Goal: Information Seeking & Learning: Learn about a topic

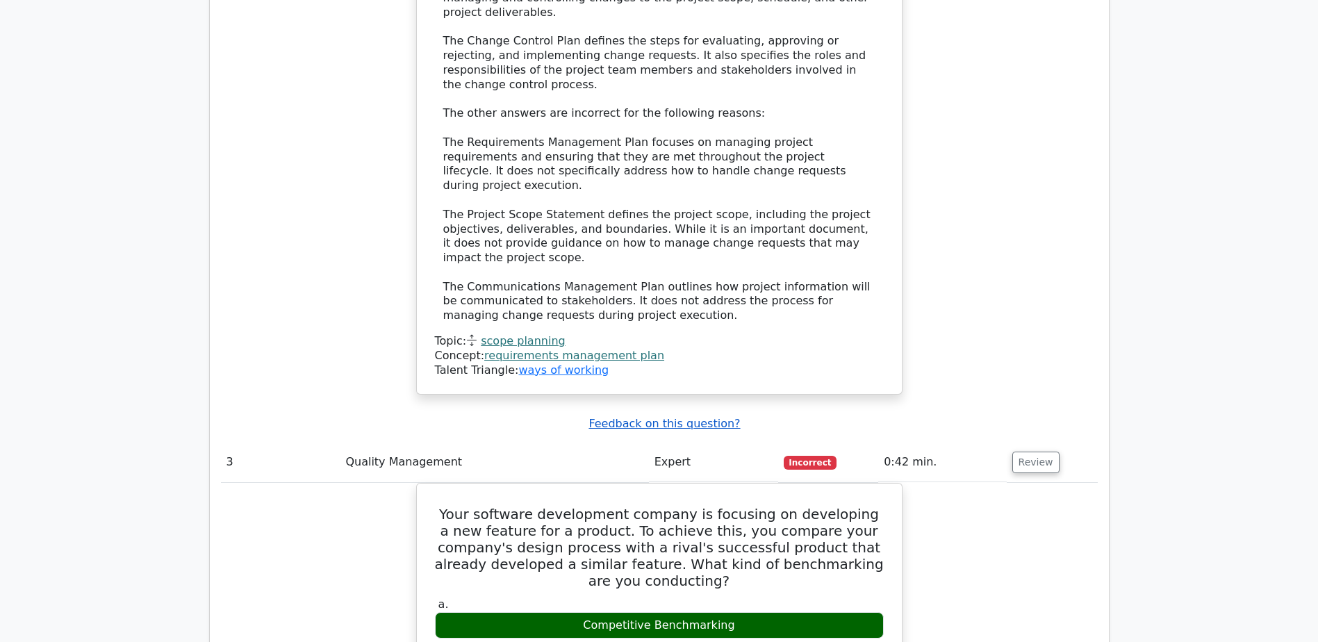
scroll to position [3197, 0]
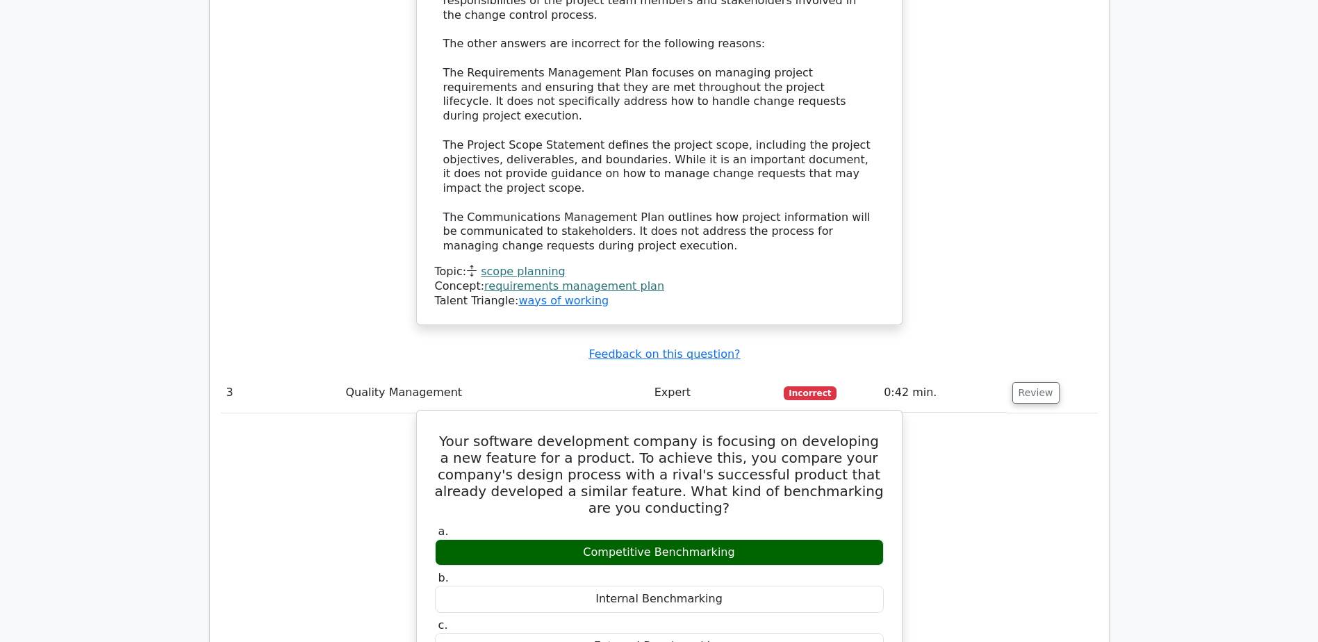
drag, startPoint x: 580, startPoint y: 377, endPoint x: 746, endPoint y: 380, distance: 166.8
click at [746, 539] on div "Competitive Benchmarking" at bounding box center [659, 552] width 449 height 27
copy div "Competitive Benchmarking"
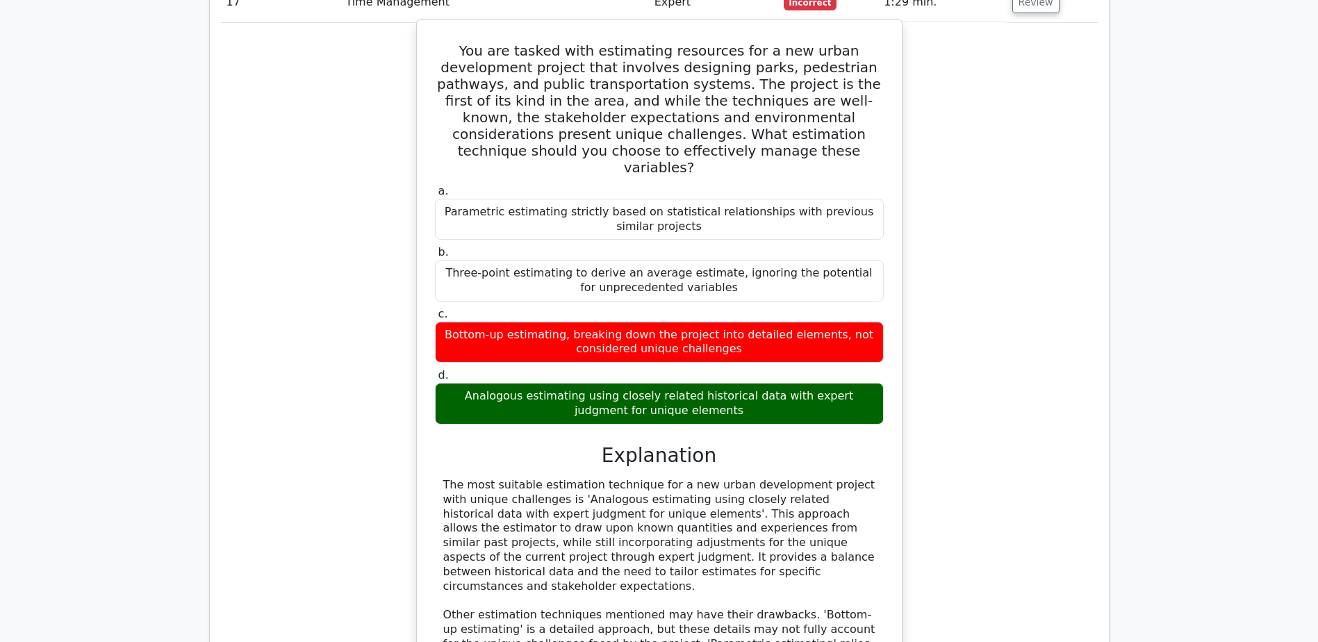
scroll to position [14385, 0]
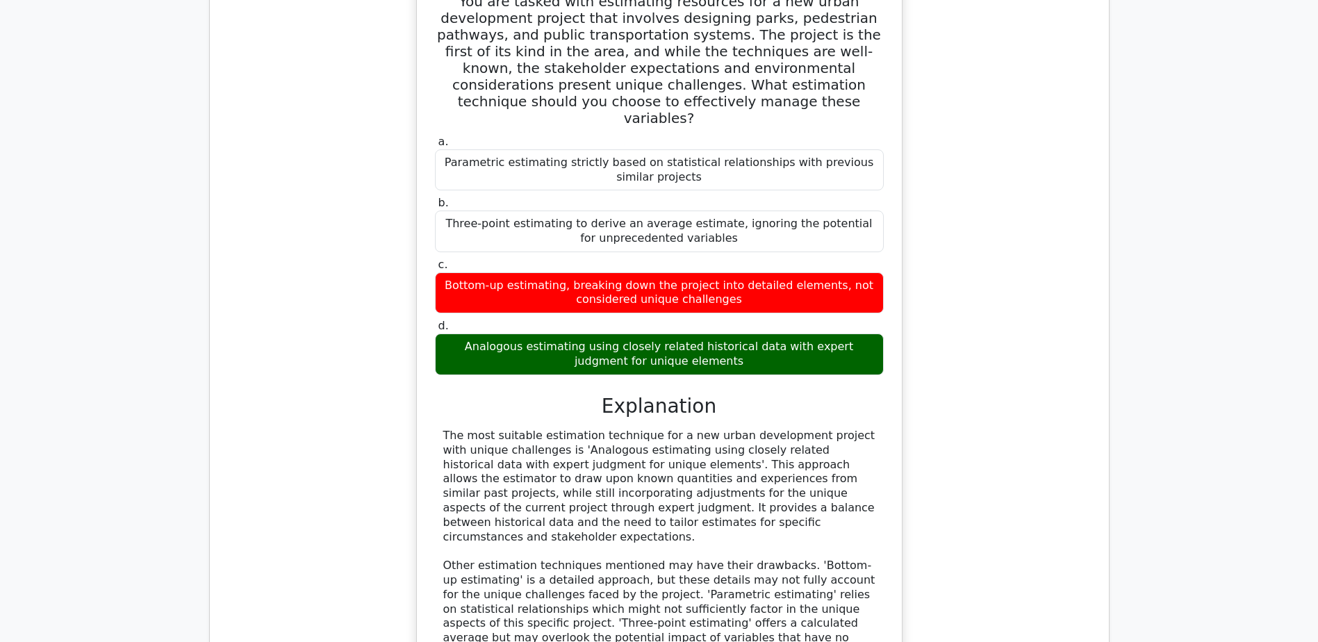
drag, startPoint x: 442, startPoint y: 260, endPoint x: 852, endPoint y: 409, distance: 436.4
copy h5 "Your project team consists of 10 members from various departments. Recently, th…"
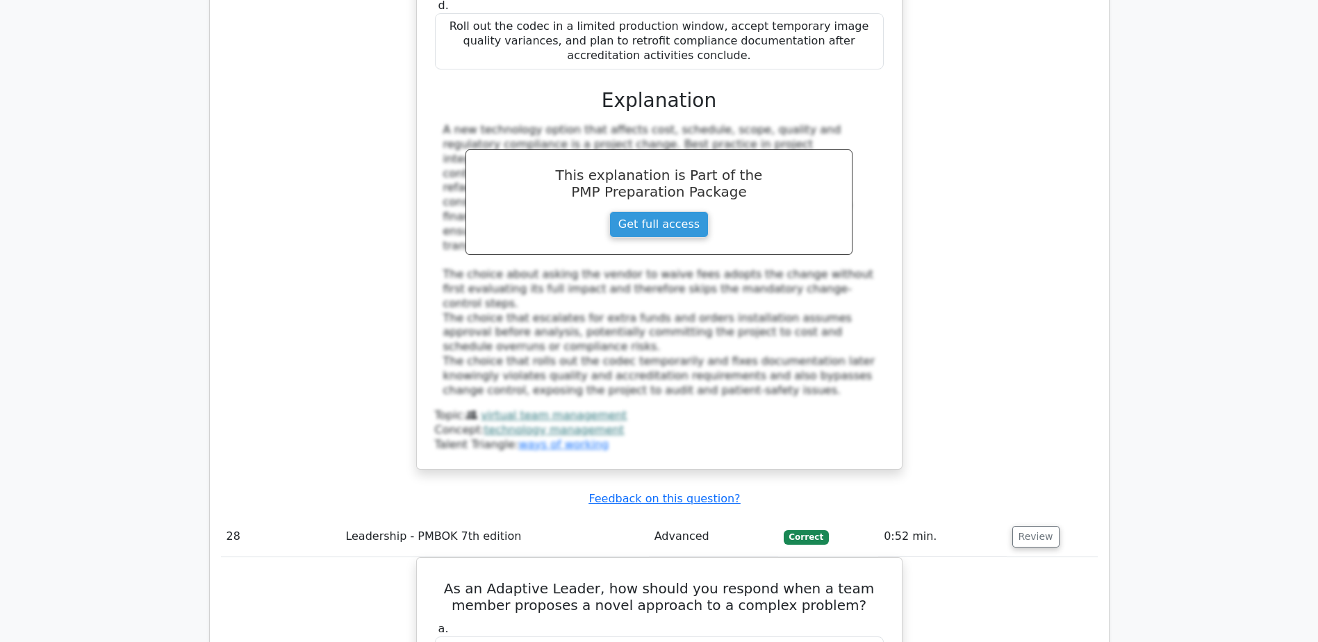
scroll to position [23231, 0]
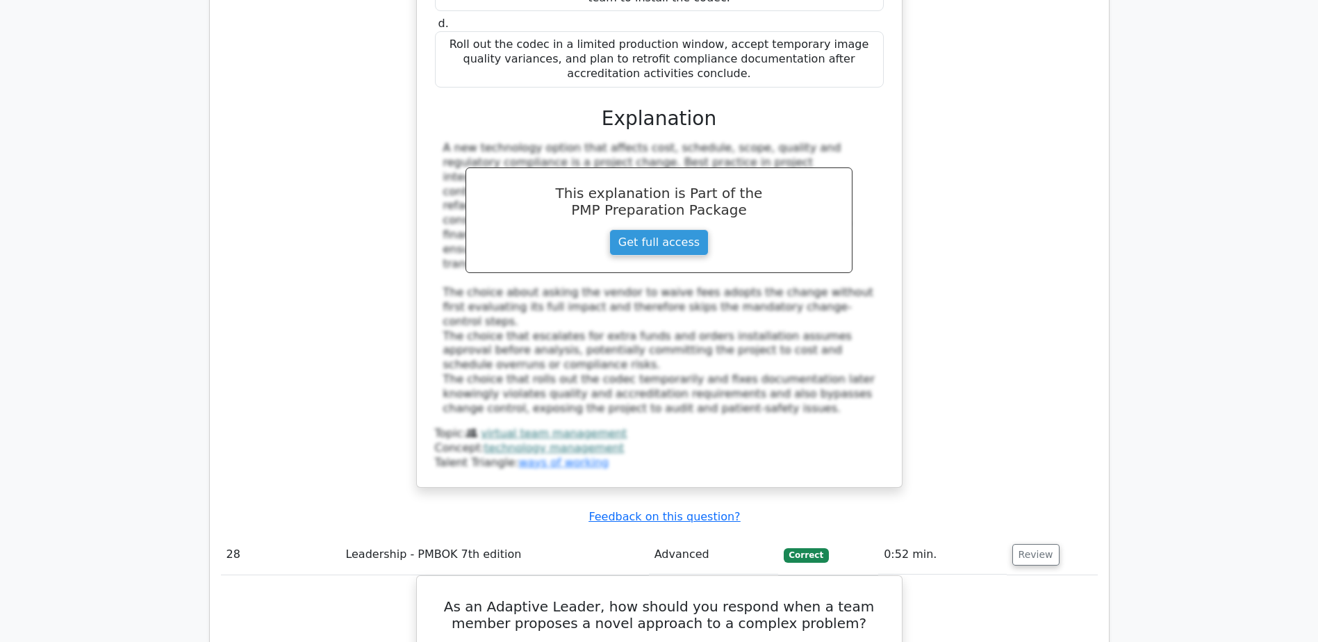
drag, startPoint x: 454, startPoint y: 198, endPoint x: 881, endPoint y: 247, distance: 429.4
copy h5 "A project manager is analyzing customer segments to optimize resource allocatio…"
drag, startPoint x: 572, startPoint y: 421, endPoint x: 767, endPoint y: 419, distance: 195.3
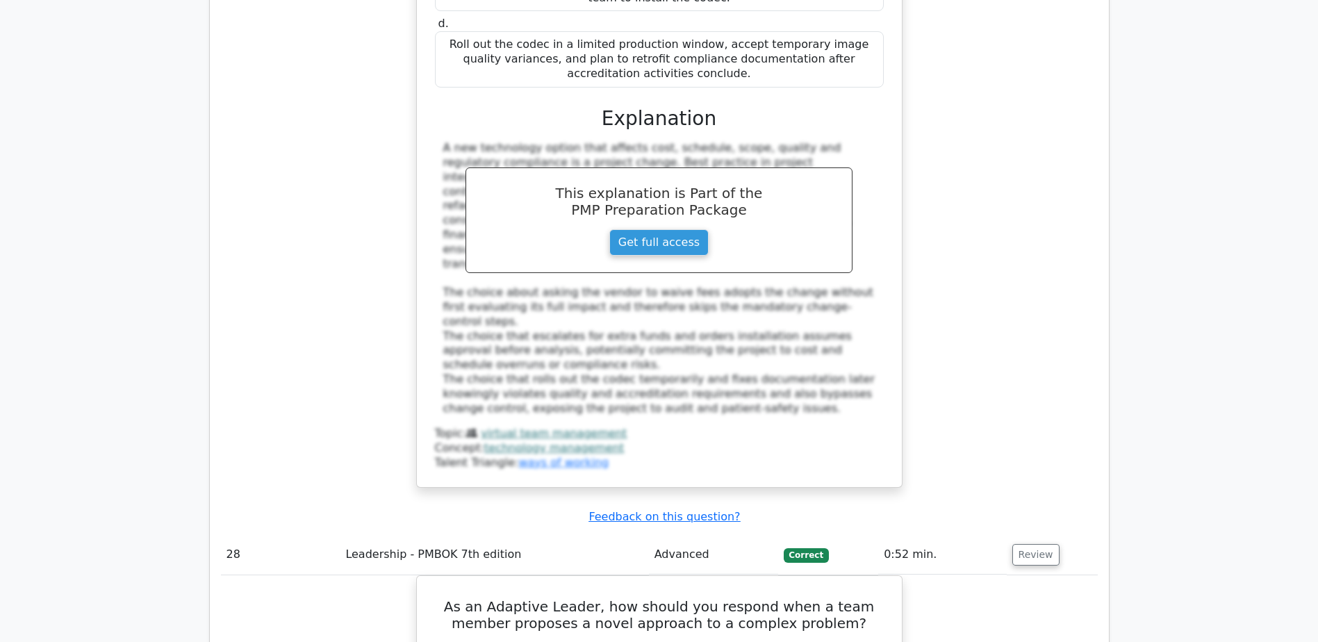
copy div "Customer Lifetime Value (CLV)"
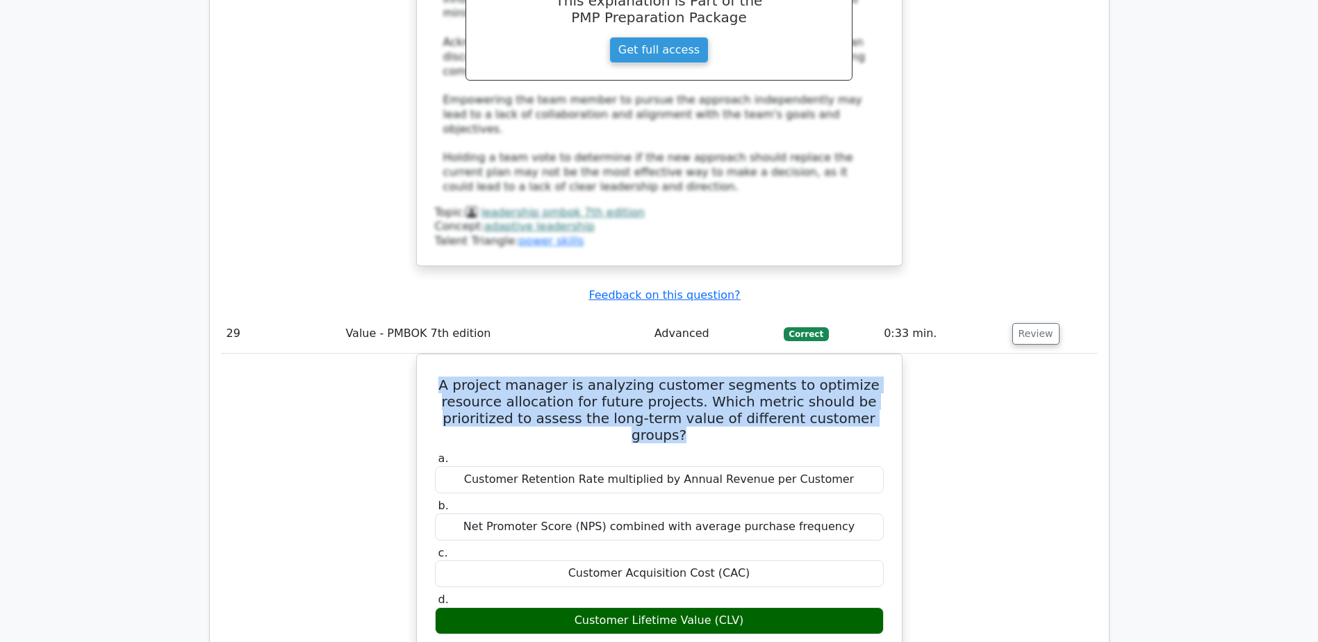
scroll to position [24343, 0]
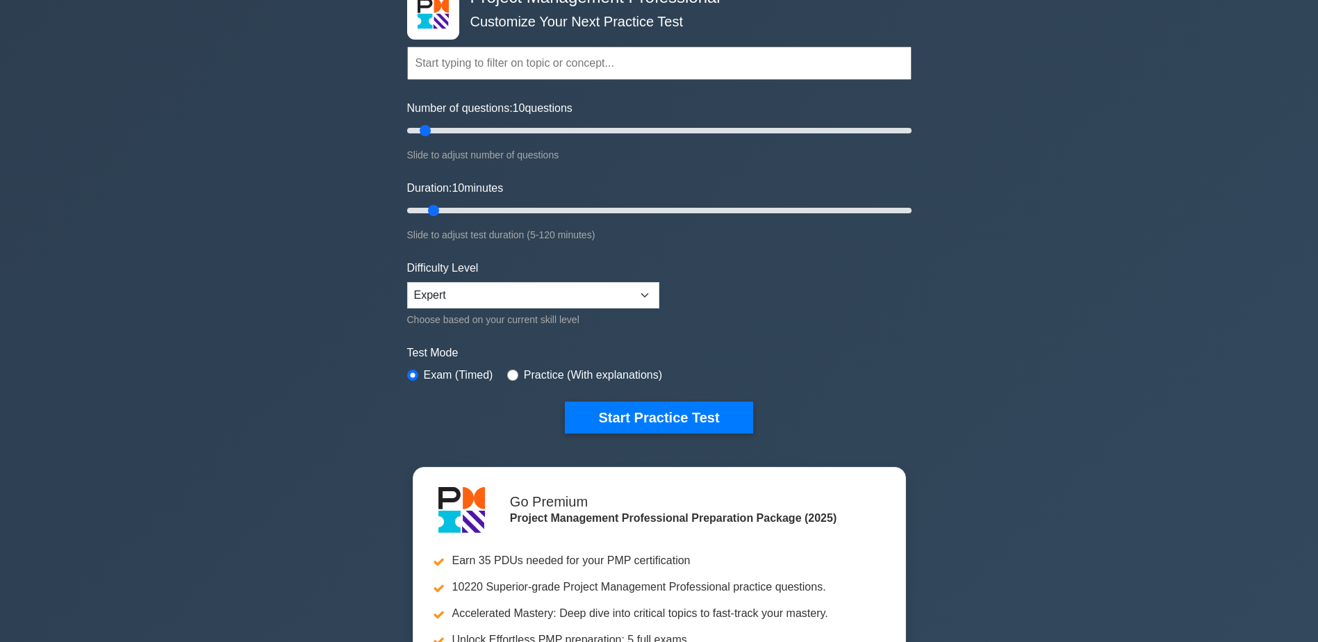
scroll to position [69, 0]
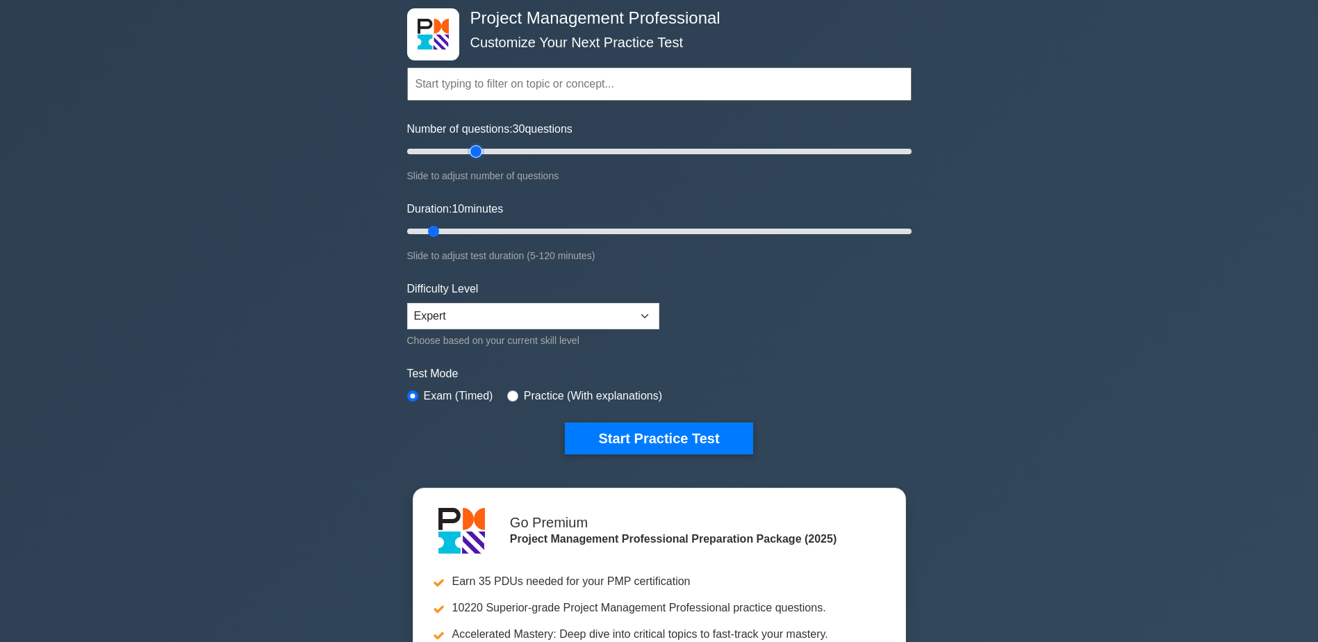
drag, startPoint x: 430, startPoint y: 150, endPoint x: 482, endPoint y: 142, distance: 52.1
type input "30"
click at [482, 143] on input "Number of questions: 30 questions" at bounding box center [659, 151] width 505 height 17
drag, startPoint x: 432, startPoint y: 226, endPoint x: 517, endPoint y: 223, distance: 85.5
type input "30"
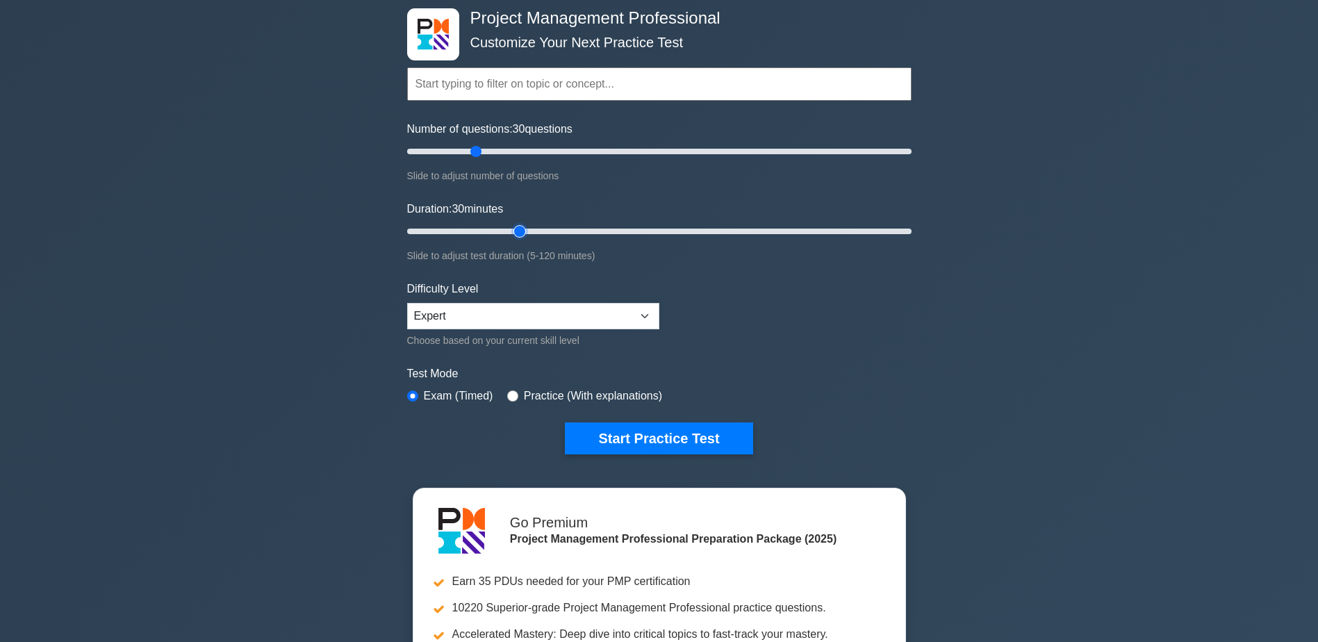
click at [517, 223] on input "Duration: 30 minutes" at bounding box center [659, 231] width 505 height 17
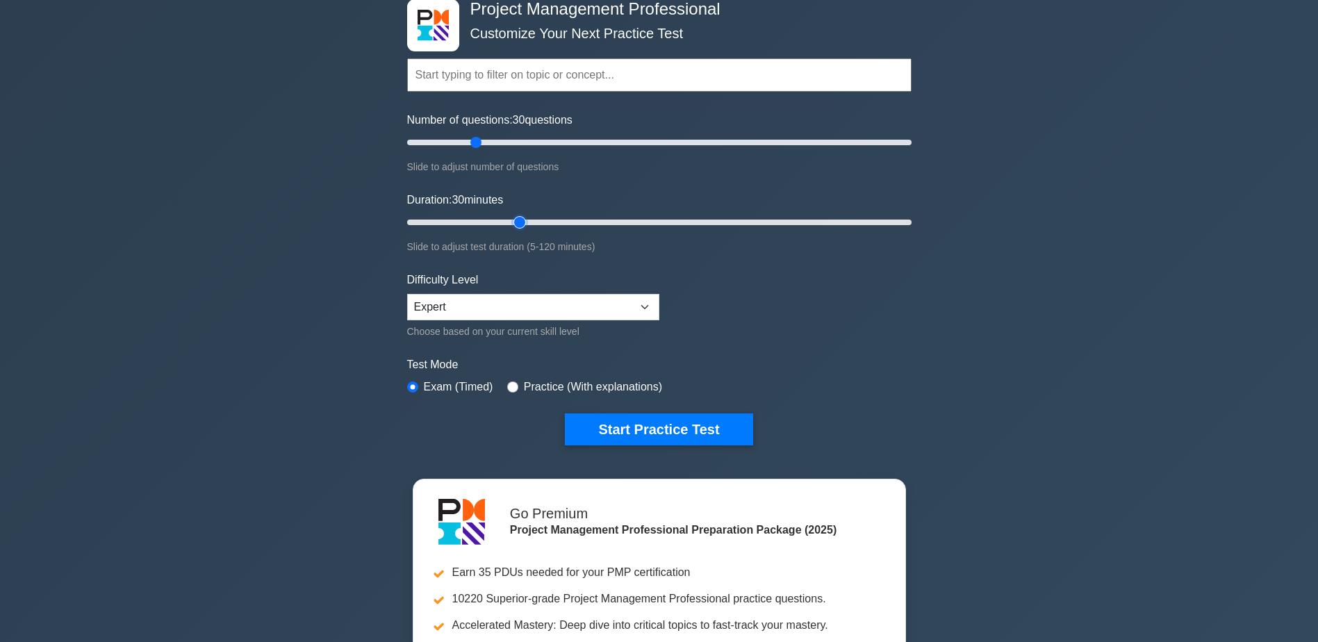
scroll to position [0, 0]
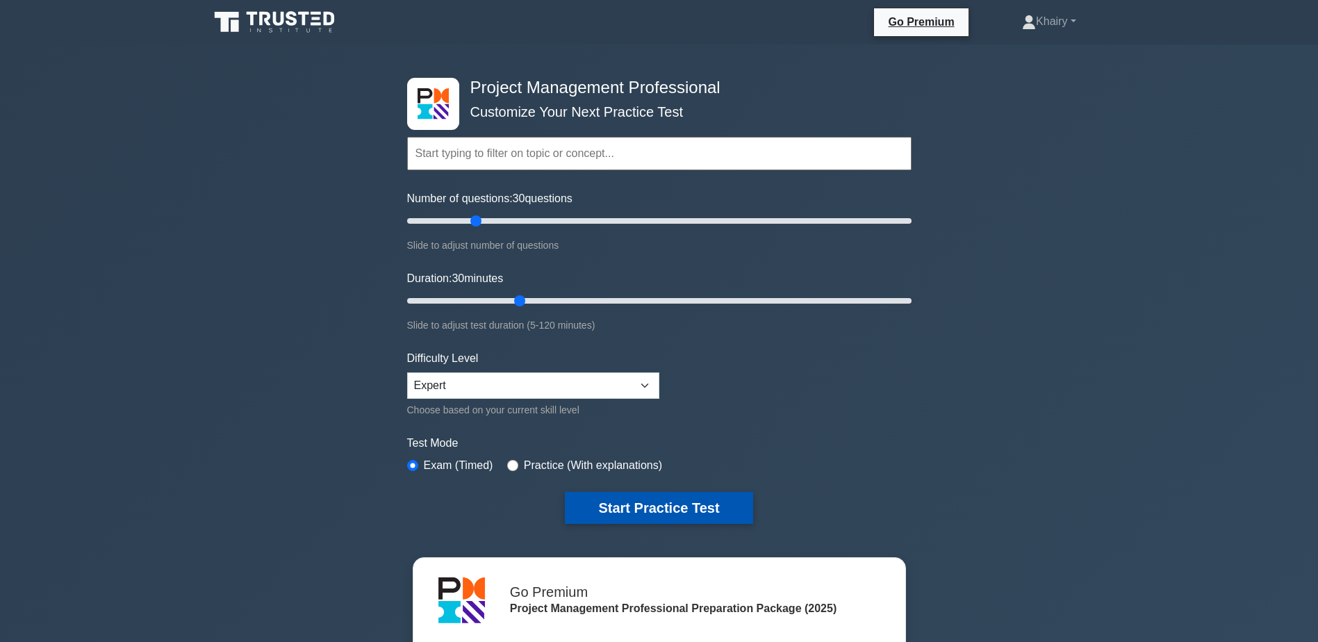
click at [637, 506] on button "Start Practice Test" at bounding box center [659, 508] width 188 height 32
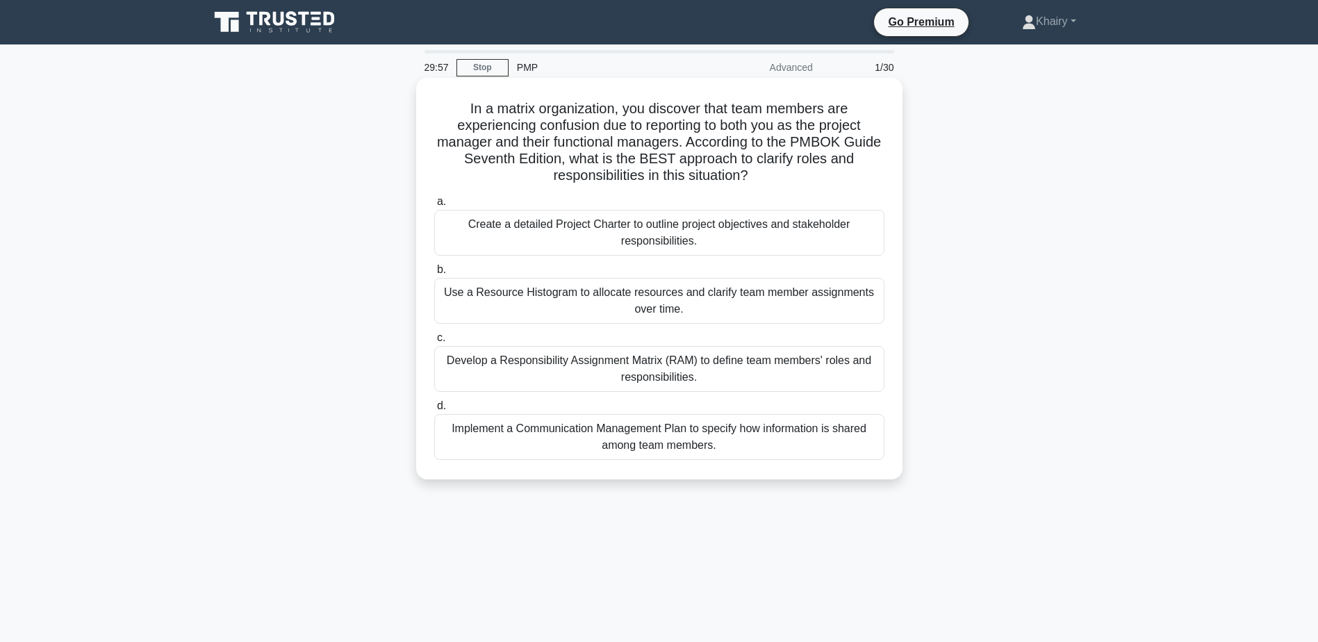
drag, startPoint x: 455, startPoint y: 100, endPoint x: 791, endPoint y: 185, distance: 346.2
click at [791, 185] on h5 "In a matrix organization, you discover that team members are experiencing confu…" at bounding box center [659, 142] width 453 height 85
copy h5 "In a matrix organization, you discover that team members are experiencing confu…"
click at [659, 367] on div "Develop a Responsibility Assignment Matrix (RAM) to define team members' roles …" at bounding box center [659, 369] width 450 height 46
click at [434, 343] on input "c. Develop a Responsibility Assignment Matrix (RAM) to define team members' rol…" at bounding box center [434, 338] width 0 height 9
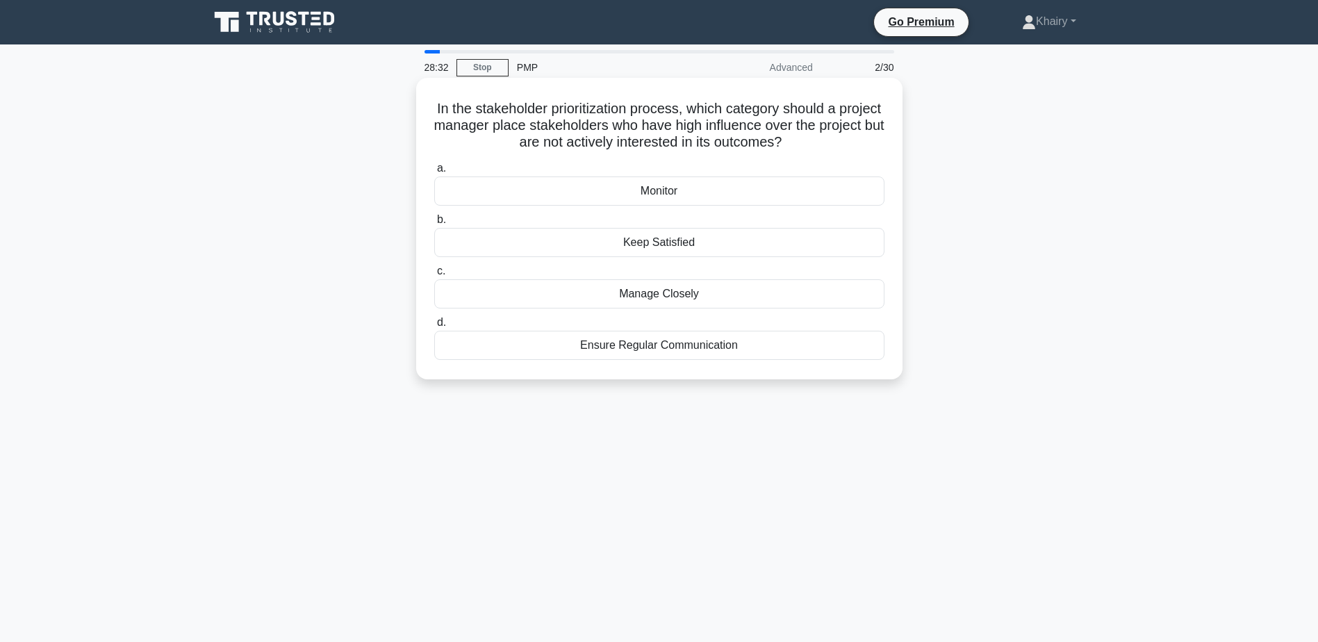
click at [650, 244] on div "Keep Satisfied" at bounding box center [659, 242] width 450 height 29
click at [434, 224] on input "b. Keep Satisfied" at bounding box center [434, 219] width 0 height 9
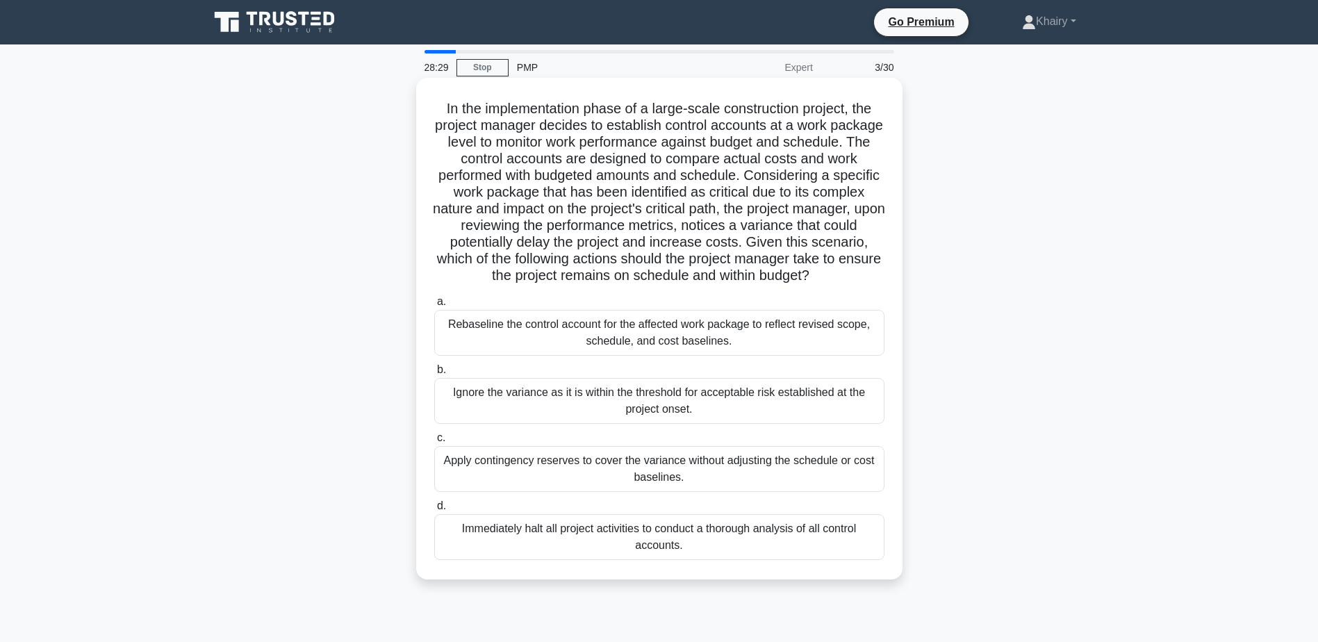
drag, startPoint x: 517, startPoint y: 108, endPoint x: 746, endPoint y: 290, distance: 292.7
click at [746, 290] on div "In the implementation phase of a large-scale construction project, the project …" at bounding box center [659, 328] width 475 height 491
copy h5 "In the implementation phase of a large-scale construction project, the project …"
click at [623, 351] on div "Rebaseline the control account for the affected work package to reflect revised…" at bounding box center [659, 333] width 450 height 46
click at [434, 306] on input "a. Rebaseline the control account for the affected work package to reflect revi…" at bounding box center [434, 301] width 0 height 9
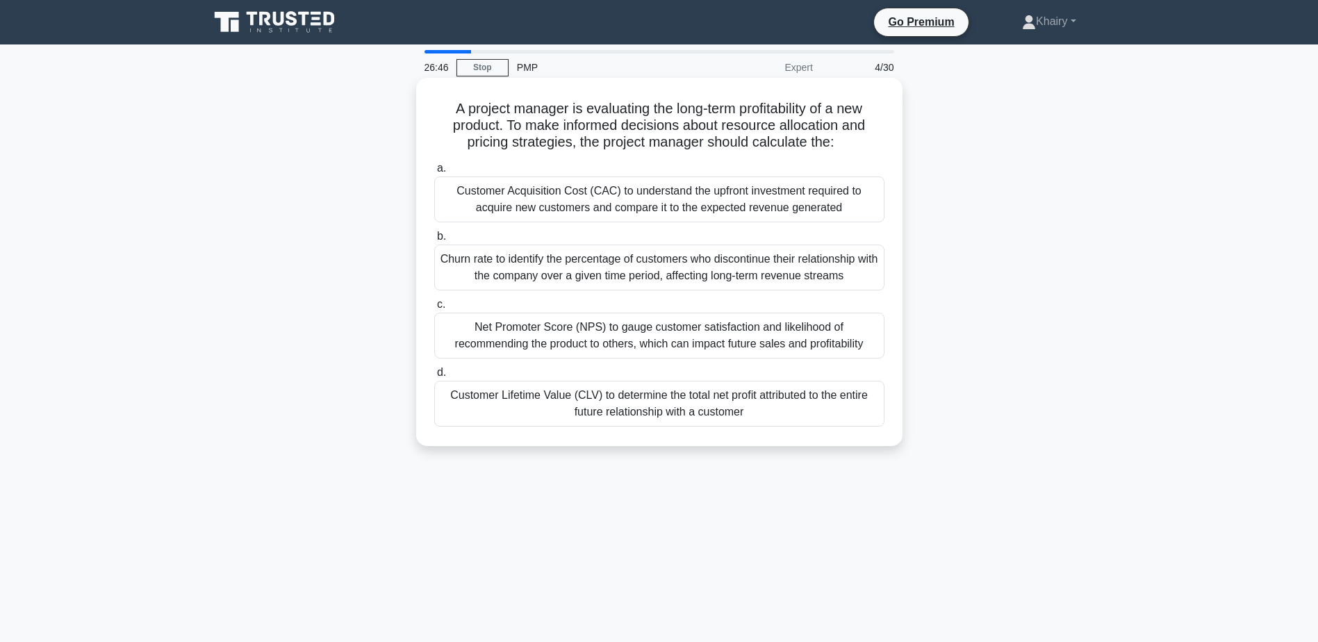
drag, startPoint x: 449, startPoint y: 99, endPoint x: 848, endPoint y: 145, distance: 401.6
click at [848, 145] on h5 "A project manager is evaluating the long-term profitability of a new product. T…" at bounding box center [659, 125] width 453 height 51
copy h5 "A project manager is evaluating the long-term profitability of a new product. T…"
click at [630, 416] on div "Customer Lifetime Value (CLV) to determine the total net profit attributed to t…" at bounding box center [659, 404] width 450 height 46
click at [434, 377] on input "d. Customer Lifetime Value (CLV) to determine the total net profit attributed t…" at bounding box center [434, 372] width 0 height 9
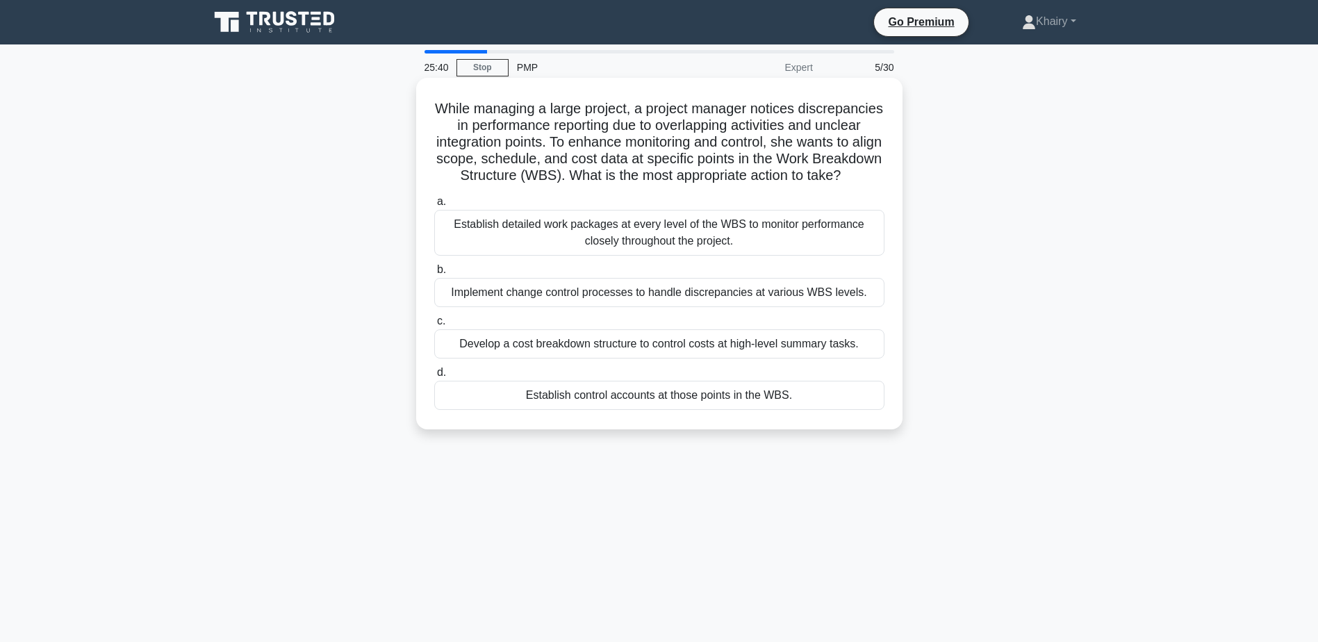
drag, startPoint x: 464, startPoint y: 100, endPoint x: 810, endPoint y: 195, distance: 358.1
click at [810, 185] on h5 "While managing a large project, a project manager notices discrepancies in perf…" at bounding box center [659, 142] width 453 height 85
copy h5 "While managing a large project, a project manager notices discrepancies in perf…"
click at [691, 249] on div "Establish detailed work packages at every level of the WBS to monitor performan…" at bounding box center [659, 233] width 450 height 46
click at [434, 206] on input "a. Establish detailed work packages at every level of the WBS to monitor perfor…" at bounding box center [434, 201] width 0 height 9
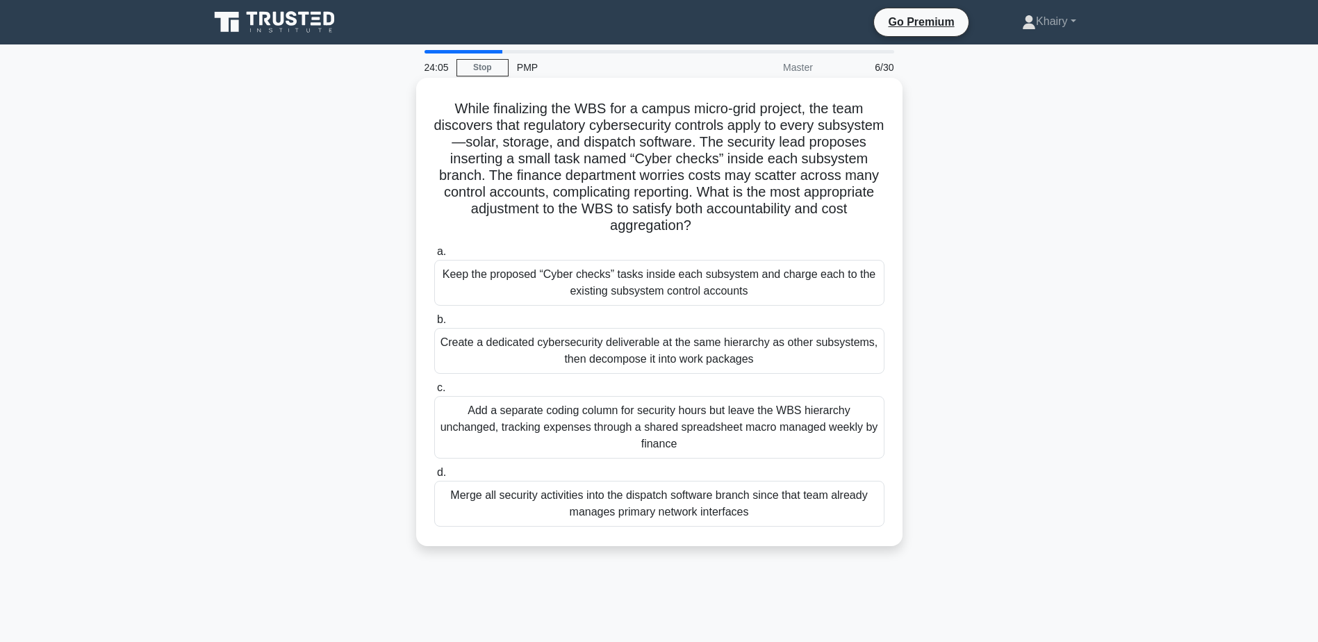
drag, startPoint x: 440, startPoint y: 100, endPoint x: 725, endPoint y: 224, distance: 311.2
click at [725, 224] on h5 "While finalizing the WBS for a campus micro-grid project, the team discovers th…" at bounding box center [659, 167] width 453 height 135
copy h5 "While finalizing the WBS for a campus micro-grid project, the team discovers th…"
click at [678, 513] on div "Merge all security activities into the dispatch software branch since that team…" at bounding box center [659, 504] width 450 height 46
click at [434, 477] on input "d. Merge all security activities into the dispatch software branch since that t…" at bounding box center [434, 472] width 0 height 9
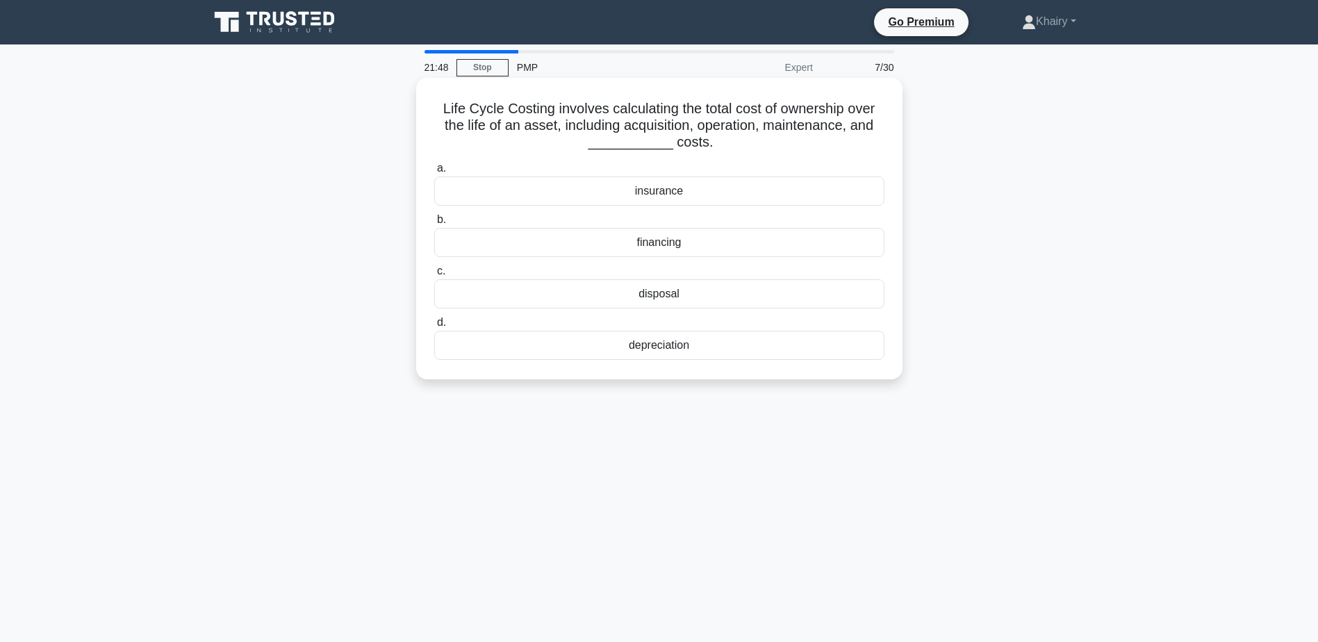
click at [648, 351] on div "depreciation" at bounding box center [659, 345] width 450 height 29
click at [434, 327] on input "d. depreciation" at bounding box center [434, 322] width 0 height 9
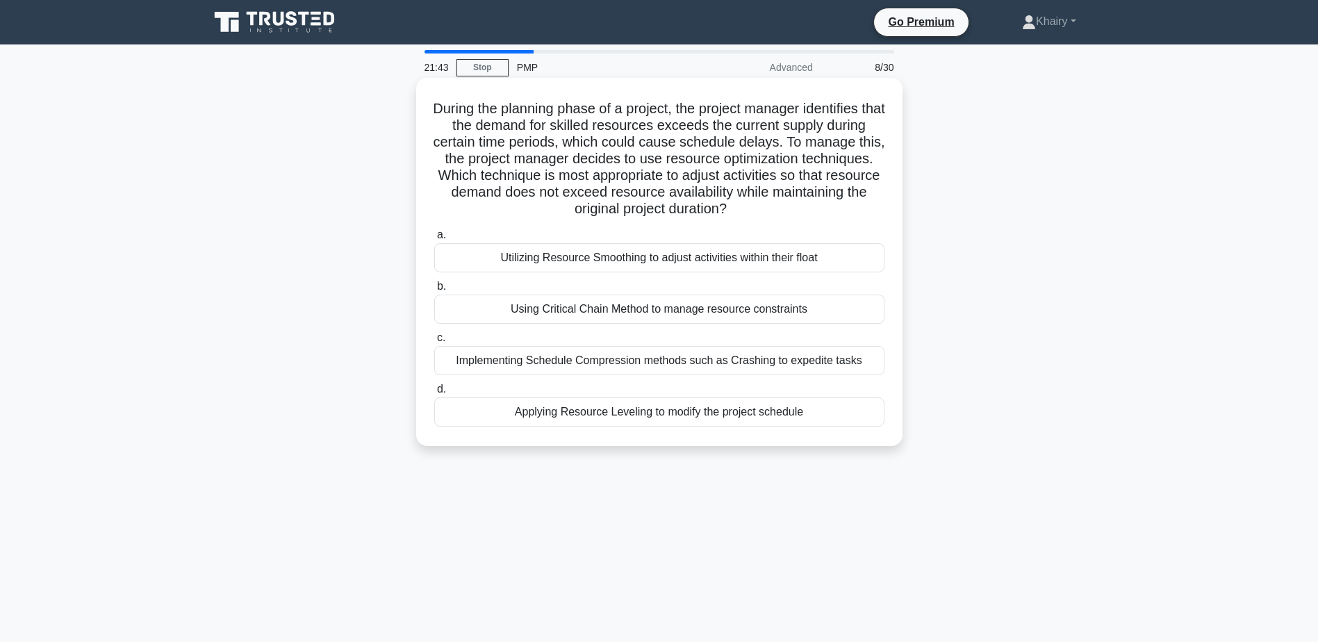
drag, startPoint x: 427, startPoint y: 104, endPoint x: 801, endPoint y: 204, distance: 387.9
click at [801, 204] on div "During the planning phase of a project, the project manager identifies that the…" at bounding box center [659, 261] width 475 height 357
copy h5 "During the planning phase of a project, the project manager identifies that the…"
click at [569, 418] on div "Applying Resource Leveling to modify the project schedule" at bounding box center [659, 411] width 450 height 29
click at [434, 394] on input "d. Applying Resource Leveling to modify the project schedule" at bounding box center [434, 389] width 0 height 9
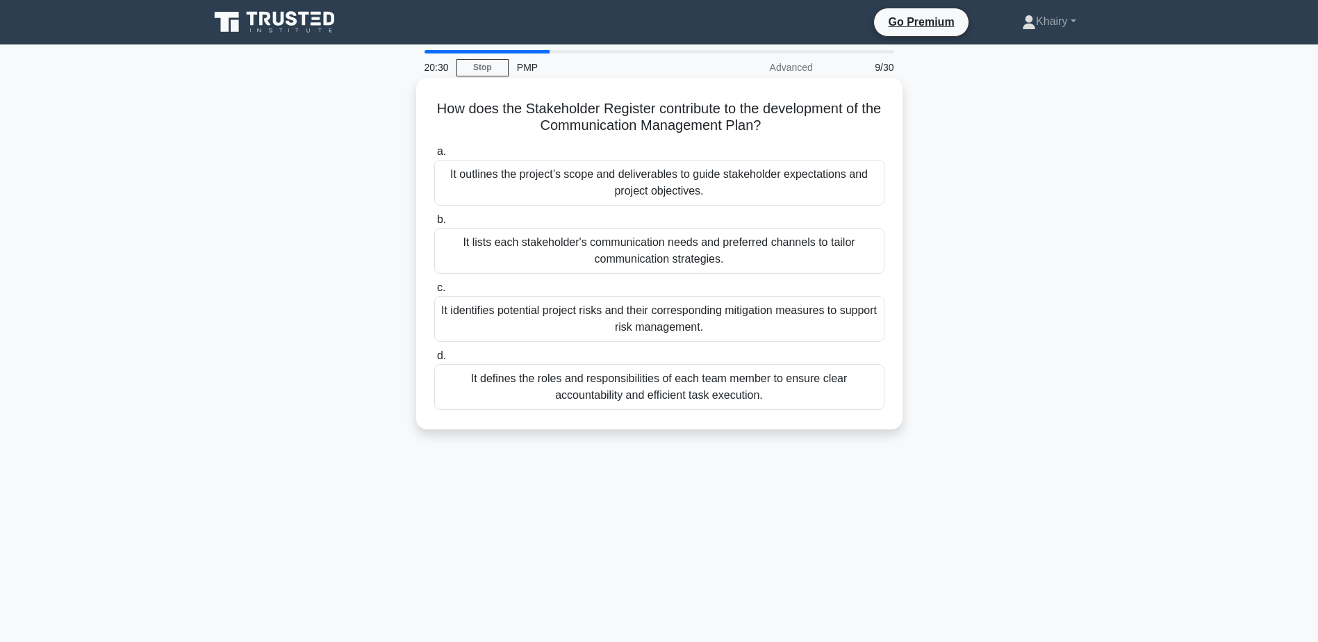
drag, startPoint x: 440, startPoint y: 107, endPoint x: 789, endPoint y: 127, distance: 349.4
click at [789, 127] on h5 "How does the Stakeholder Register contribute to the development of the Communic…" at bounding box center [659, 117] width 453 height 35
copy h5 "How does the Stakeholder Register contribute to the development of the Communic…"
click at [613, 256] on div "It lists each stakeholder's communication needs and preferred channels to tailo…" at bounding box center [659, 251] width 450 height 46
click at [434, 224] on input "b. It lists each stakeholder's communication needs and preferred channels to ta…" at bounding box center [434, 219] width 0 height 9
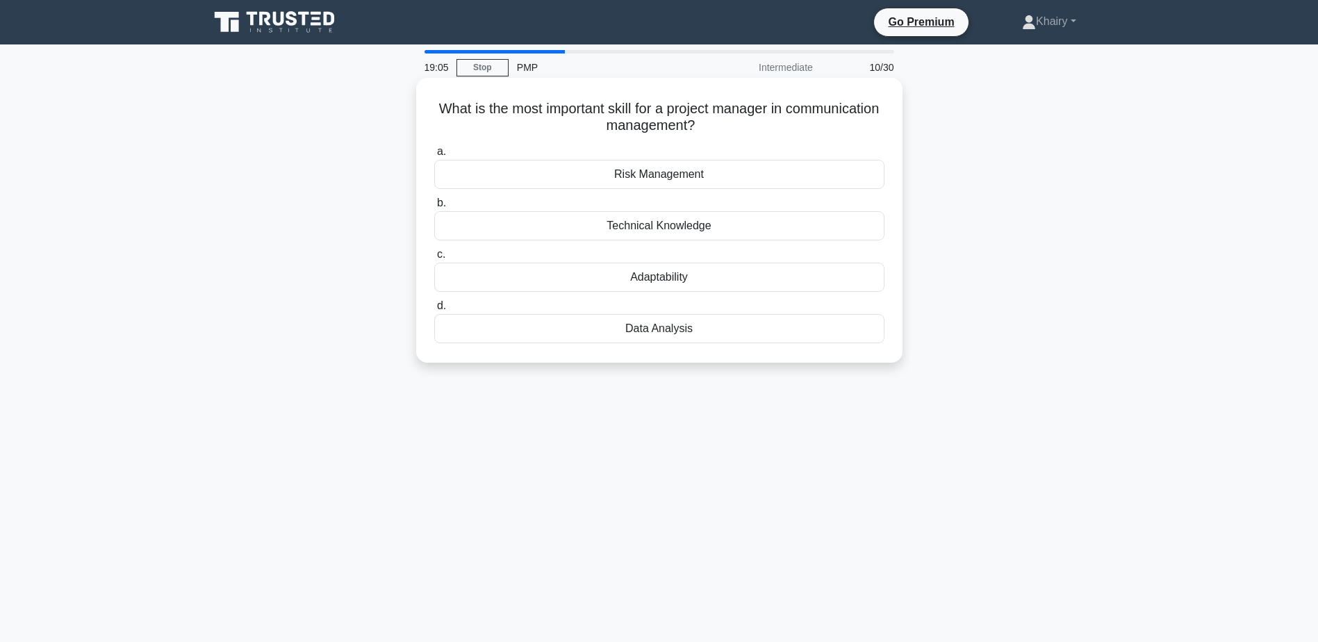
click at [664, 277] on div "Adaptability" at bounding box center [659, 277] width 450 height 29
click at [434, 259] on input "c. Adaptability" at bounding box center [434, 254] width 0 height 9
drag, startPoint x: 433, startPoint y: 105, endPoint x: 803, endPoint y: 133, distance: 371.4
click at [803, 133] on h5 "Which team composition strategy ensures a balanced mix of skills and perspectiv…" at bounding box center [659, 117] width 453 height 35
copy h5 "Which team composition strategy ensures a balanced mix of skills and perspectiv…"
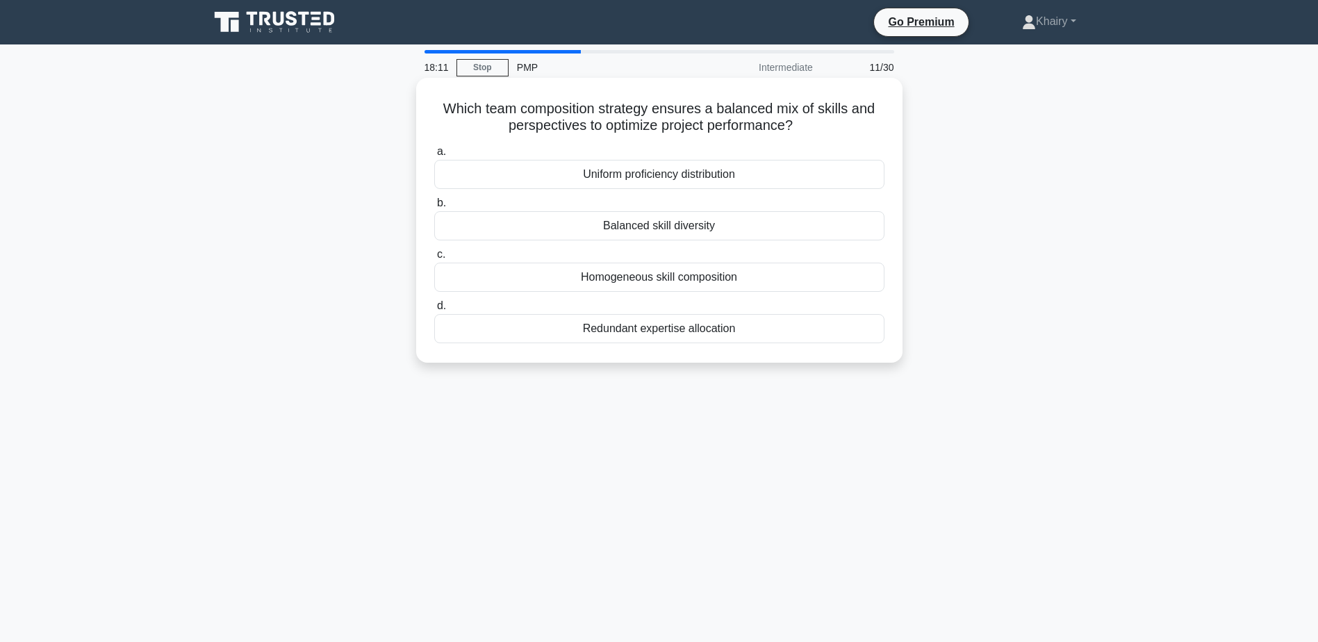
click at [656, 274] on div "Homogeneous skill composition" at bounding box center [659, 277] width 450 height 29
click at [434, 259] on input "c. Homogeneous skill composition" at bounding box center [434, 254] width 0 height 9
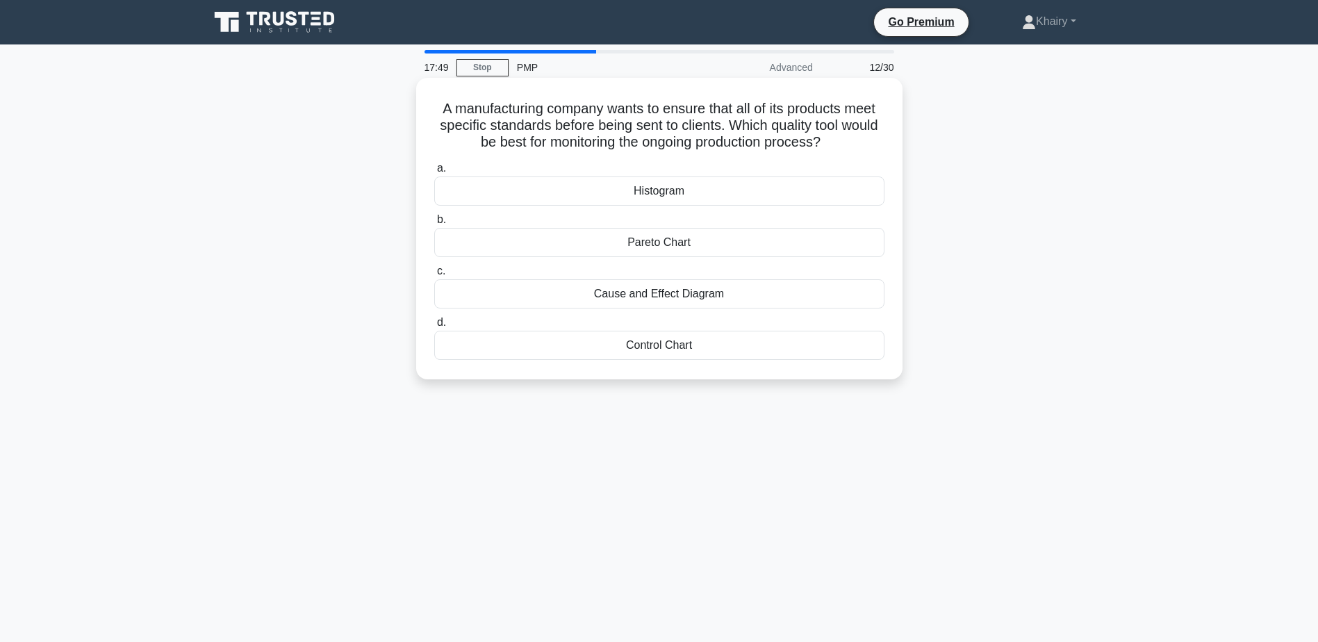
click at [617, 343] on div "Control Chart" at bounding box center [659, 345] width 450 height 29
click at [434, 327] on input "d. Control Chart" at bounding box center [434, 322] width 0 height 9
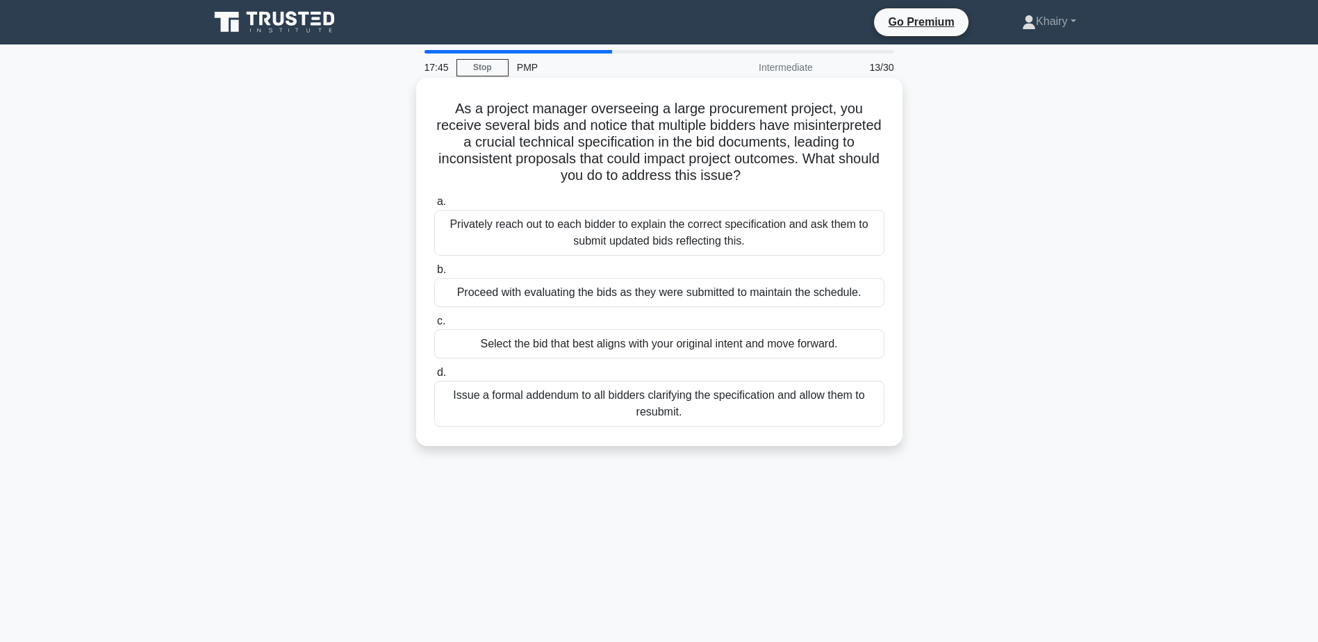
drag, startPoint x: 441, startPoint y: 104, endPoint x: 794, endPoint y: 178, distance: 359.9
click at [794, 178] on h5 "As a project manager overseeing a large procurement project, you receive severa…" at bounding box center [659, 142] width 453 height 85
copy h5 "As a project manager overseeing a large procurement project, you receive severa…"
click at [662, 403] on div "Issue a formal addendum to all bidders clarifying the specification and allow t…" at bounding box center [659, 404] width 450 height 46
click at [434, 377] on input "d. Issue a formal addendum to all bidders clarifying the specification and allo…" at bounding box center [434, 372] width 0 height 9
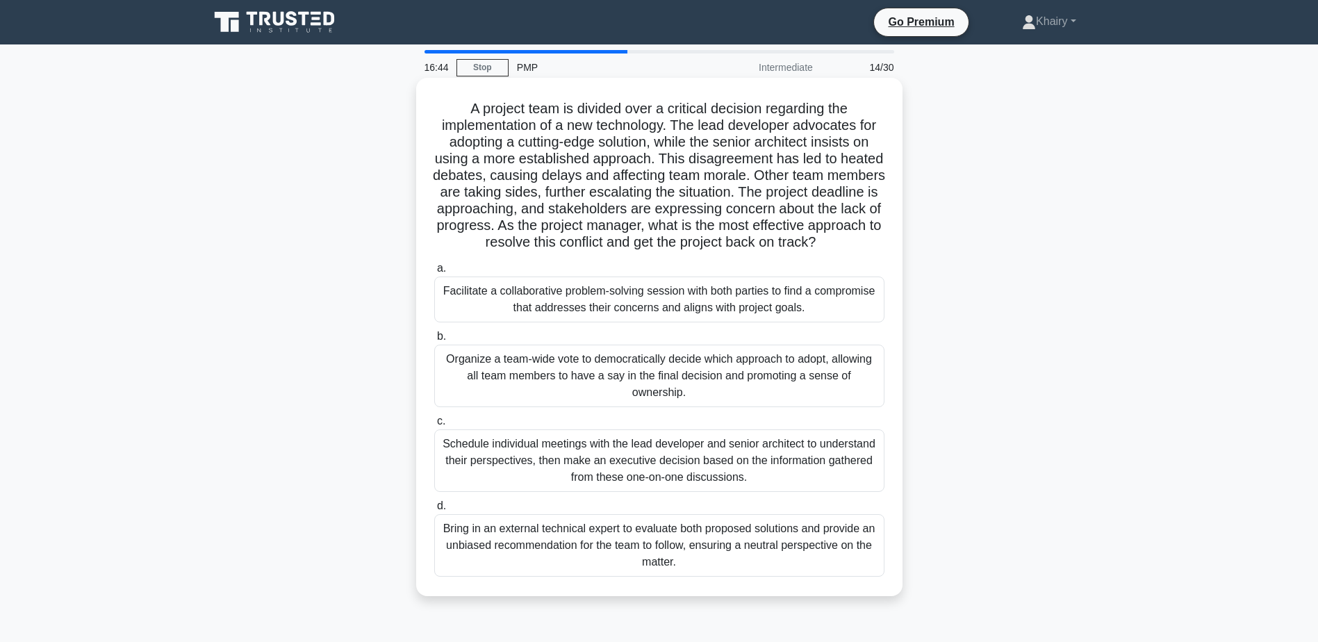
drag, startPoint x: 449, startPoint y: 94, endPoint x: 789, endPoint y: 258, distance: 377.3
click at [789, 258] on div "A project team is divided over a critical decision regarding the implementation…" at bounding box center [659, 336] width 475 height 507
copy h5 "A project team is divided over a critical decision regarding the implementation…"
click at [609, 318] on div "Facilitate a collaborative problem-solving session with both parties to find a …" at bounding box center [659, 300] width 450 height 46
click at [434, 273] on input "a. Facilitate a collaborative problem-solving session with both parties to find…" at bounding box center [434, 268] width 0 height 9
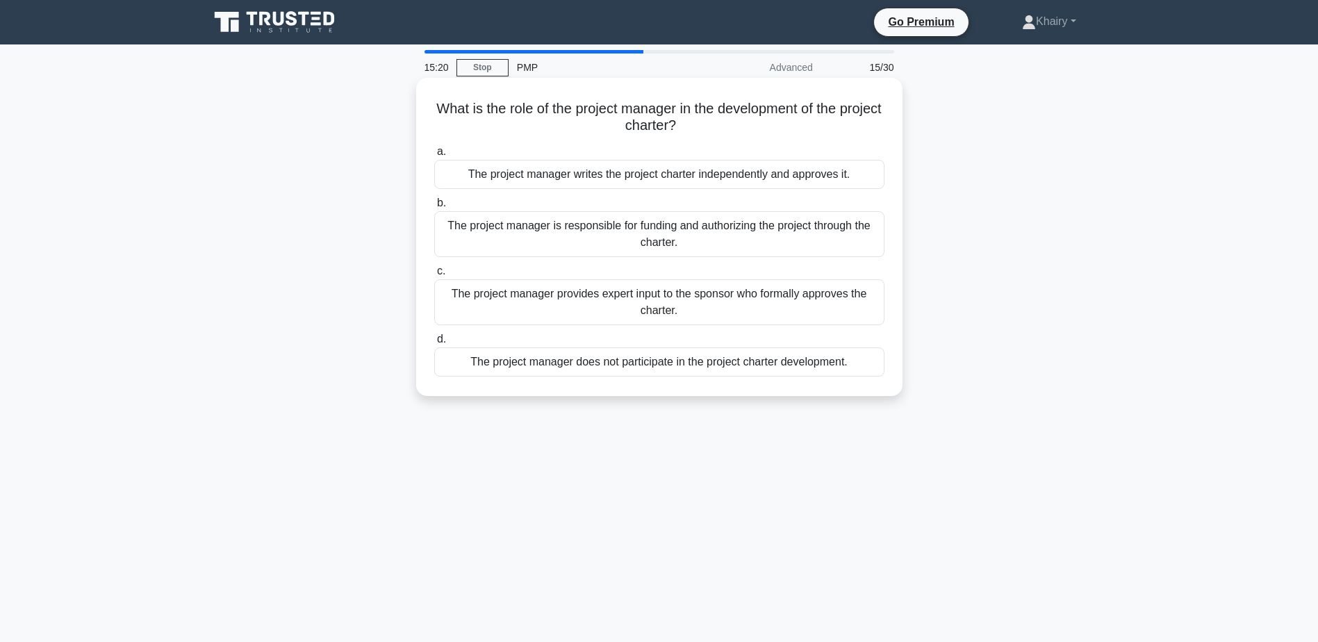
click at [645, 304] on div "The project manager provides expert input to the sponsor who formally approves …" at bounding box center [659, 302] width 450 height 46
click at [434, 276] on input "c. The project manager provides expert input to the sponsor who formally approv…" at bounding box center [434, 271] width 0 height 9
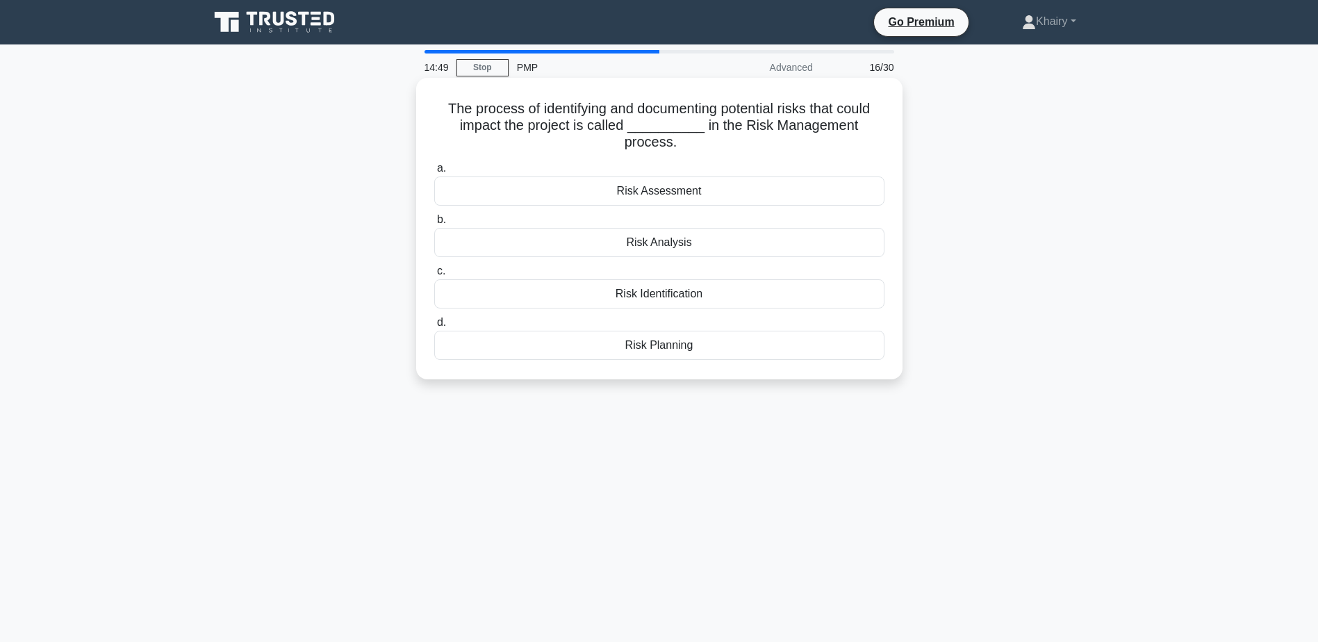
click at [668, 295] on div "Risk Identification" at bounding box center [659, 293] width 450 height 29
click at [434, 276] on input "c. Risk Identification" at bounding box center [434, 271] width 0 height 9
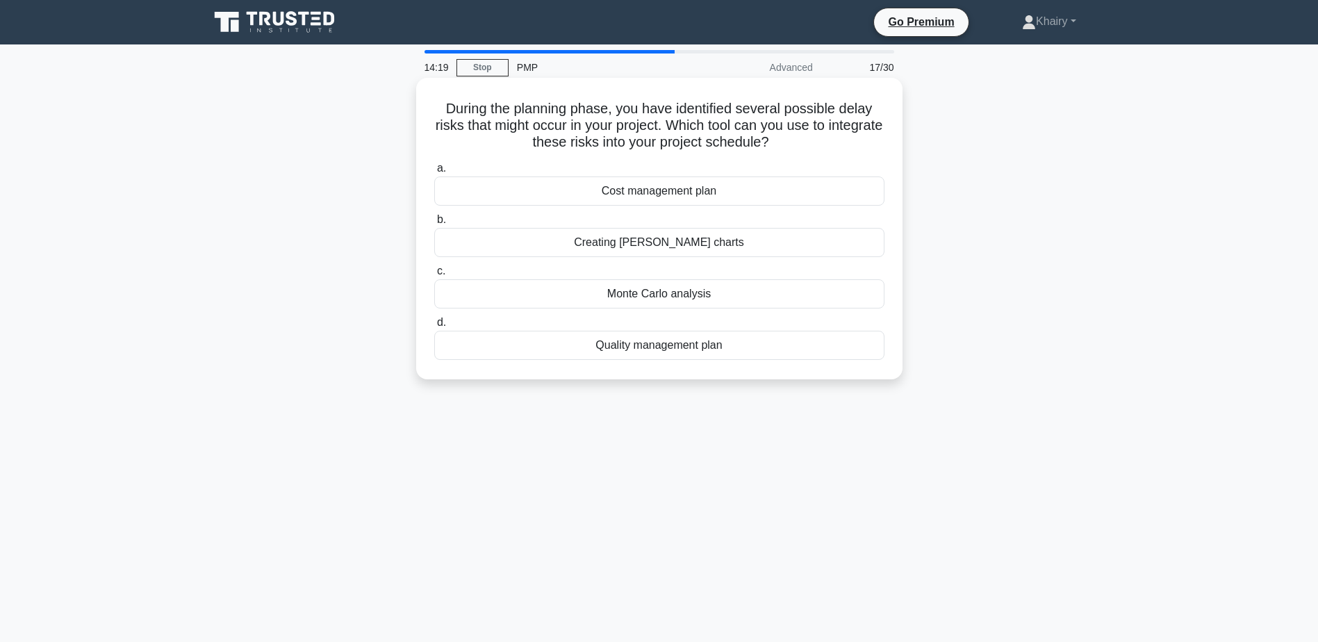
drag, startPoint x: 433, startPoint y: 105, endPoint x: 820, endPoint y: 141, distance: 388.7
click at [820, 141] on h5 "During the planning phase, you have identified several possible delay risks tha…" at bounding box center [659, 125] width 453 height 51
click at [655, 190] on div "Cost management plan" at bounding box center [659, 191] width 450 height 29
click at [434, 173] on input "a. Cost management plan" at bounding box center [434, 168] width 0 height 9
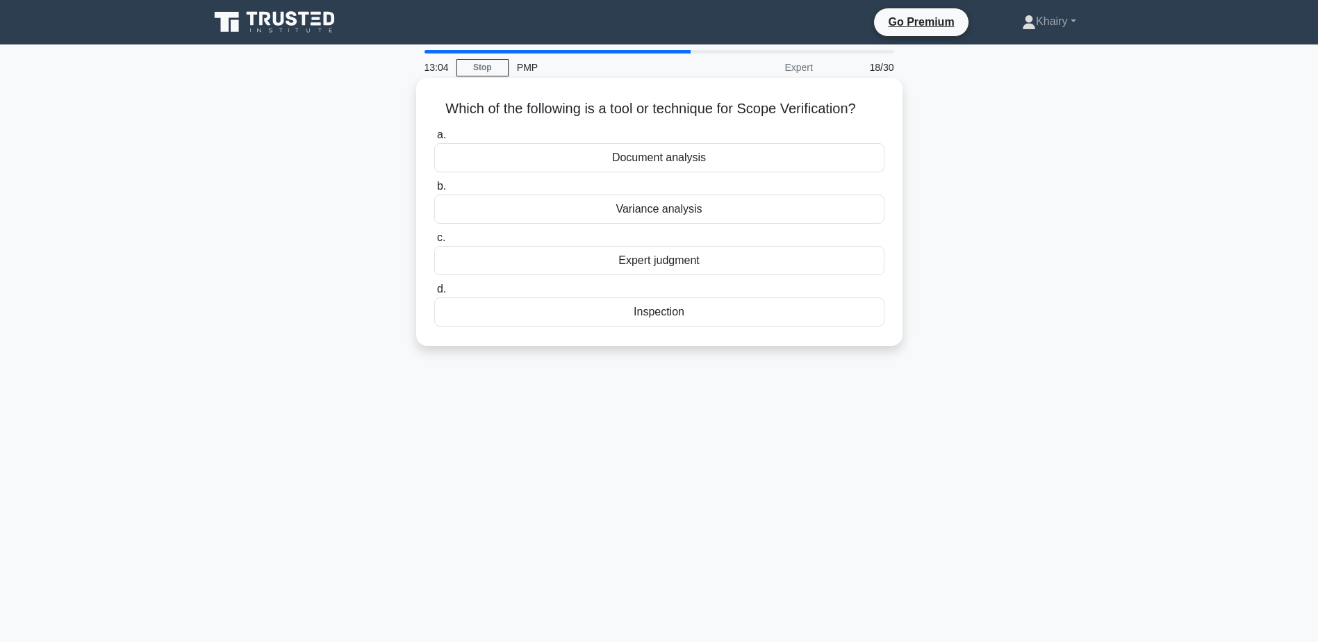
click at [679, 261] on div "Expert judgment" at bounding box center [659, 260] width 450 height 29
click at [434, 243] on input "c. Expert judgment" at bounding box center [434, 237] width 0 height 9
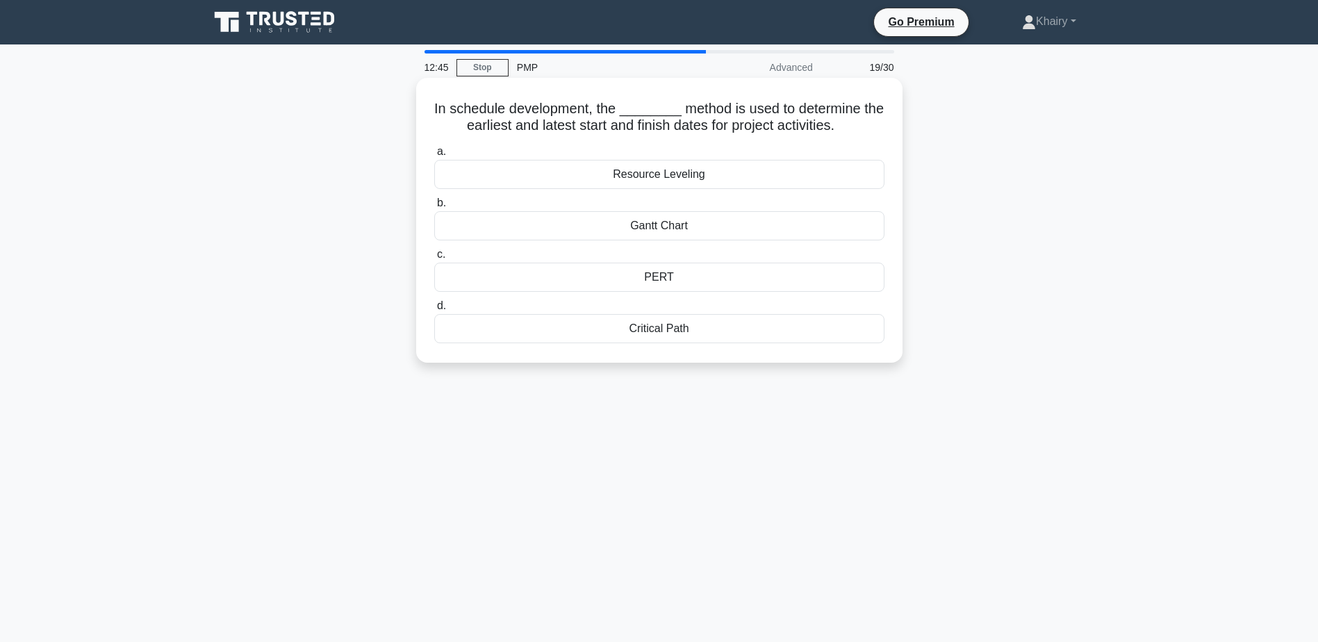
click at [657, 329] on div "Critical Path" at bounding box center [659, 328] width 450 height 29
click at [434, 311] on input "d. Critical Path" at bounding box center [434, 306] width 0 height 9
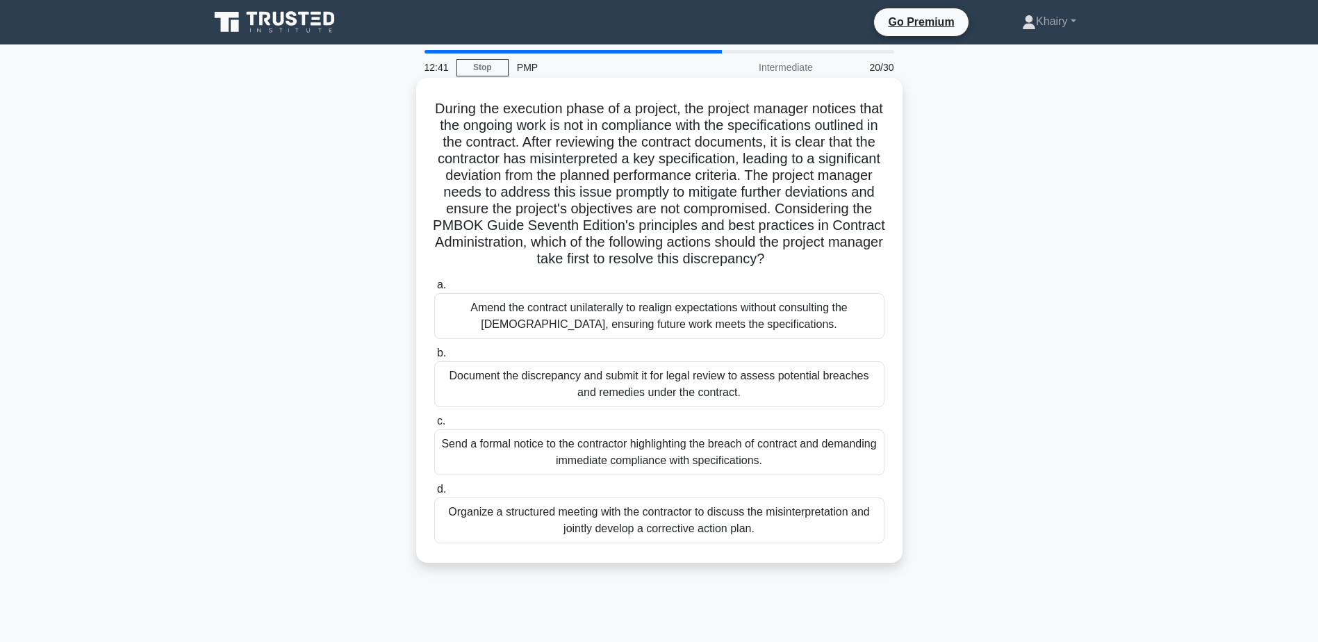
drag, startPoint x: 433, startPoint y: 107, endPoint x: 810, endPoint y: 270, distance: 410.2
click at [810, 268] on h5 "During the execution phase of a project, the project manager notices that the o…" at bounding box center [659, 184] width 453 height 168
click at [637, 540] on div "Organize a structured meeting with the contractor to discuss the misinterpretat…" at bounding box center [659, 521] width 450 height 46
click at [434, 494] on input "d. Organize a structured meeting with the contractor to discuss the misinterpre…" at bounding box center [434, 489] width 0 height 9
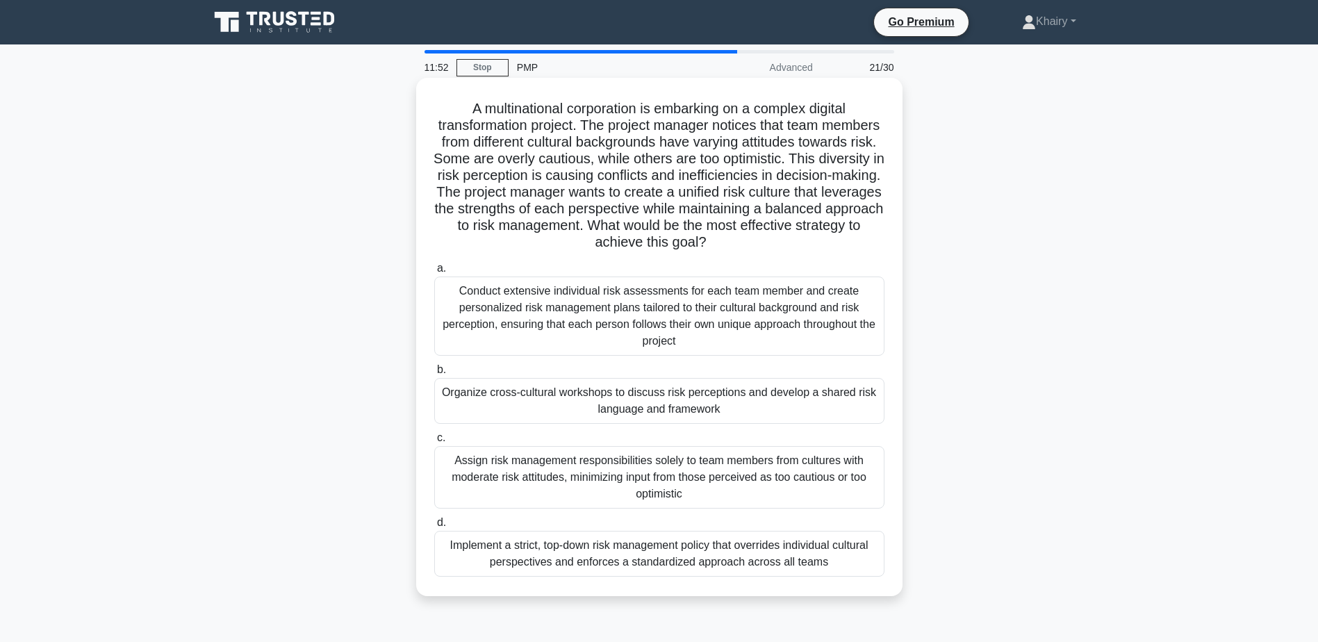
drag, startPoint x: 464, startPoint y: 106, endPoint x: 895, endPoint y: 238, distance: 451.3
click at [895, 238] on div "A multinational corporation is embarking on a complex digital transformation pr…" at bounding box center [659, 336] width 475 height 507
click at [586, 403] on div "Organize cross-cultural workshops to discuss risk perceptions and develop a sha…" at bounding box center [659, 401] width 450 height 46
click at [434, 375] on input "b. Organize cross-cultural workshops to discuss risk perceptions and develop a …" at bounding box center [434, 370] width 0 height 9
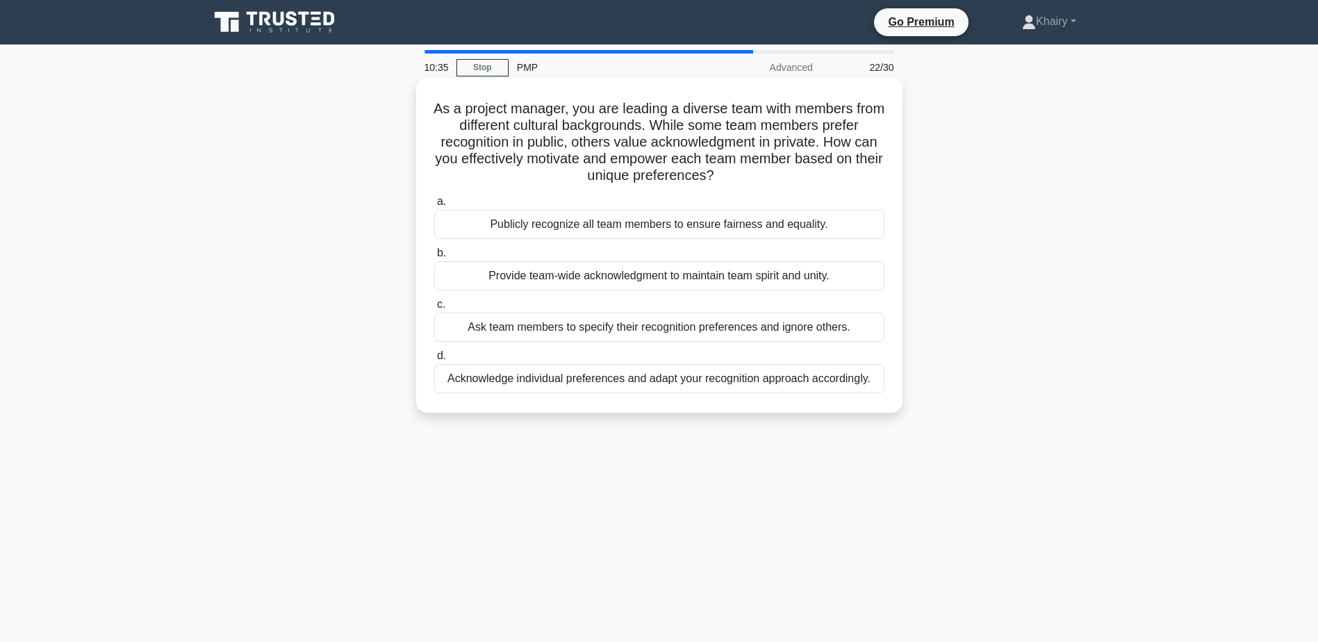
drag, startPoint x: 436, startPoint y: 102, endPoint x: 765, endPoint y: 169, distance: 336.1
click at [765, 169] on h5 "As a project manager, you are leading a diverse team with members from differen…" at bounding box center [659, 142] width 453 height 85
click at [731, 380] on div "Acknowledge individual preferences and adapt your recognition approach accordin…" at bounding box center [659, 378] width 450 height 29
click at [434, 361] on input "d. Acknowledge individual preferences and adapt your recognition approach accor…" at bounding box center [434, 356] width 0 height 9
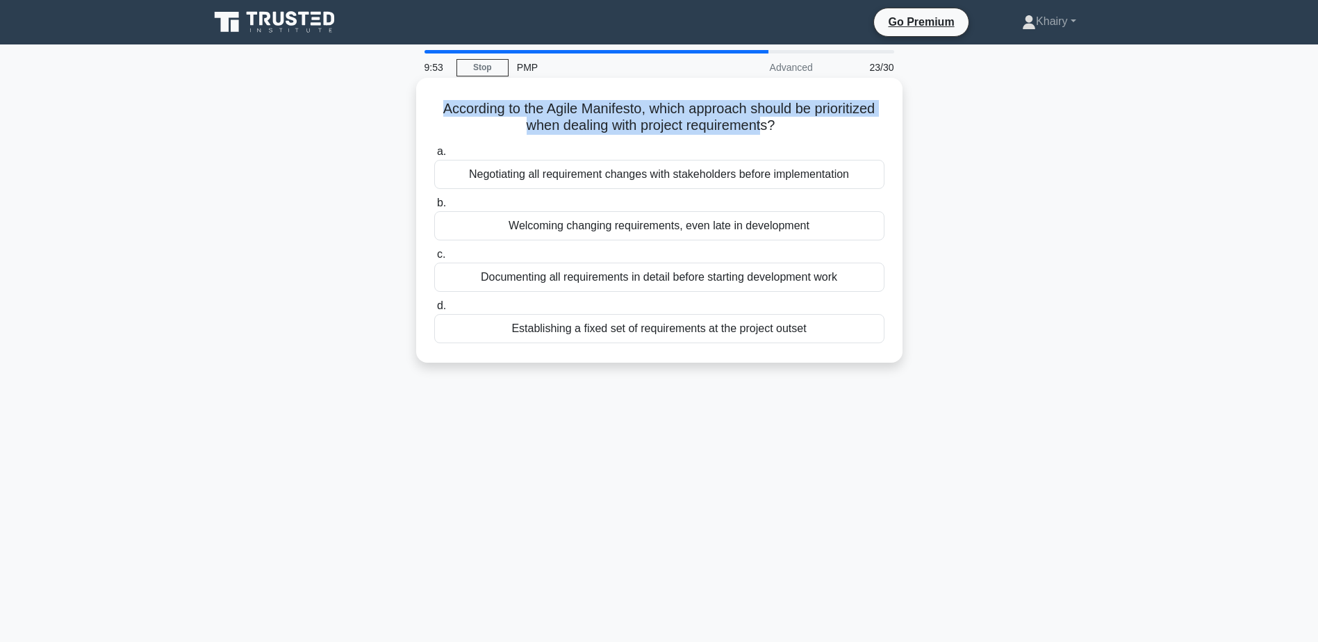
drag, startPoint x: 431, startPoint y: 105, endPoint x: 767, endPoint y: 127, distance: 337.1
click at [767, 127] on div "According to the Agile Manifesto, which approach should be prioritized when dea…" at bounding box center [659, 220] width 475 height 274
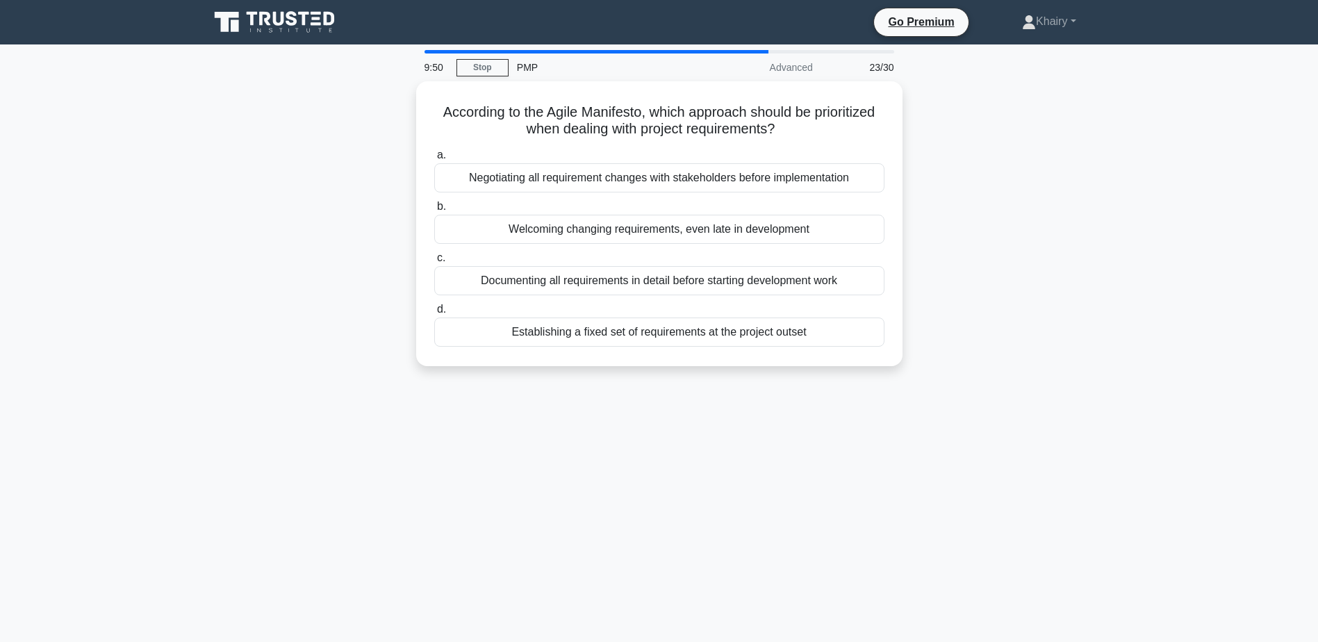
click at [367, 148] on div "According to the Agile Manifesto, which approach should be prioritized when dea…" at bounding box center [659, 232] width 917 height 302
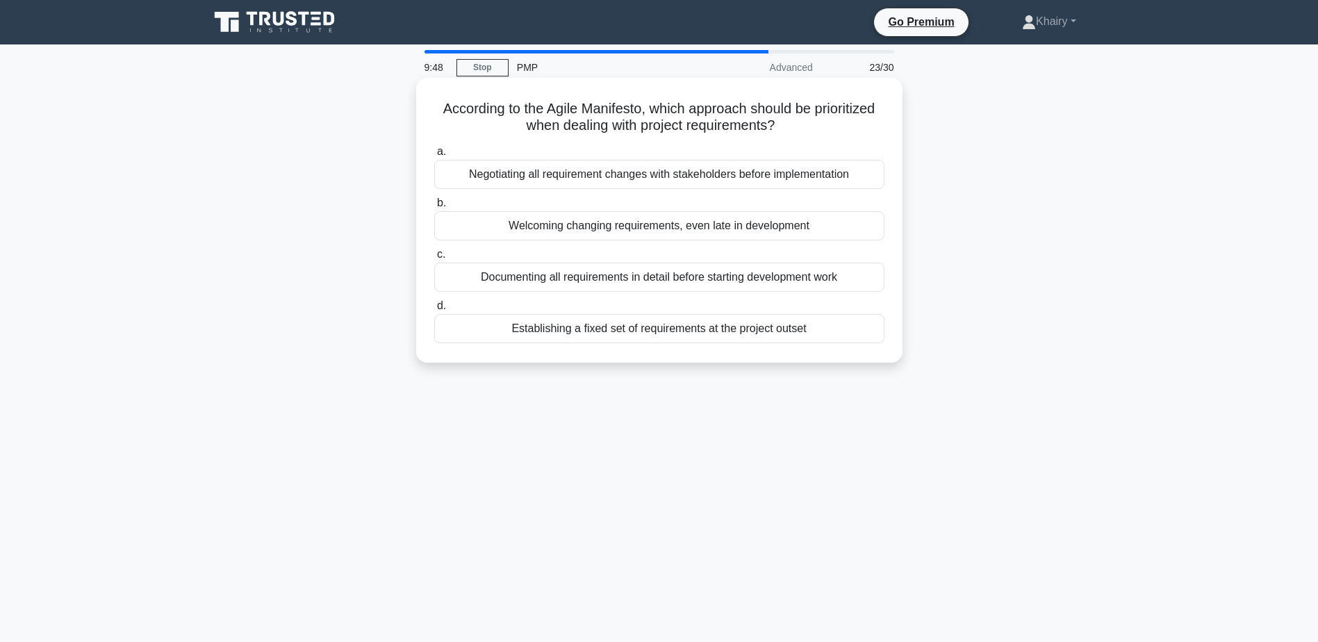
drag, startPoint x: 431, startPoint y: 102, endPoint x: 831, endPoint y: 126, distance: 401.0
click at [831, 126] on div "According to the Agile Manifesto, which approach should be prioritized when dea…" at bounding box center [659, 220] width 475 height 274
click at [603, 231] on div "Welcoming changing requirements, even late in development" at bounding box center [659, 225] width 450 height 29
click at [434, 208] on input "b. Welcoming changing requirements, even late in development" at bounding box center [434, 203] width 0 height 9
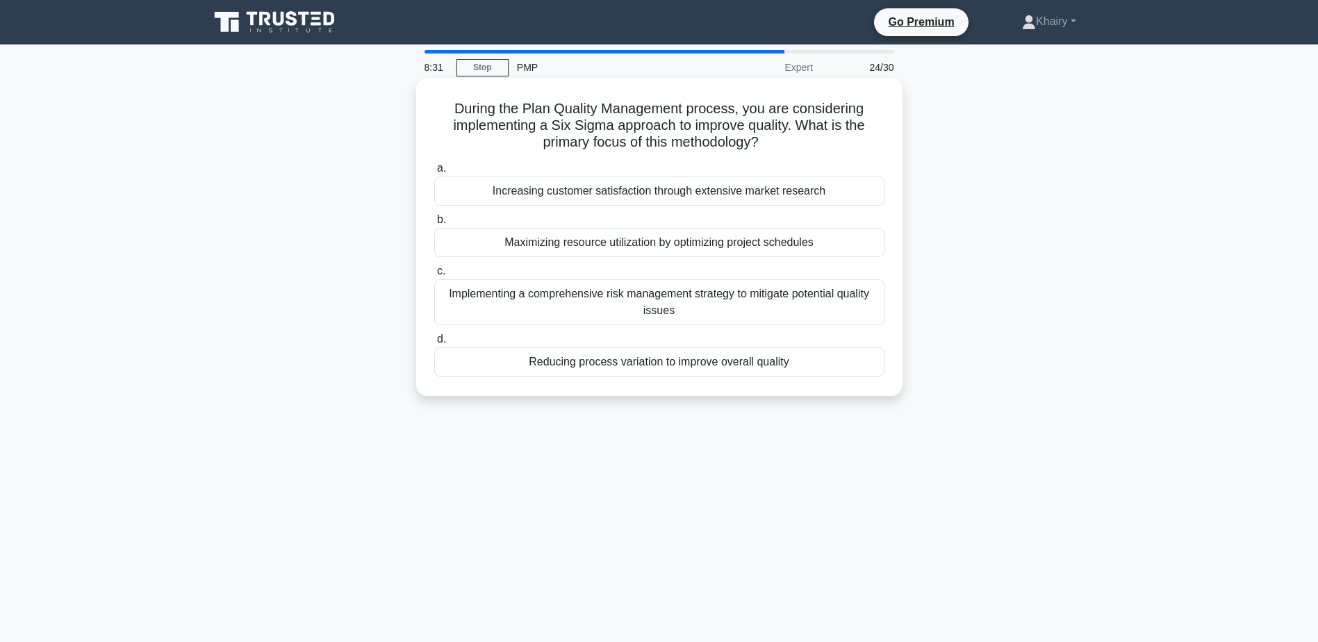
drag, startPoint x: 443, startPoint y: 106, endPoint x: 783, endPoint y: 147, distance: 342.4
click at [783, 147] on h5 "During the Plan Quality Management process, you are considering implementing a …" at bounding box center [659, 125] width 453 height 51
click at [568, 361] on div "Reducing process variation to improve overall quality" at bounding box center [659, 361] width 450 height 29
click at [434, 344] on input "d. Reducing process variation to improve overall quality" at bounding box center [434, 339] width 0 height 9
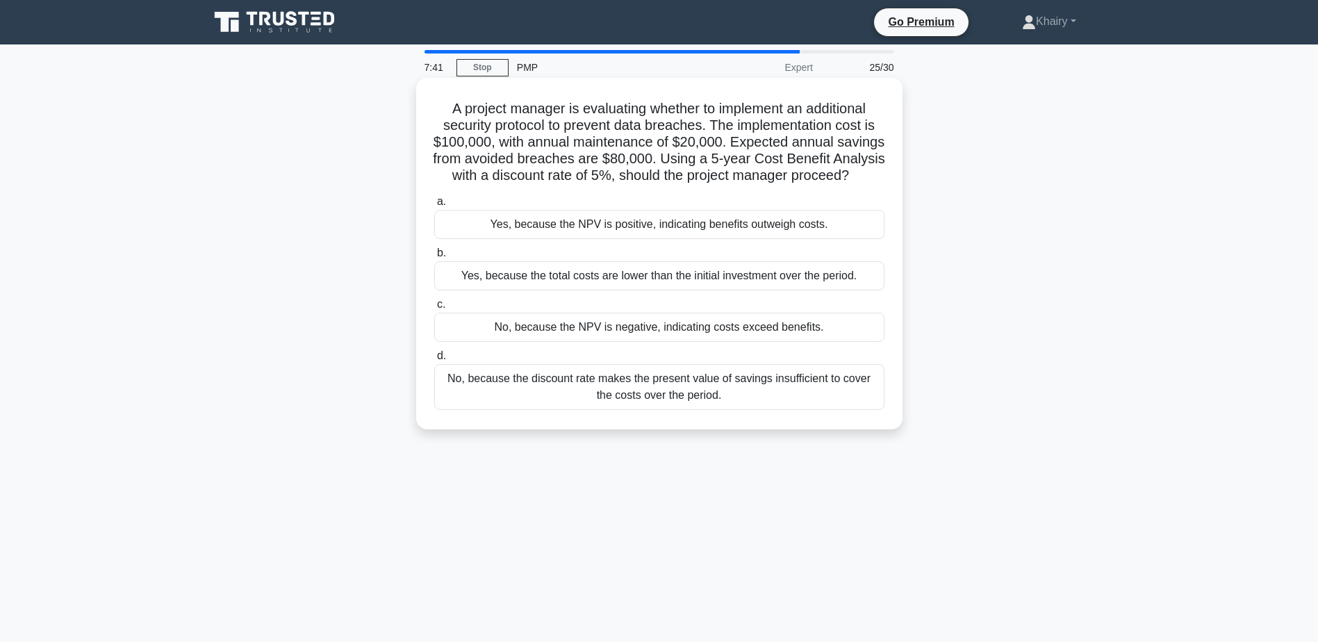
drag, startPoint x: 443, startPoint y: 104, endPoint x: 744, endPoint y: 188, distance: 311.8
click at [744, 185] on h5 "A project manager is evaluating whether to implement an additional security pro…" at bounding box center [659, 142] width 453 height 85
click at [536, 342] on div "No, because the NPV is negative, indicating costs exceed benefits." at bounding box center [659, 327] width 450 height 29
click at [434, 309] on input "c. No, because the NPV is negative, indicating costs exceed benefits." at bounding box center [434, 304] width 0 height 9
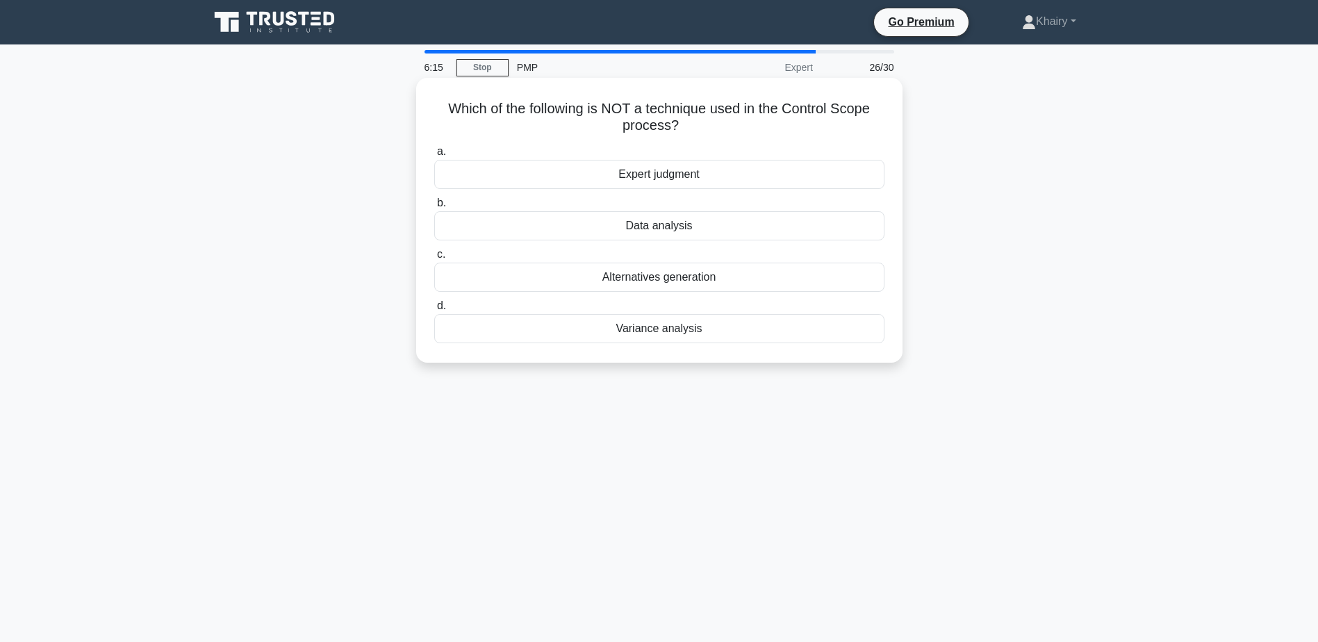
click at [627, 286] on div "Alternatives generation" at bounding box center [659, 277] width 450 height 29
click at [434, 259] on input "c. Alternatives generation" at bounding box center [434, 254] width 0 height 9
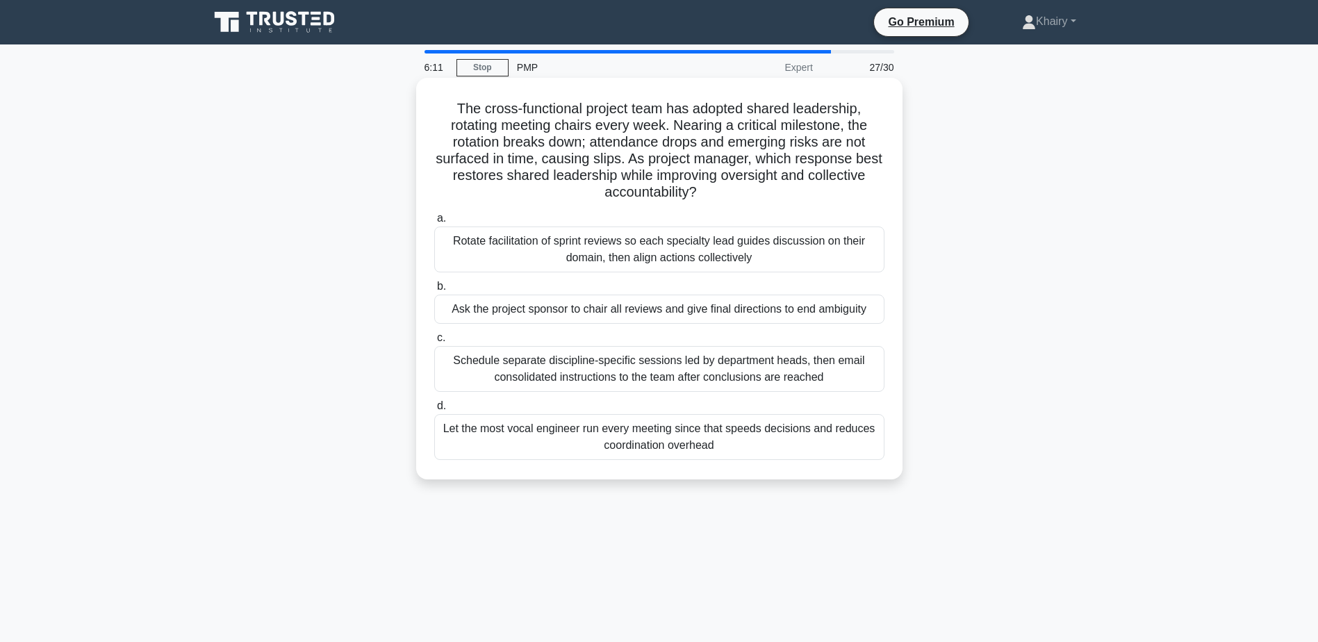
drag, startPoint x: 451, startPoint y: 95, endPoint x: 759, endPoint y: 194, distance: 323.5
click at [759, 194] on div "The cross-functional project team has adopted shared leadership, rotating meeti…" at bounding box center [659, 278] width 475 height 391
click at [588, 252] on div "Rotate facilitation of sprint reviews so each specialty lead guides discussion …" at bounding box center [659, 250] width 450 height 46
click at [434, 223] on input "a. Rotate facilitation of sprint reviews so each specialty lead guides discussi…" at bounding box center [434, 218] width 0 height 9
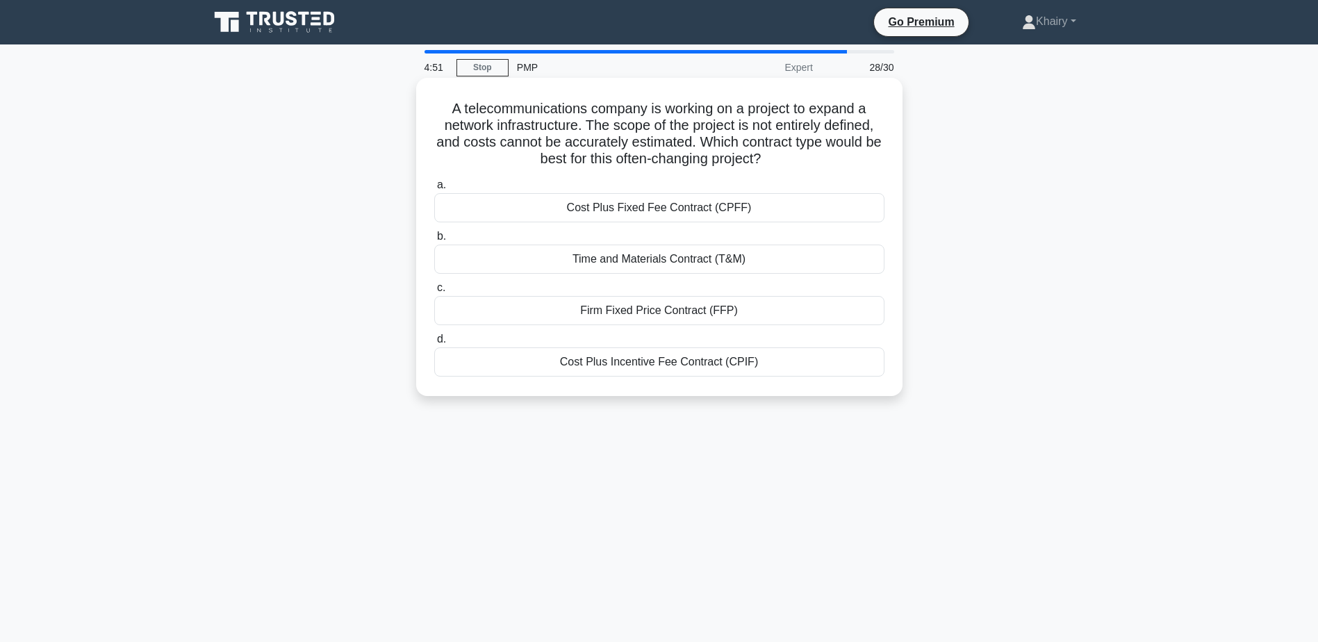
drag, startPoint x: 438, startPoint y: 107, endPoint x: 821, endPoint y: 158, distance: 387.0
click at [821, 158] on h5 "A telecommunications company is working on a project to expand a network infras…" at bounding box center [659, 134] width 453 height 68
click at [630, 260] on div "Time and Materials Contract (T&M)" at bounding box center [659, 259] width 450 height 29
click at [434, 241] on input "b. Time and Materials Contract (T&M)" at bounding box center [434, 236] width 0 height 9
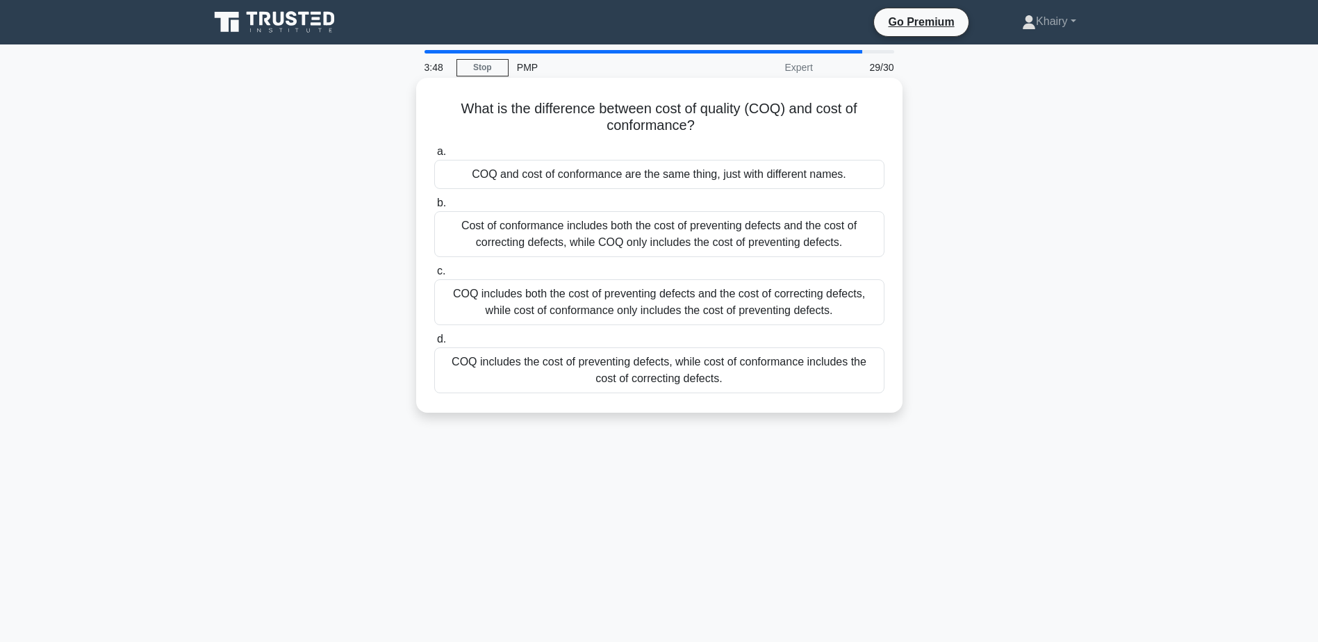
click at [538, 174] on div "COQ and cost of conformance are the same thing, just with different names." at bounding box center [659, 174] width 450 height 29
click at [434, 156] on input "a. COQ and cost of conformance are the same thing, just with different names." at bounding box center [434, 151] width 0 height 9
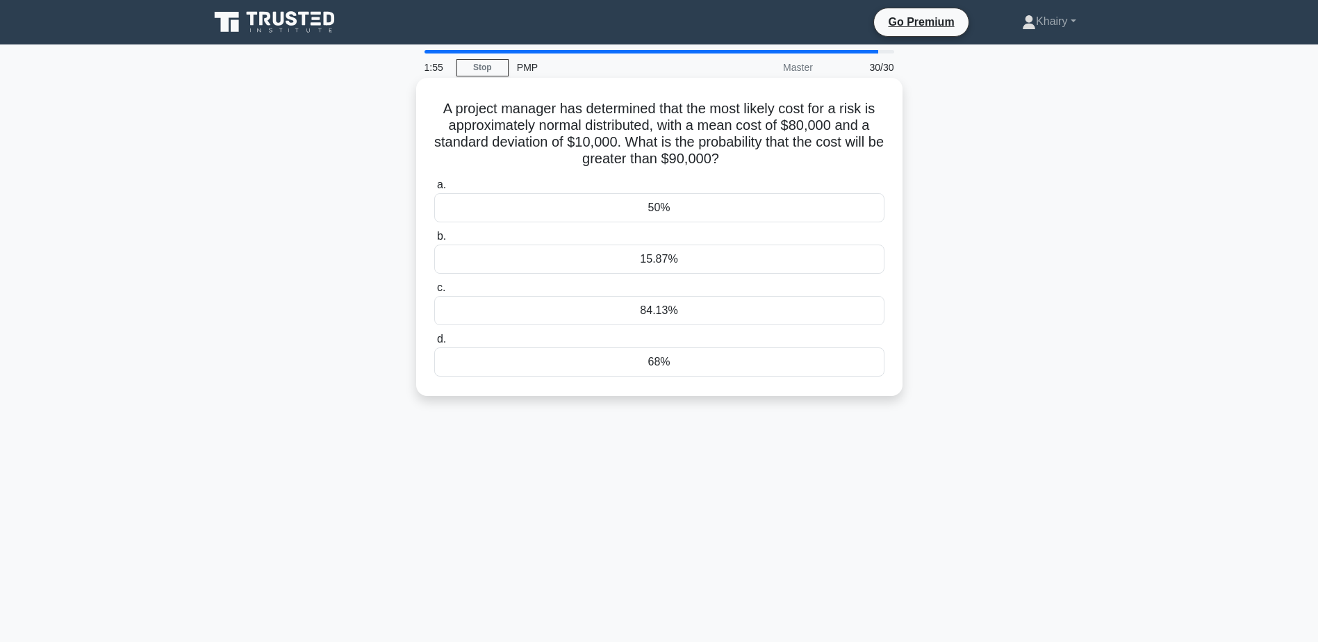
click at [649, 318] on div "84.13%" at bounding box center [659, 310] width 450 height 29
click at [434, 293] on input "c. 84.13%" at bounding box center [434, 288] width 0 height 9
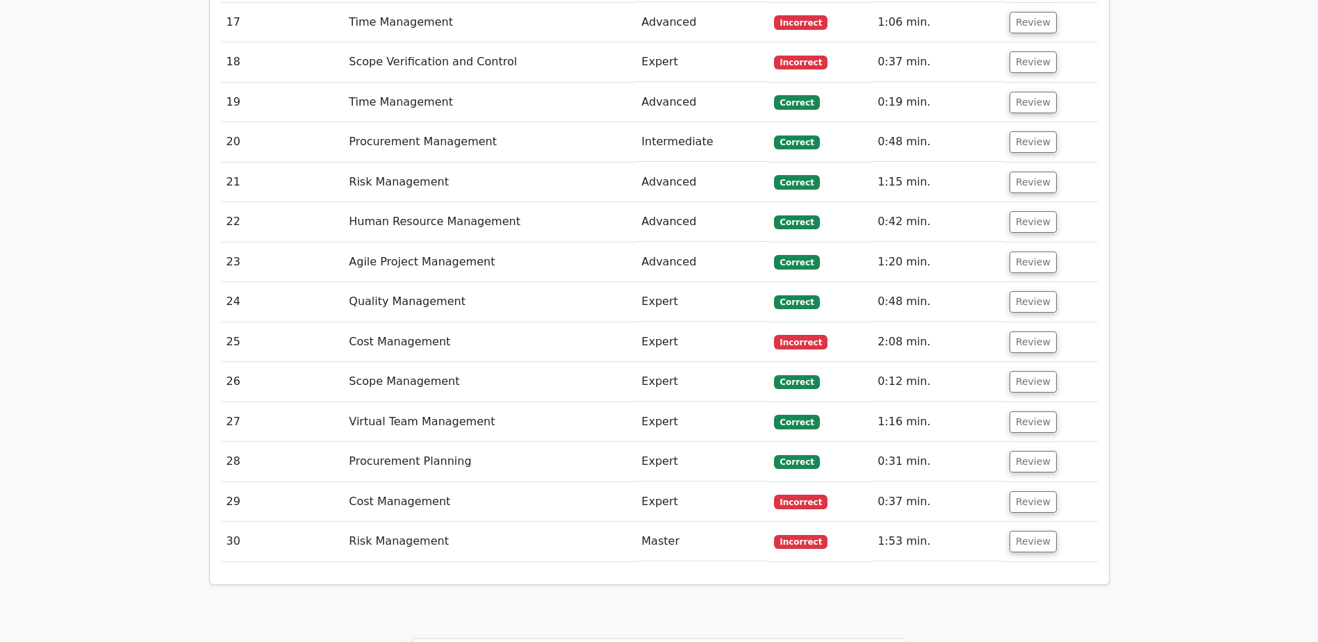
scroll to position [2919, 0]
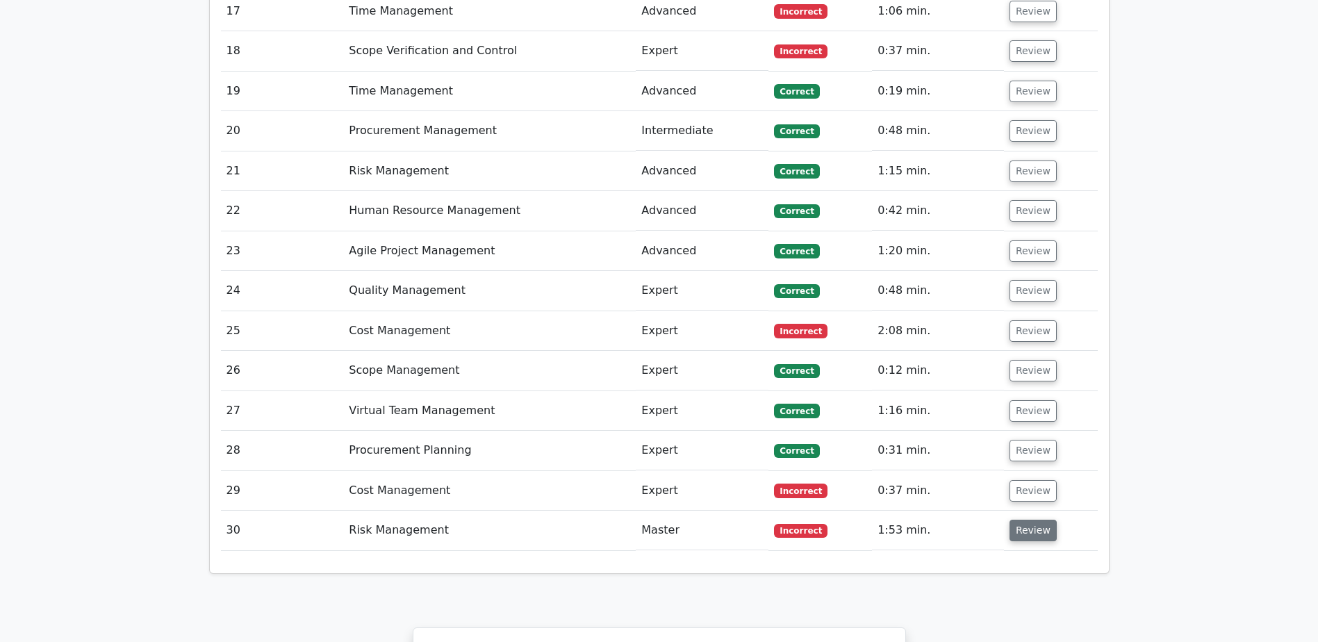
click at [1022, 520] on button "Review" at bounding box center [1033, 531] width 47 height 22
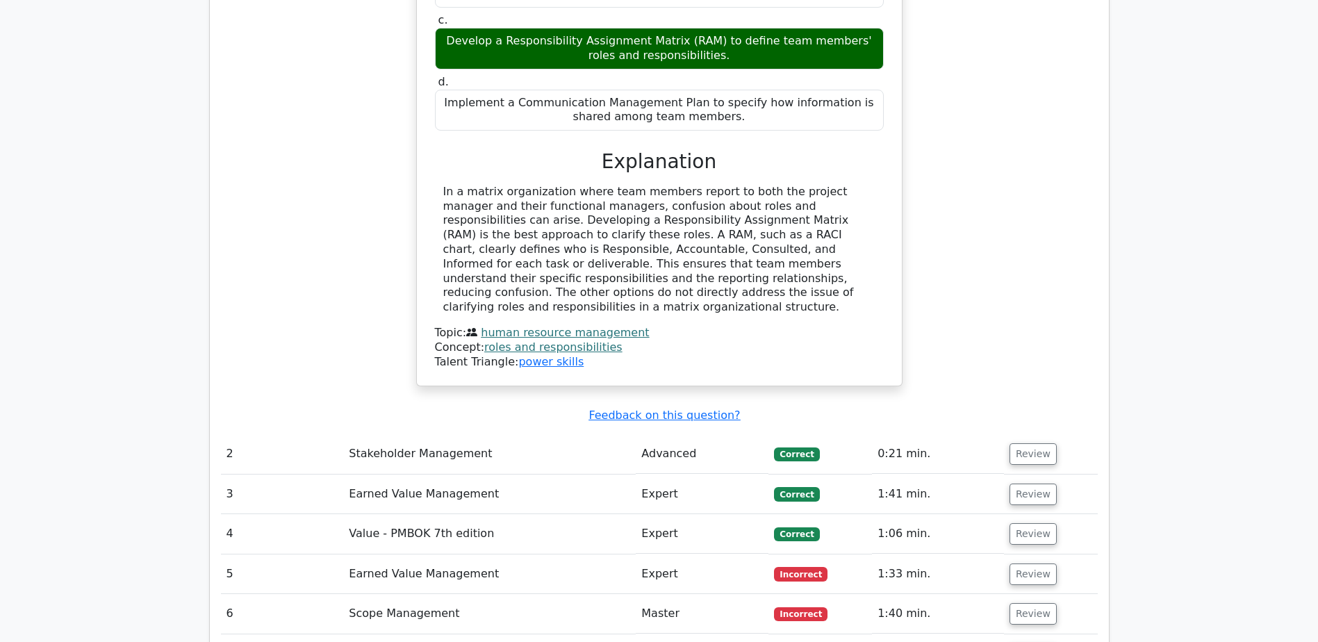
scroll to position [1807, 0]
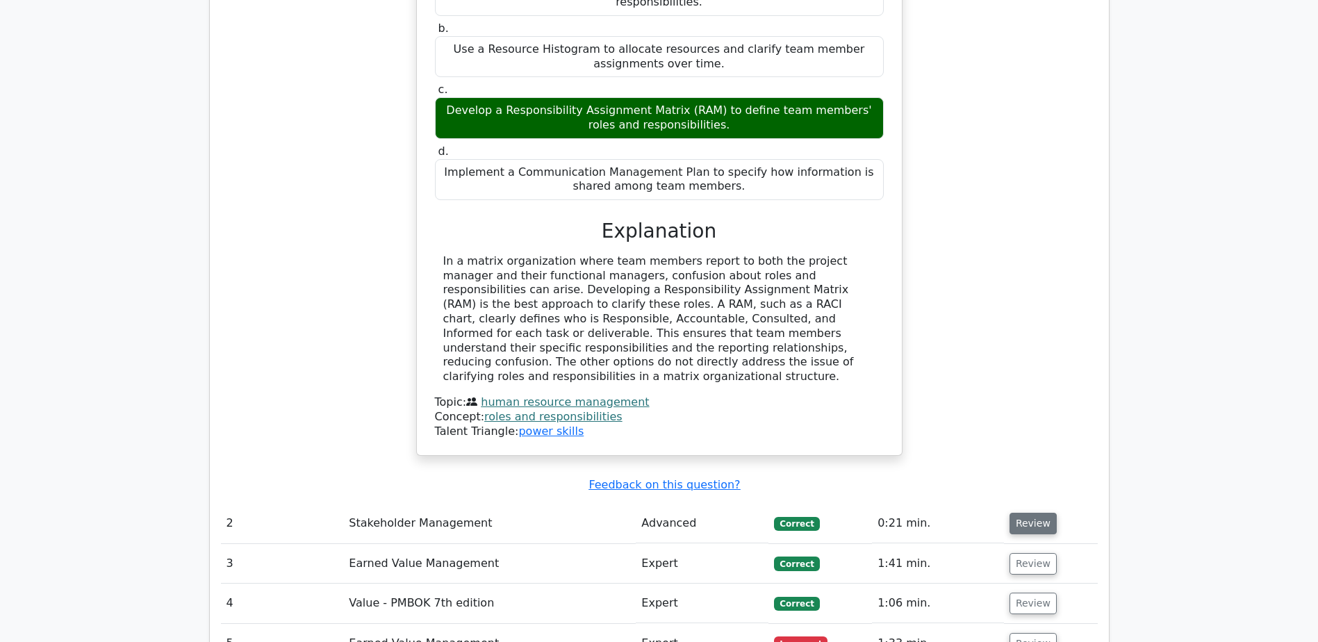
click at [1032, 513] on button "Review" at bounding box center [1033, 524] width 47 height 22
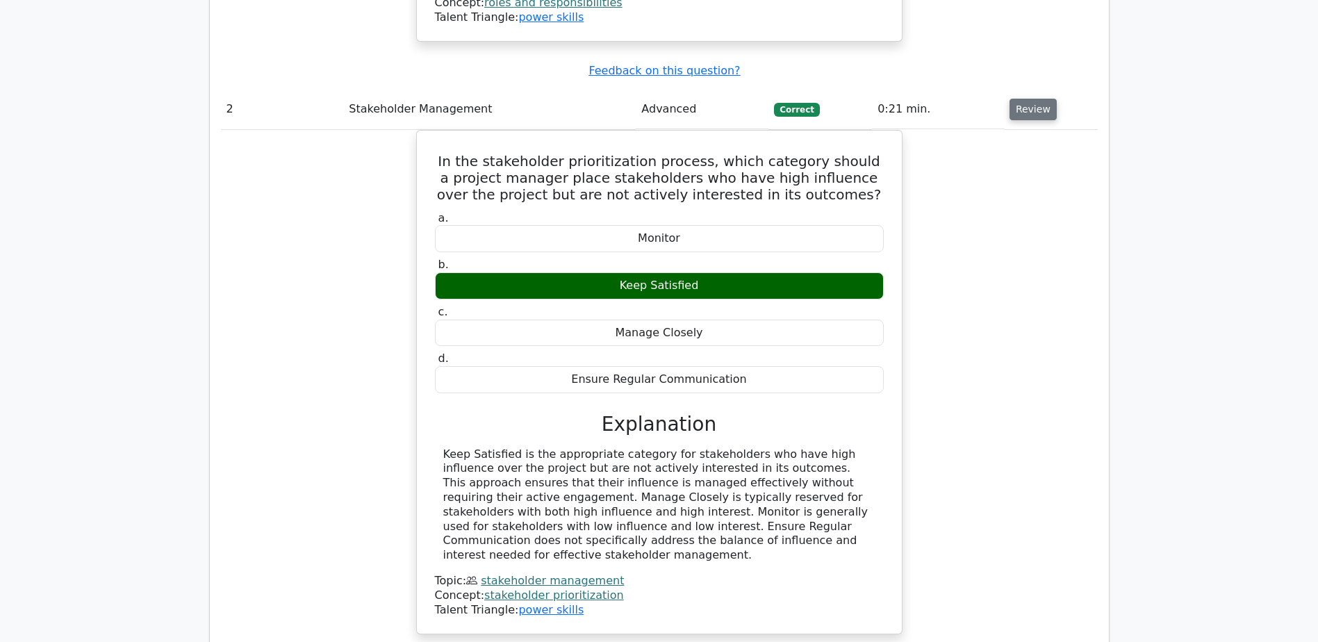
scroll to position [2293, 0]
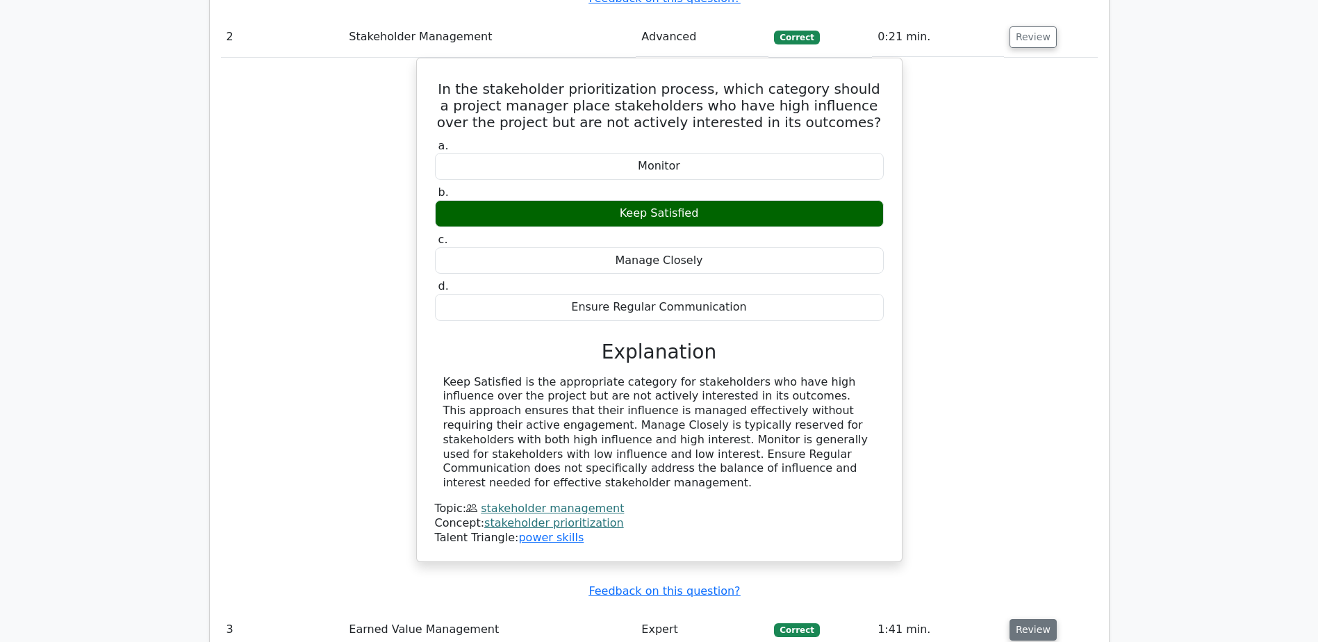
click at [1030, 619] on button "Review" at bounding box center [1033, 630] width 47 height 22
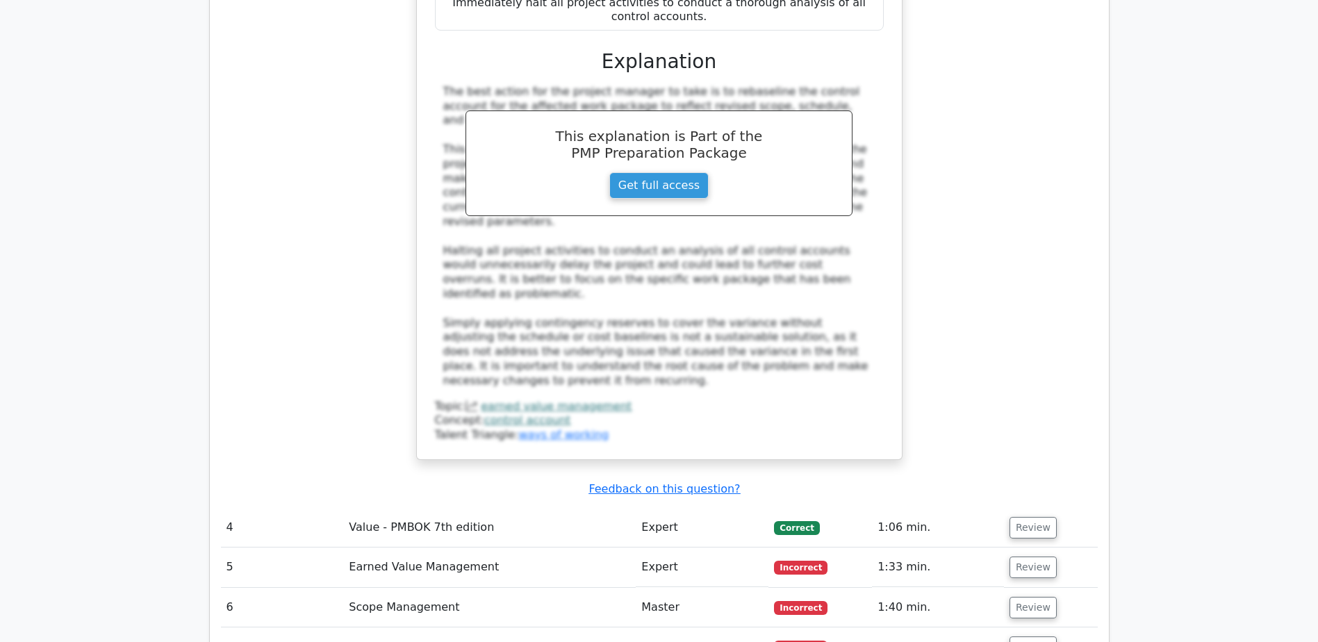
scroll to position [3405, 0]
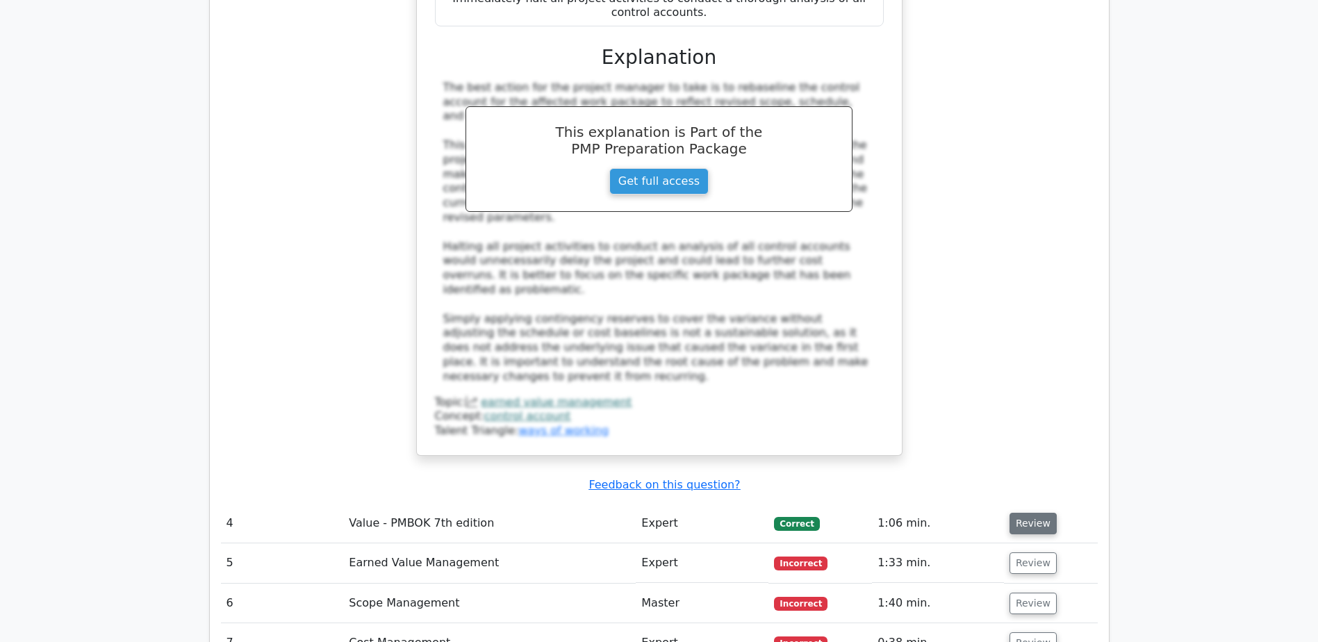
click at [1038, 513] on button "Review" at bounding box center [1033, 524] width 47 height 22
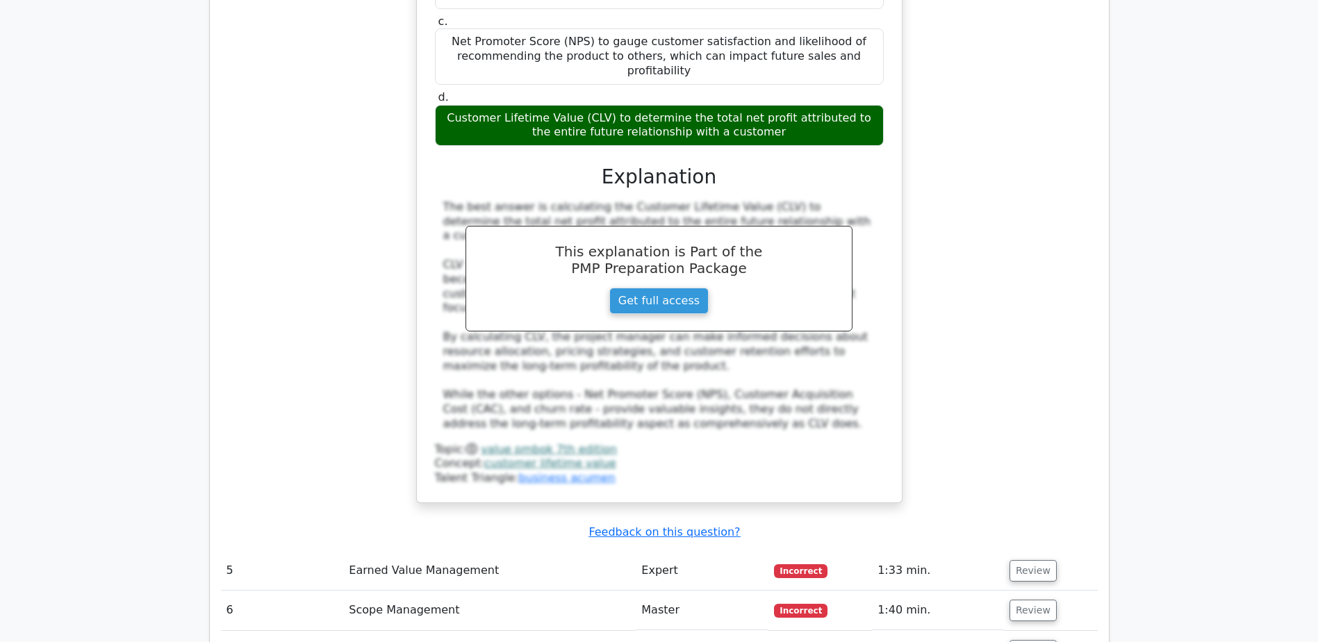
scroll to position [4239, 0]
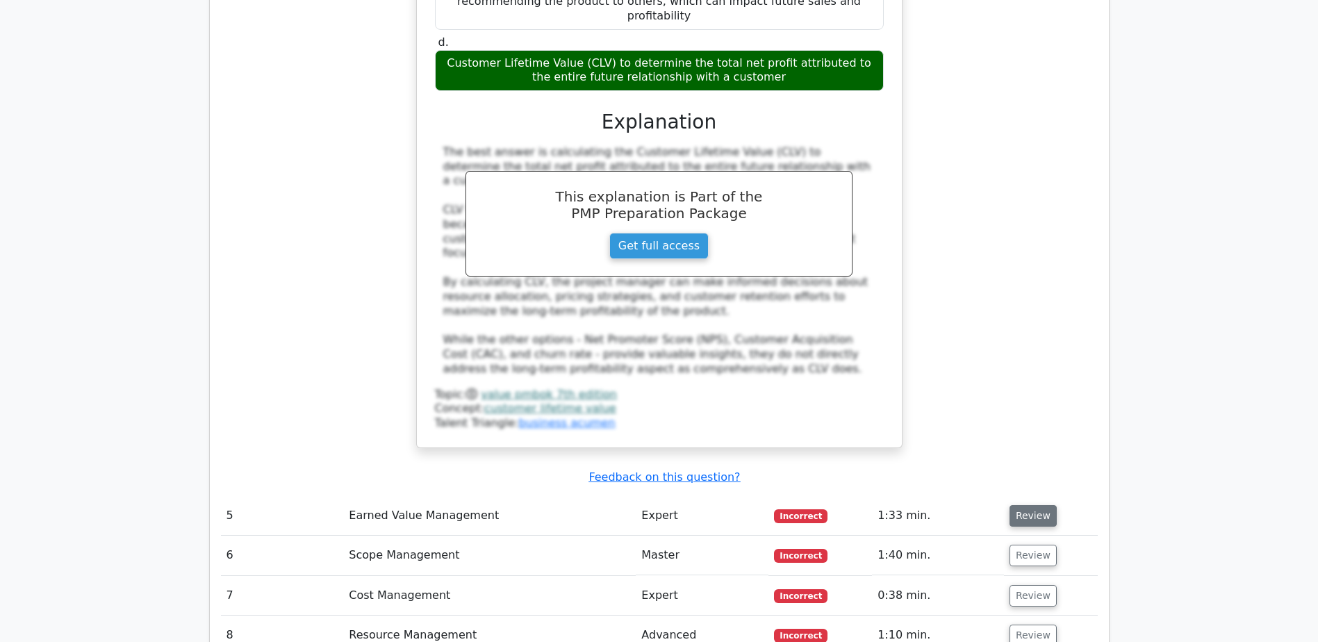
click at [1035, 505] on button "Review" at bounding box center [1033, 516] width 47 height 22
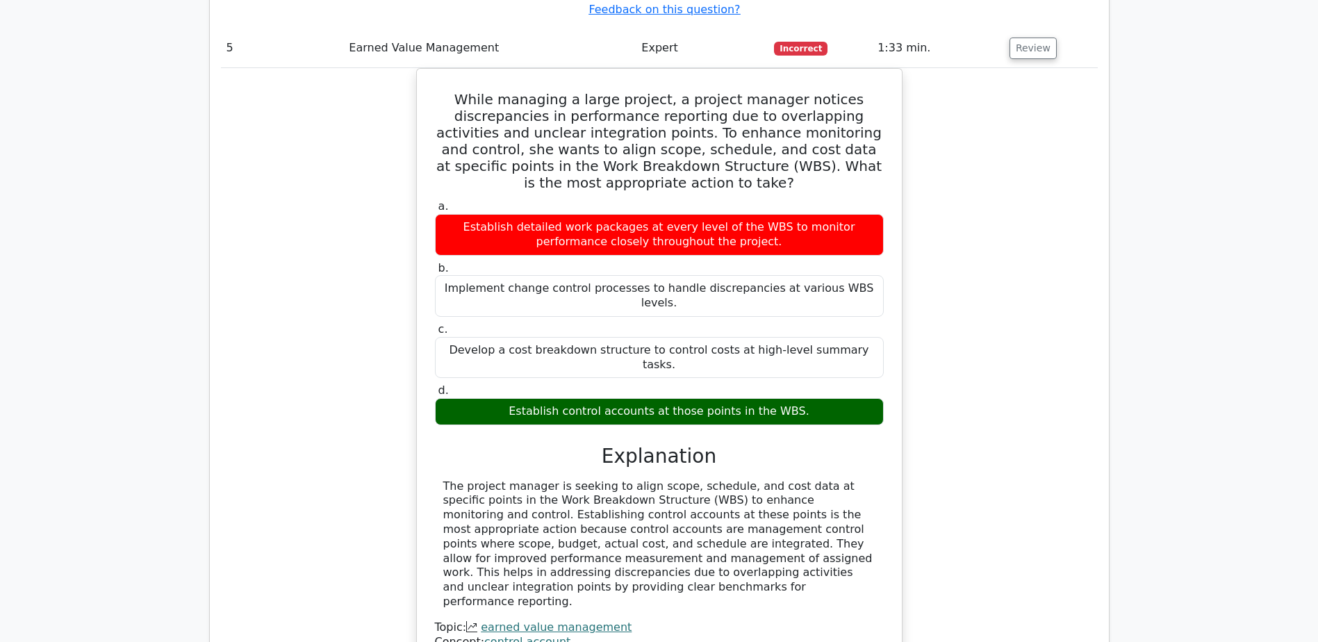
scroll to position [4725, 0]
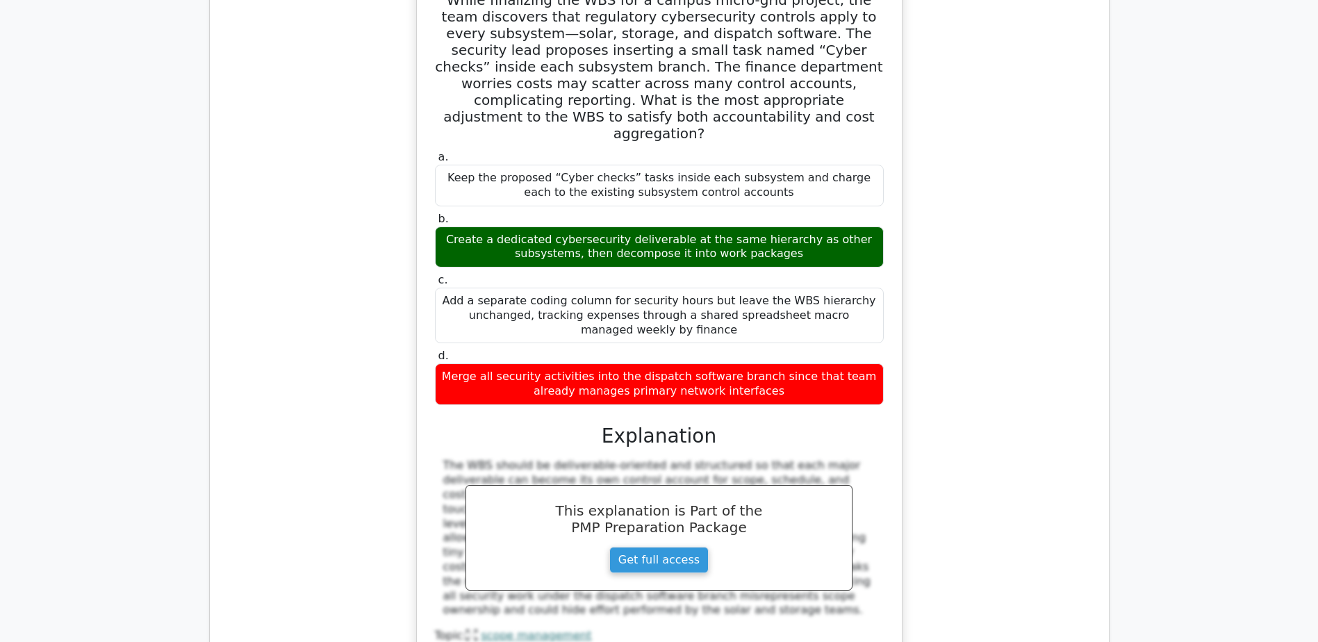
scroll to position [5559, 0]
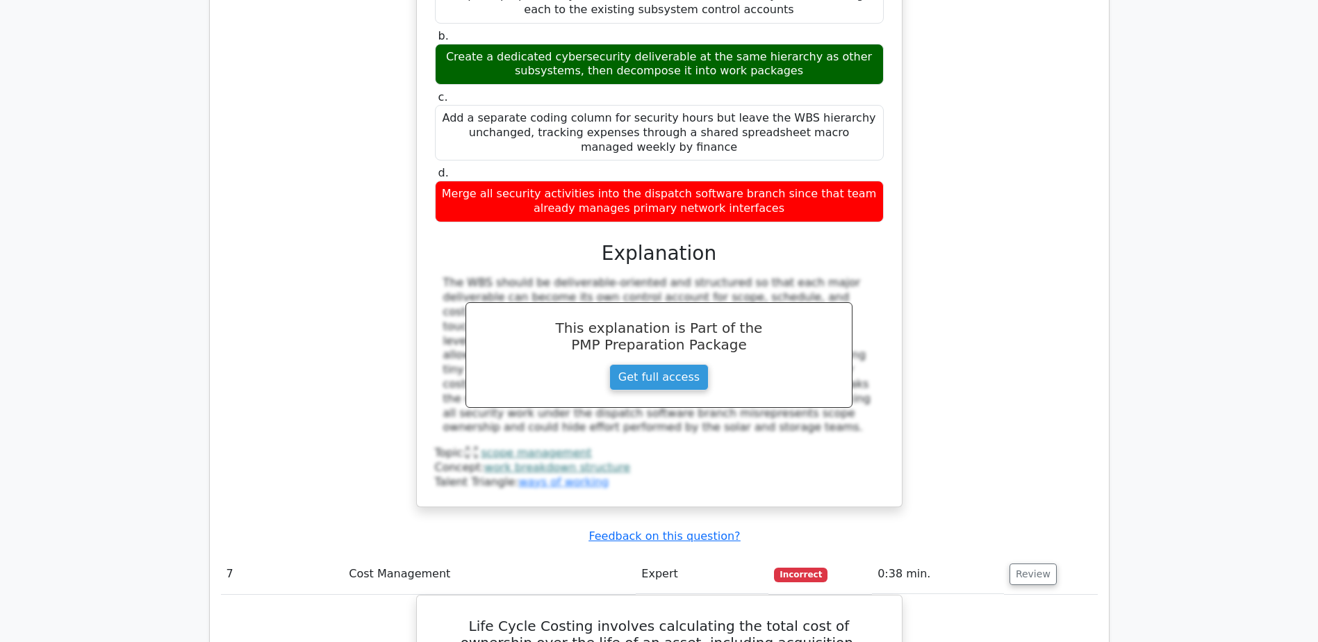
scroll to position [5698, 0]
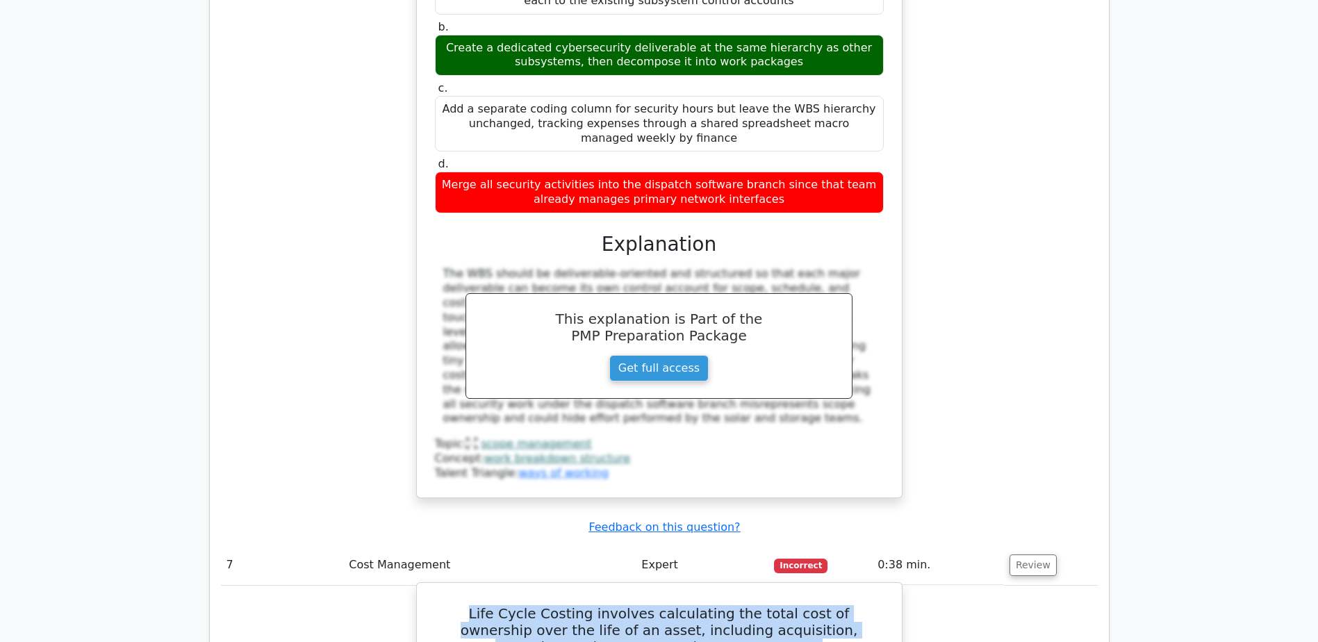
drag, startPoint x: 433, startPoint y: 306, endPoint x: 775, endPoint y: 352, distance: 345.0
click at [775, 605] on h5 "Life Cycle Costing involves calculating the total cost of ownership over the li…" at bounding box center [660, 630] width 452 height 50
copy h5 "Life Cycle Costing involves calculating the total cost of ownership over the li…"
drag, startPoint x: 630, startPoint y: 483, endPoint x: 725, endPoint y: 476, distance: 95.5
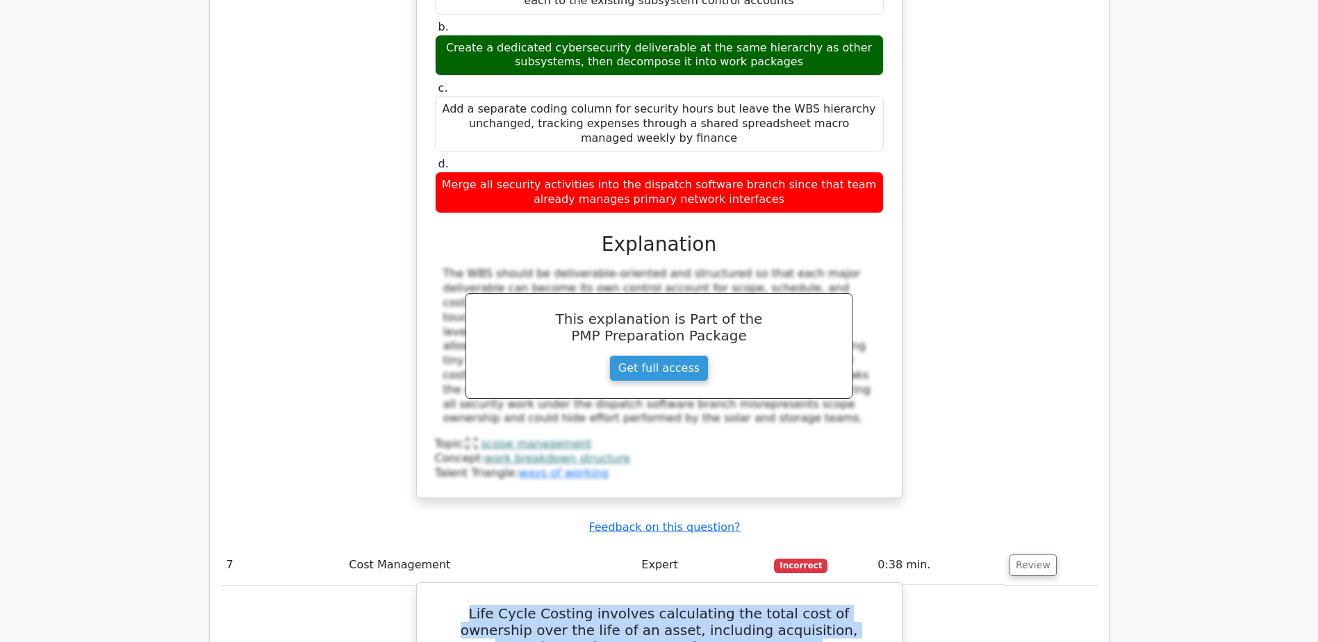
copy div "disposal"
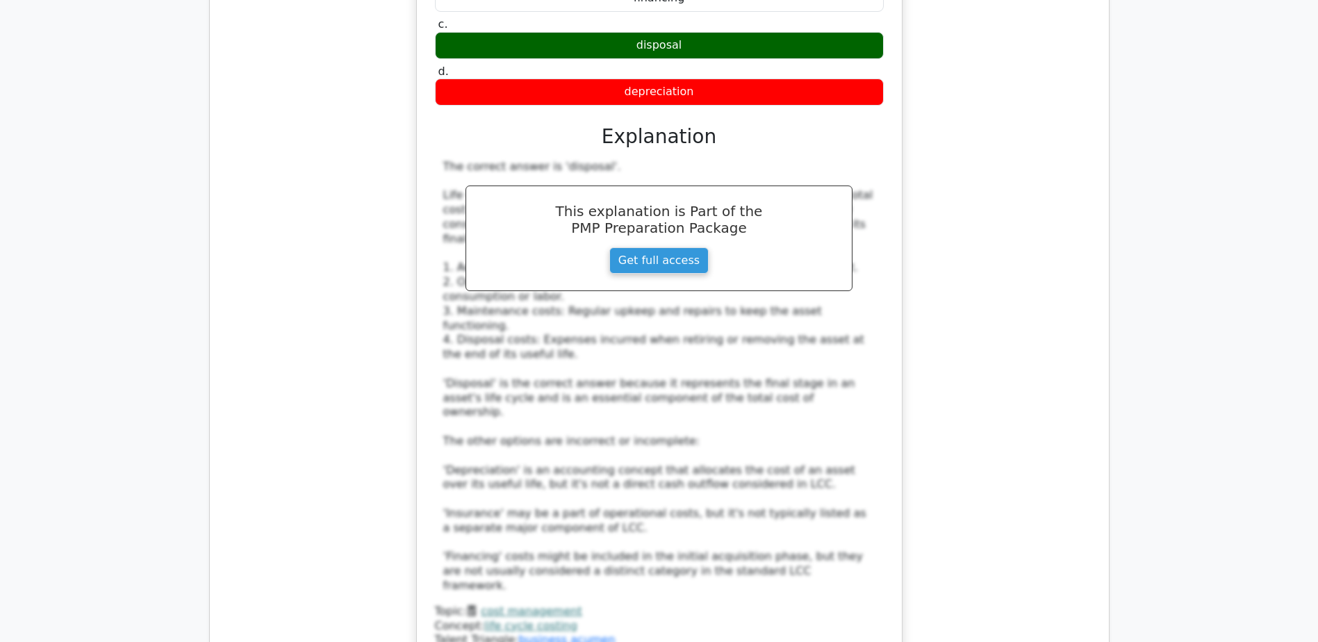
scroll to position [6463, 0]
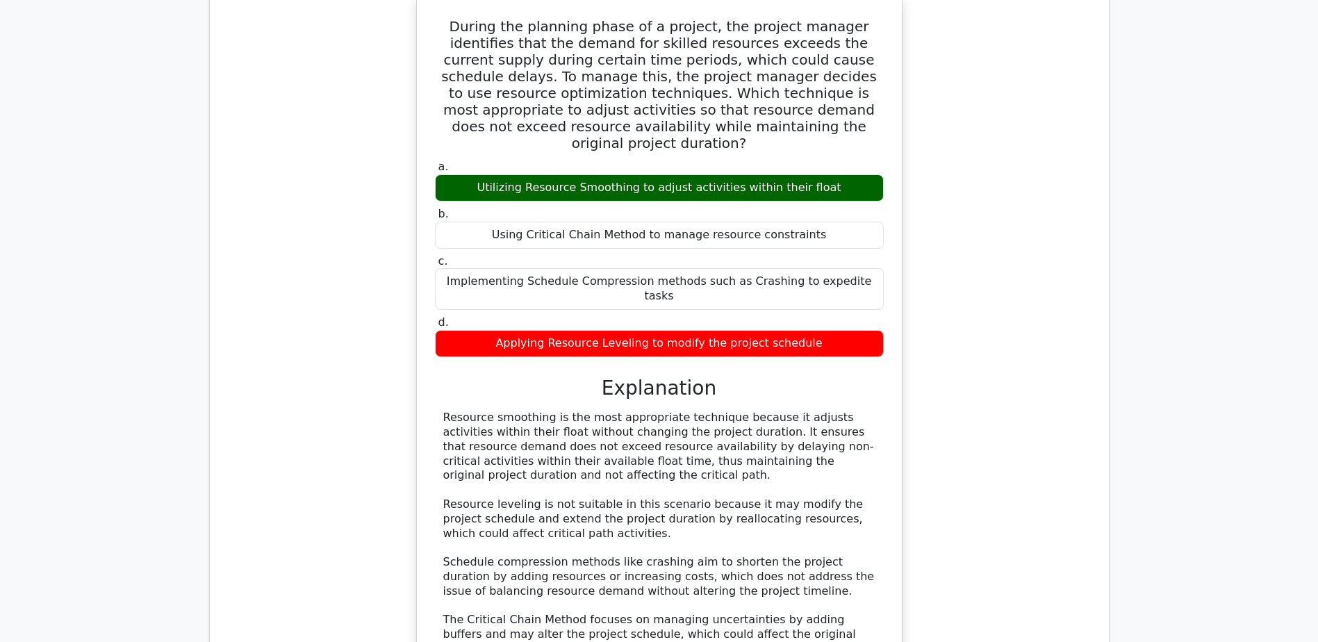
scroll to position [7227, 0]
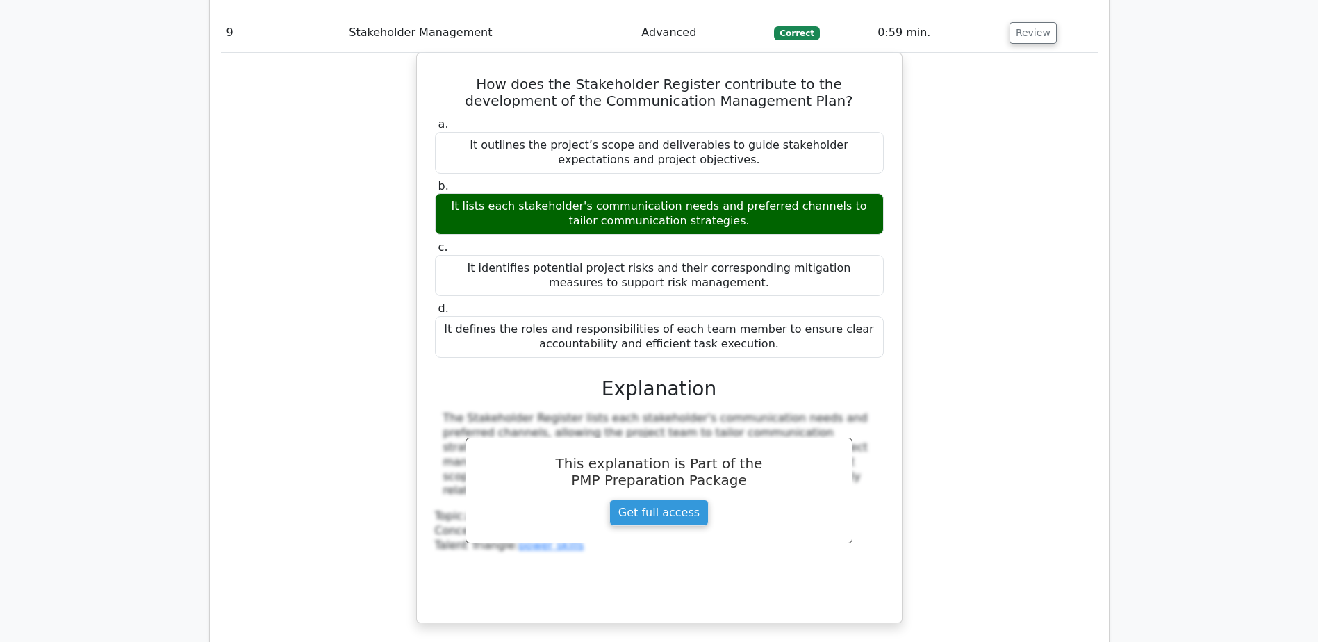
scroll to position [7991, 0]
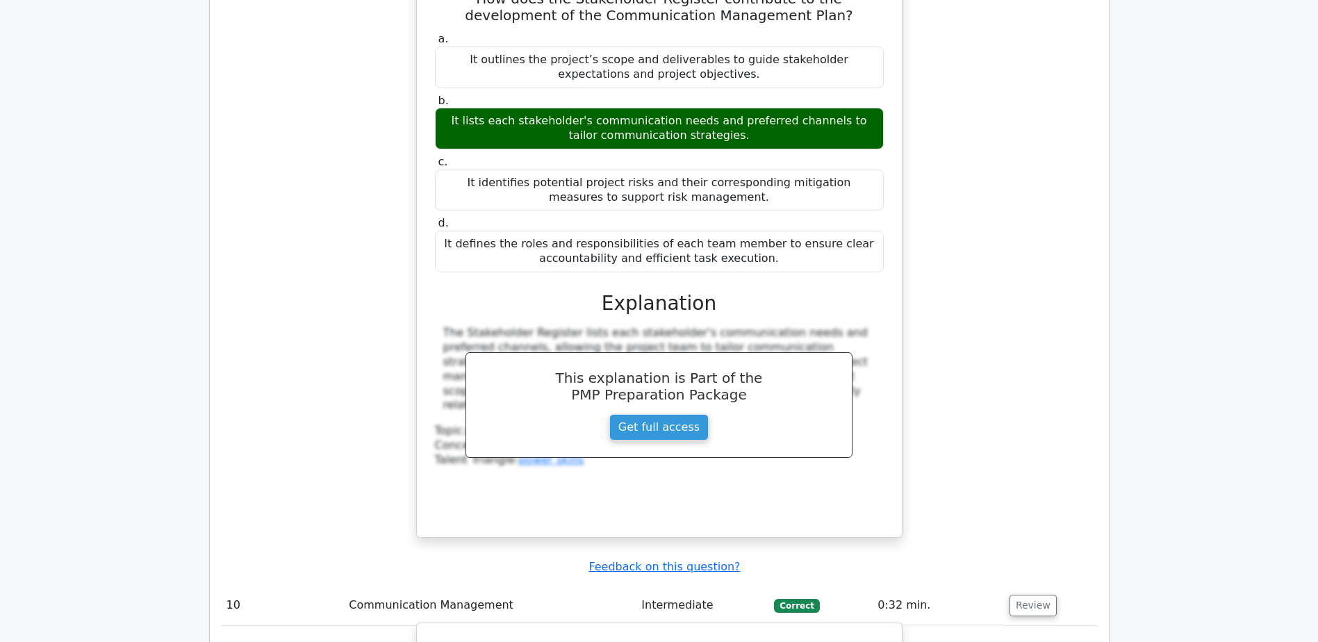
scroll to position [8061, 0]
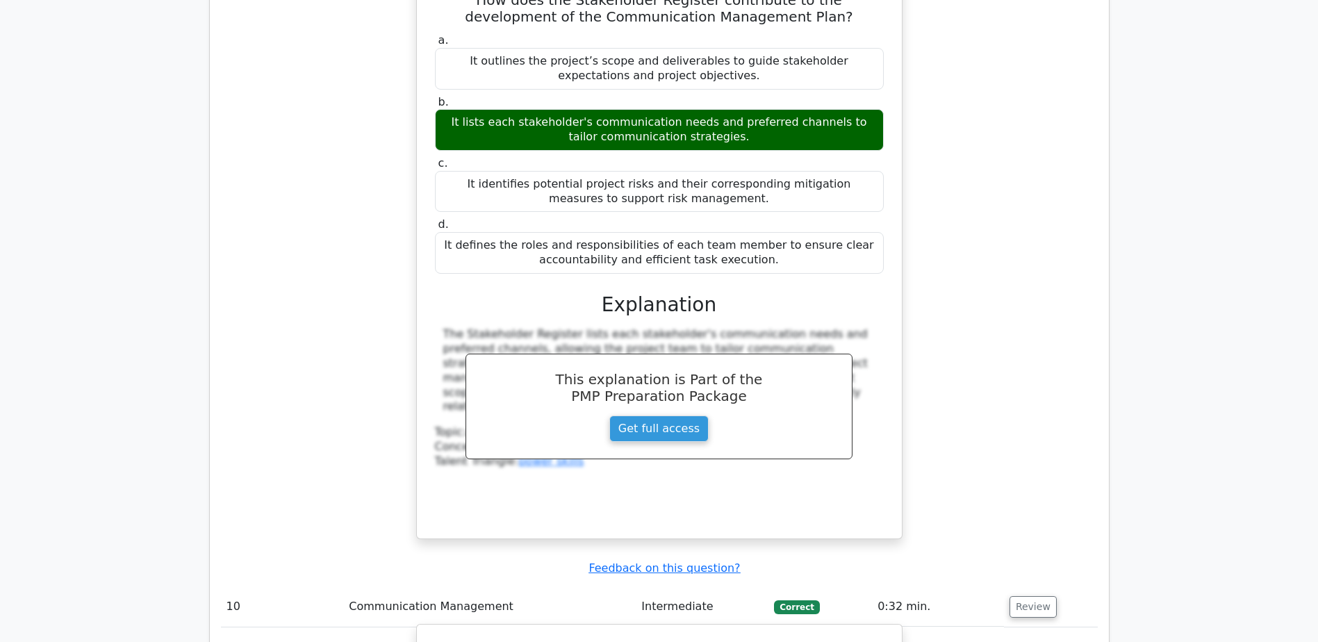
drag, startPoint x: 477, startPoint y: 270, endPoint x: 781, endPoint y: 304, distance: 306.3
copy h5 "What is the most important skill for a project manager in communication managem…"
drag, startPoint x: 618, startPoint y: 429, endPoint x: 757, endPoint y: 437, distance: 139.9
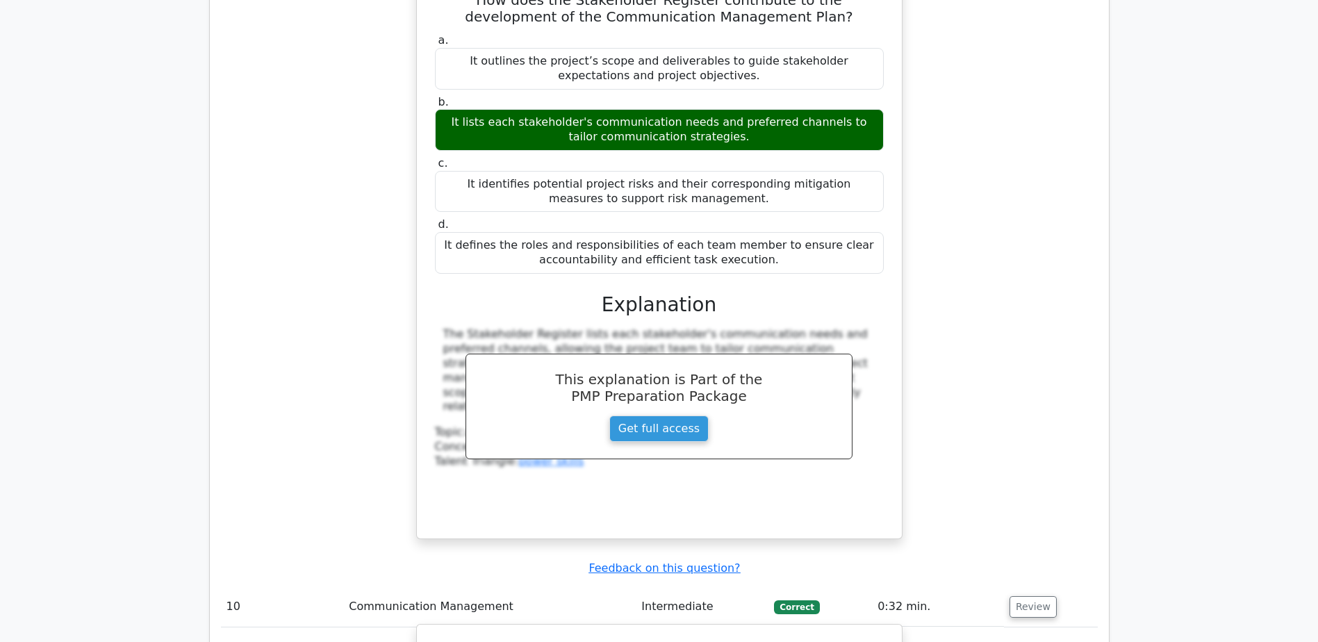
copy div "Adaptability"
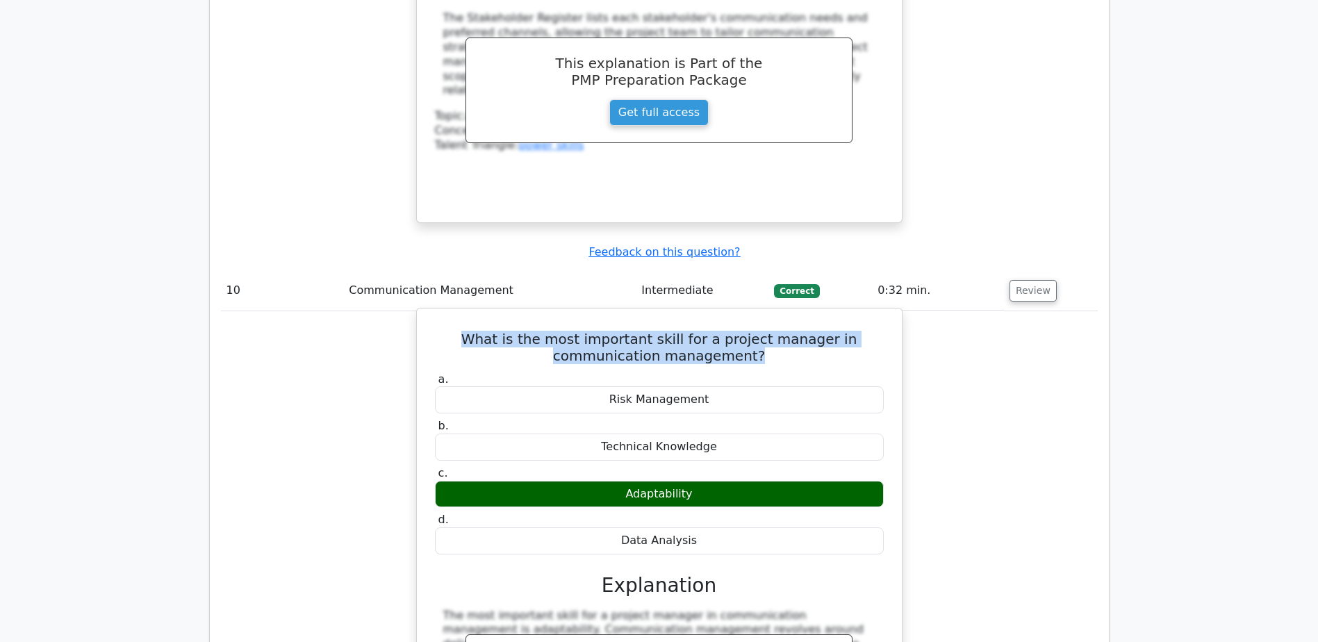
scroll to position [8408, 0]
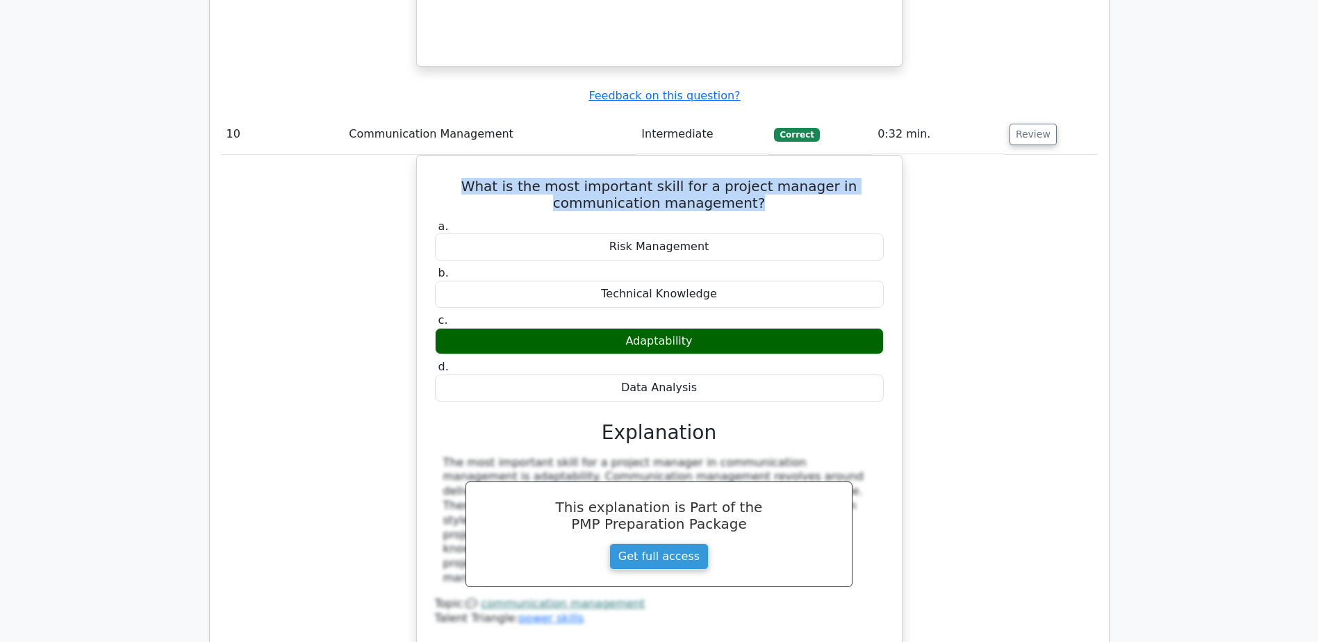
scroll to position [8617, 0]
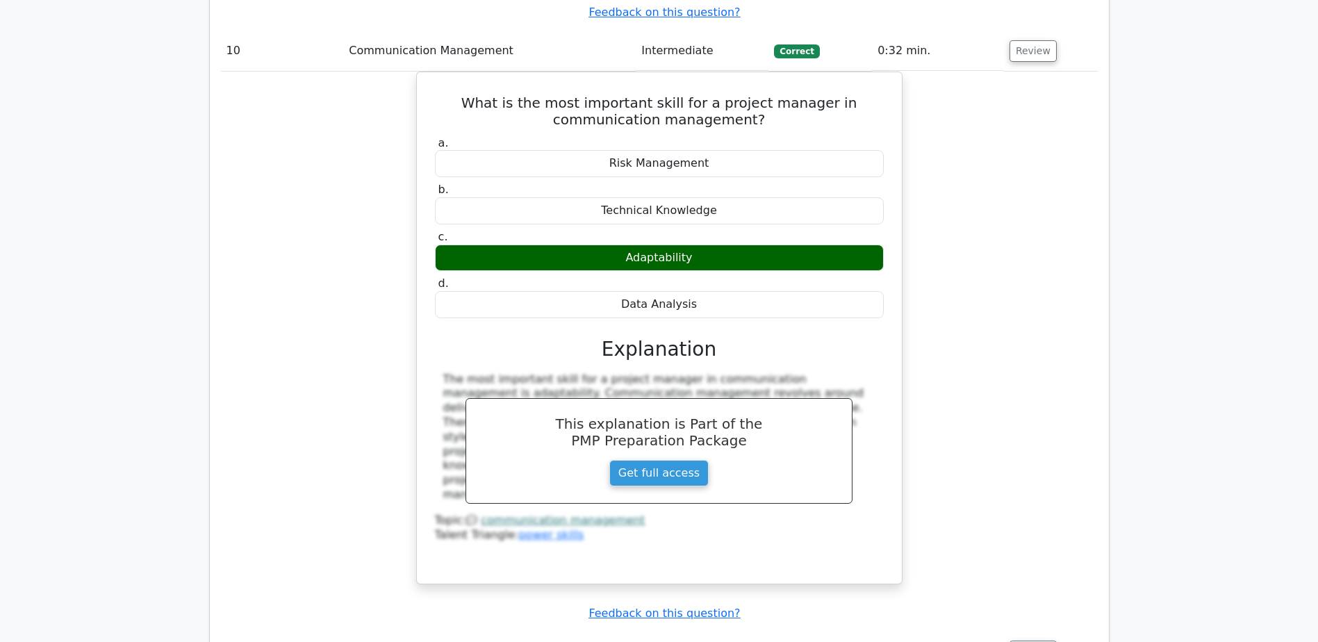
drag, startPoint x: 432, startPoint y: 321, endPoint x: 858, endPoint y: 336, distance: 426.9
copy h5 "Which team composition strategy ensures a balanced mix of skills and perspectiv…"
drag, startPoint x: 602, startPoint y: 425, endPoint x: 748, endPoint y: 420, distance: 145.3
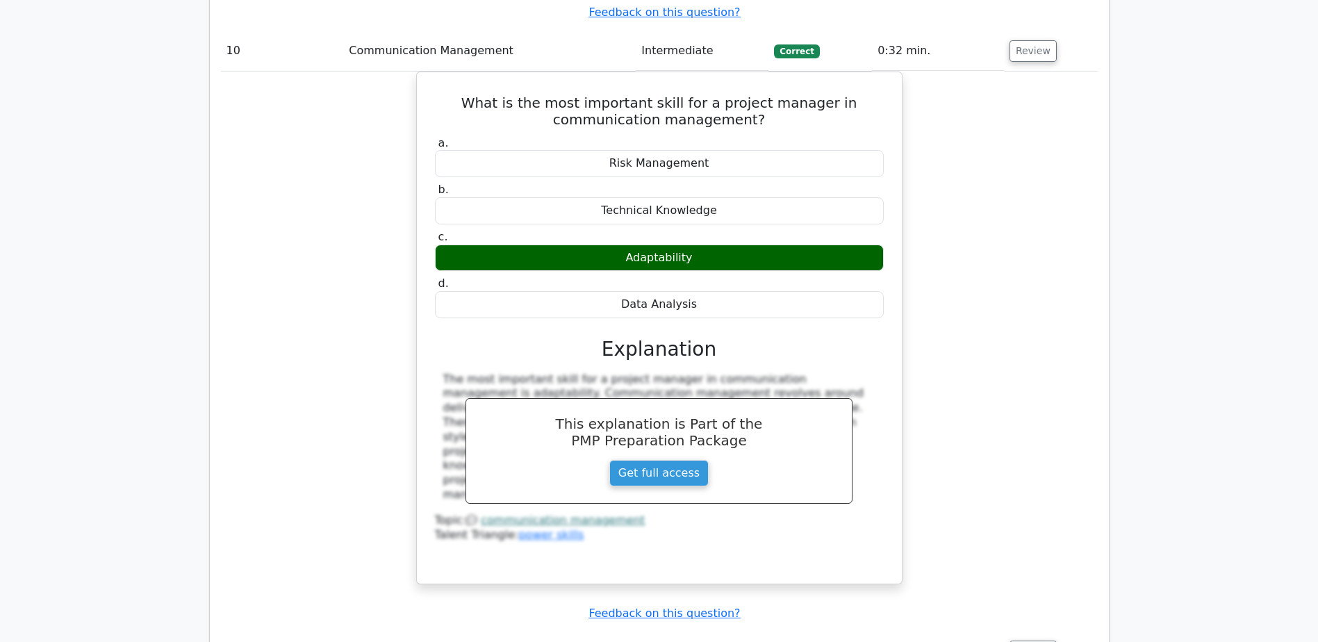
copy div "Balanced skill diversity"
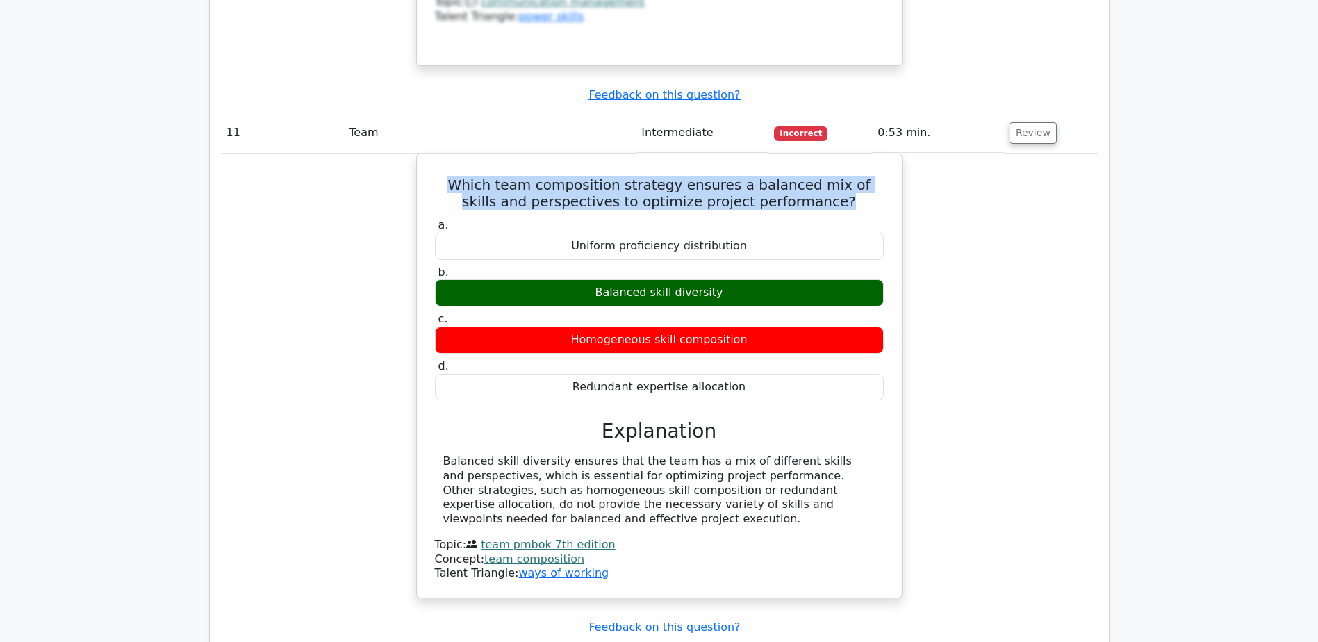
scroll to position [9173, 0]
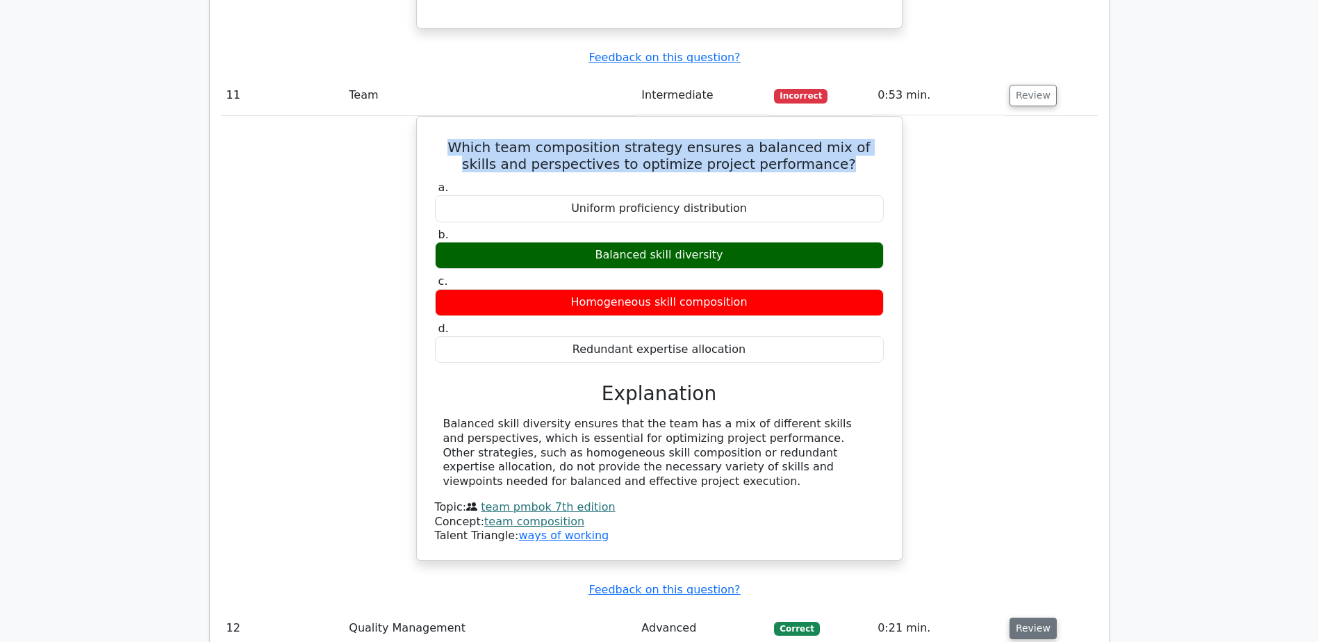
click at [1028, 618] on button "Review" at bounding box center [1033, 629] width 47 height 22
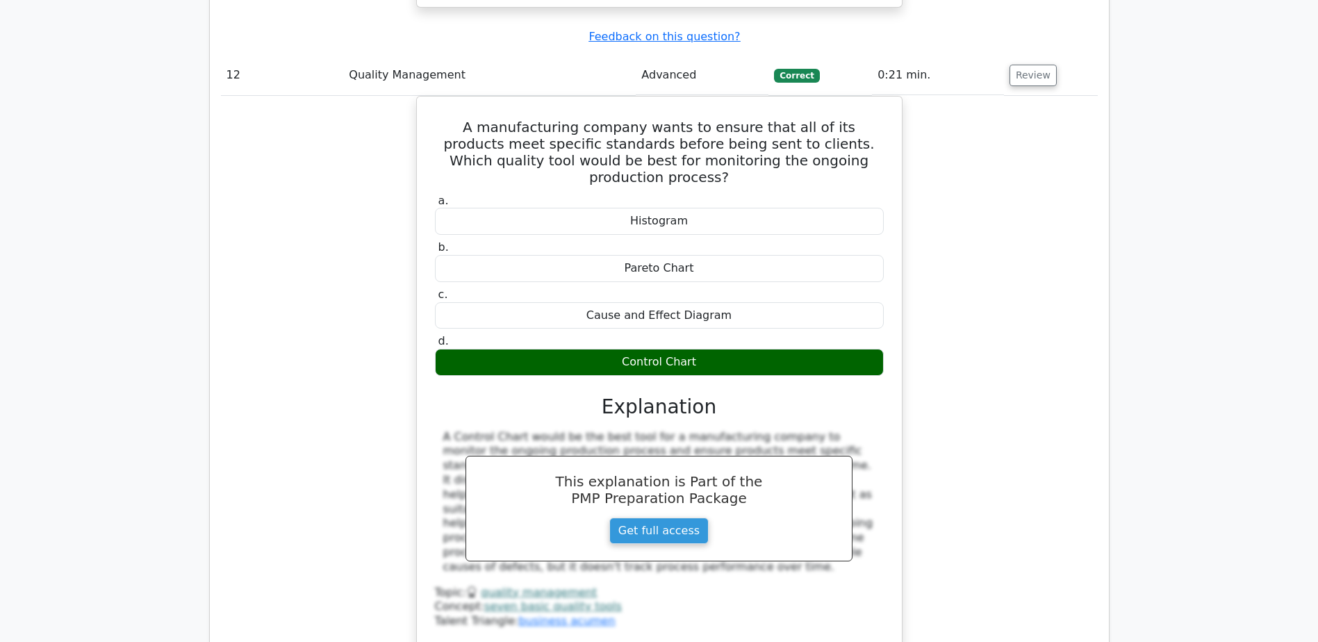
scroll to position [9729, 0]
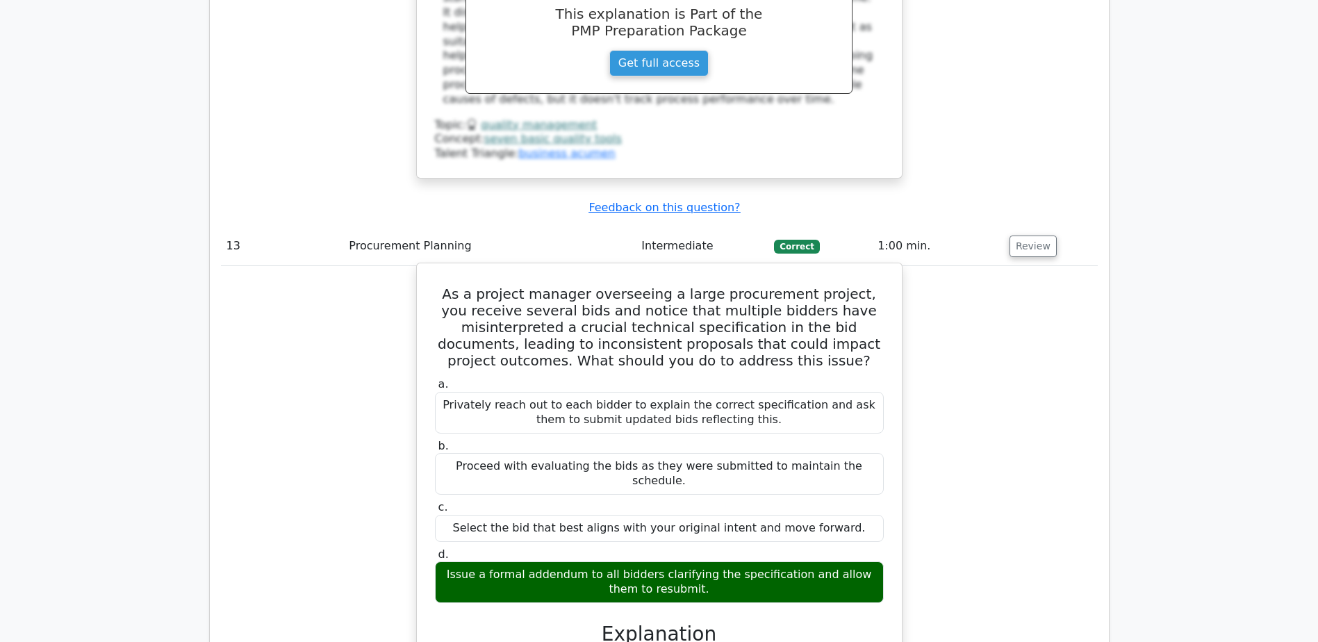
scroll to position [10354, 0]
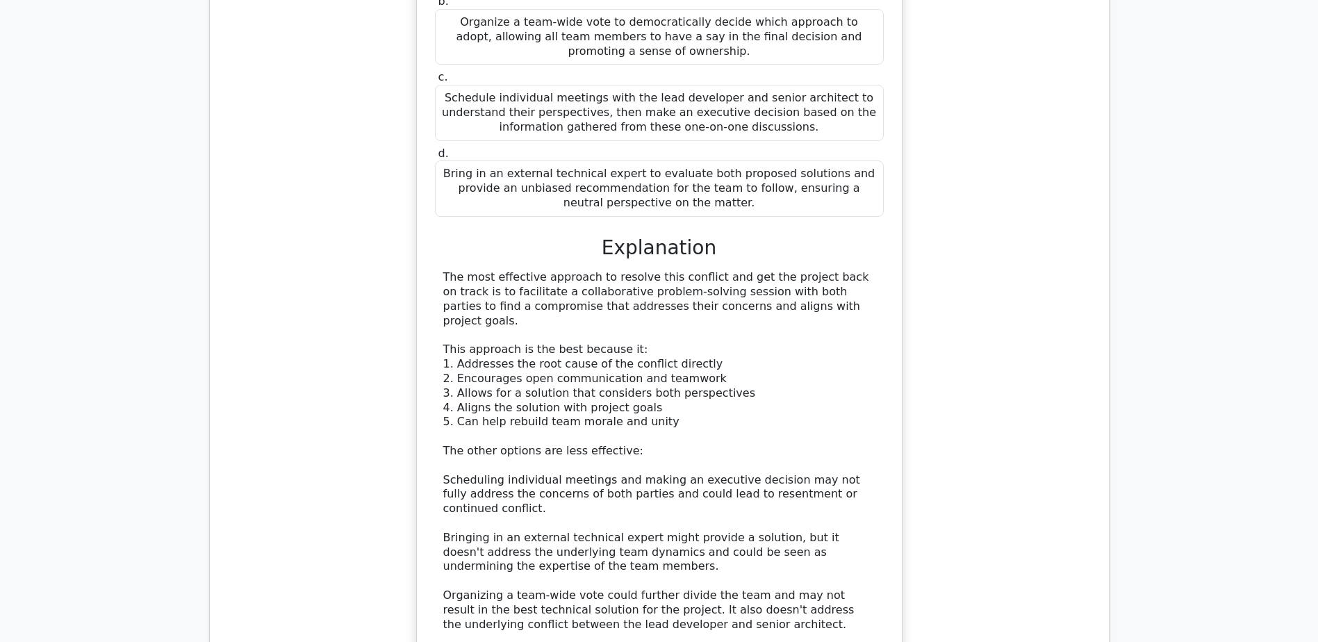
scroll to position [11466, 0]
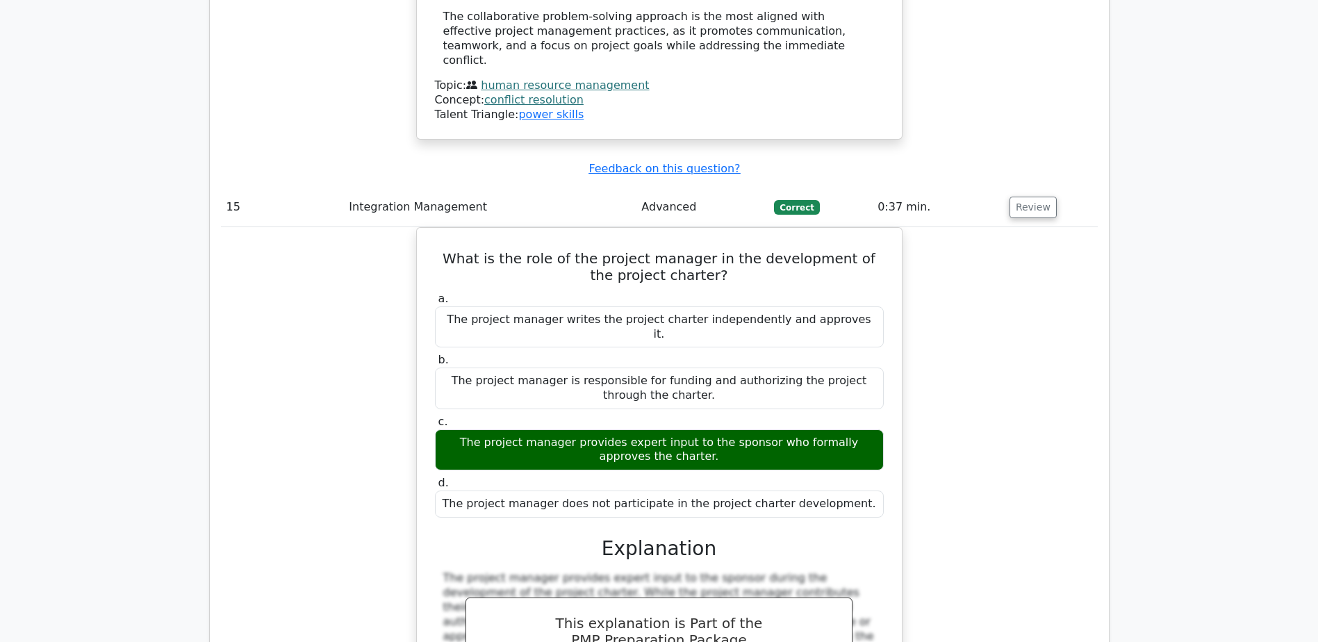
scroll to position [12091, 0]
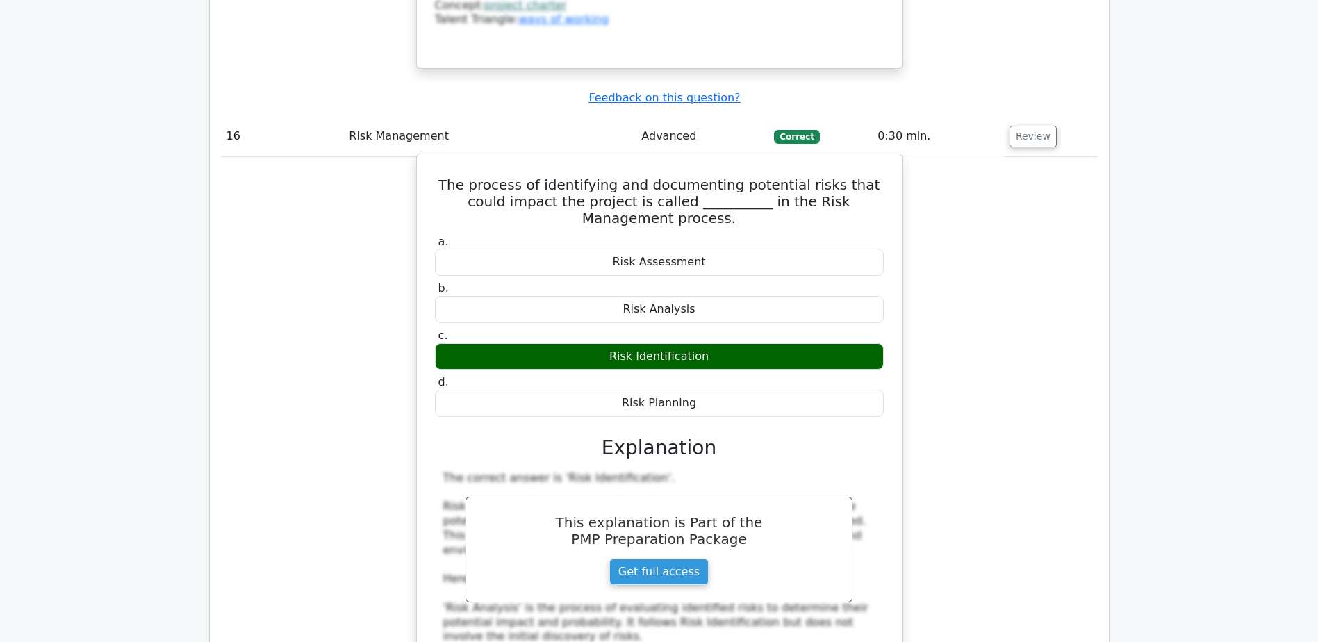
scroll to position [12856, 0]
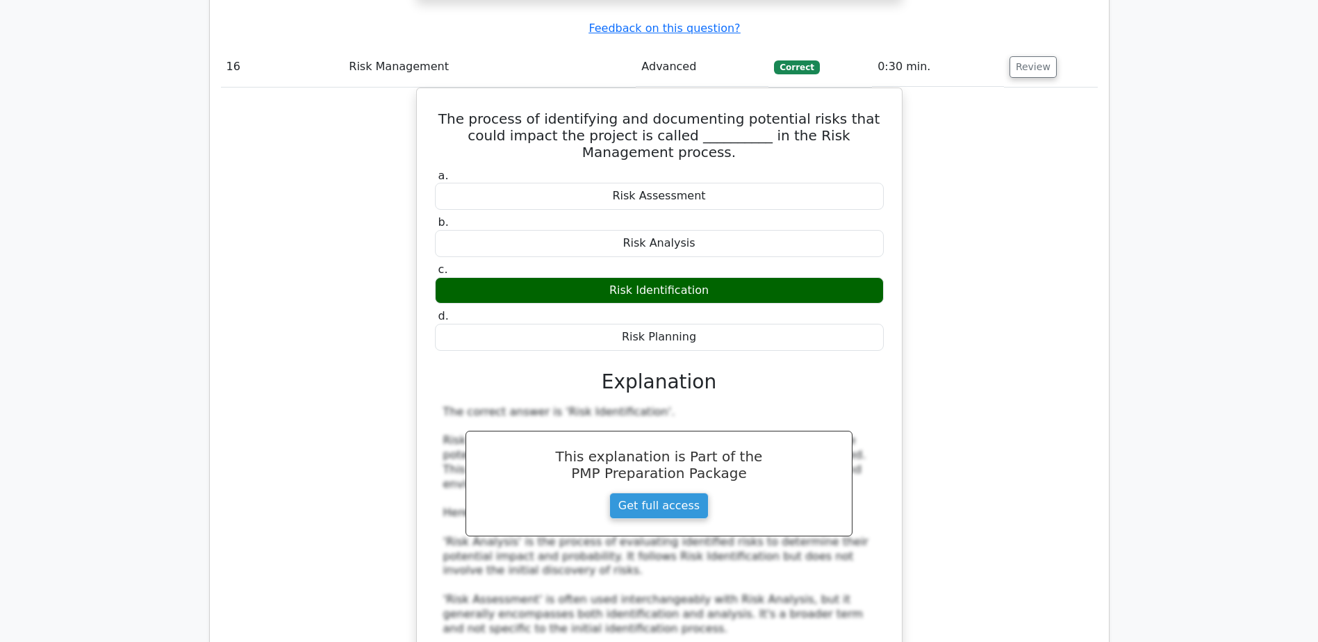
drag, startPoint x: 437, startPoint y: 374, endPoint x: 830, endPoint y: 421, distance: 395.5
copy h5 "During the planning phase, you have identified several possible delay risks tha…"
drag, startPoint x: 602, startPoint y: 548, endPoint x: 733, endPoint y: 548, distance: 131.3
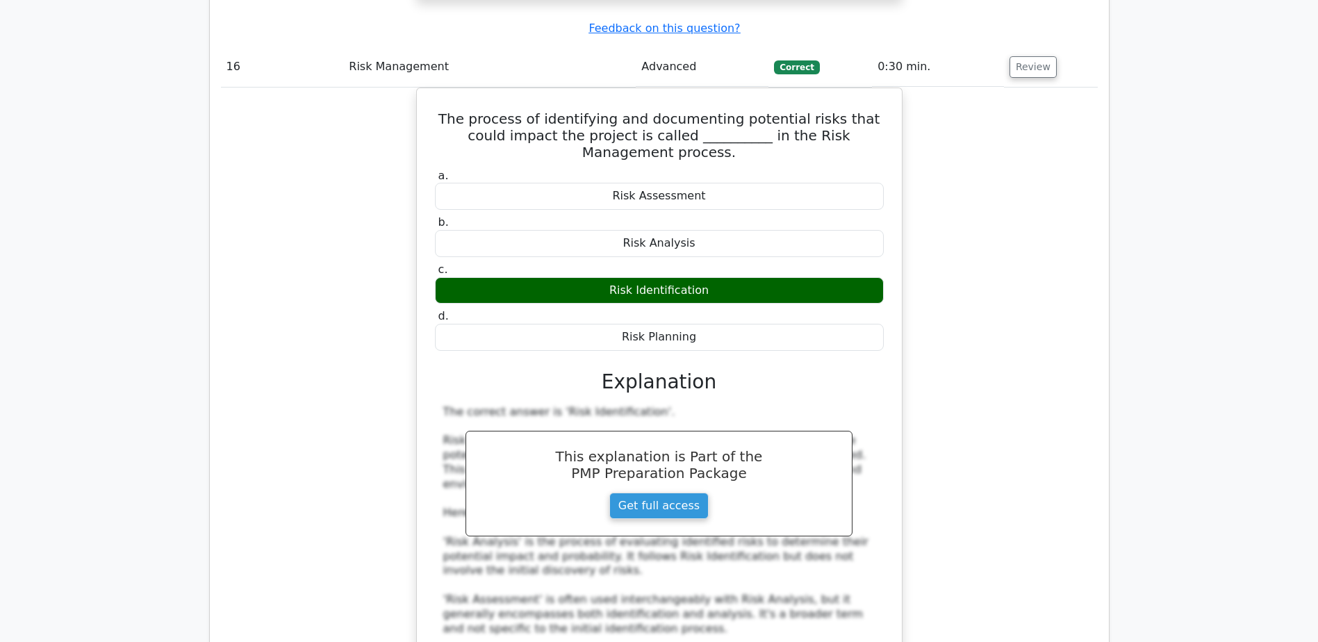
copy div "Monte Carlo analysis"
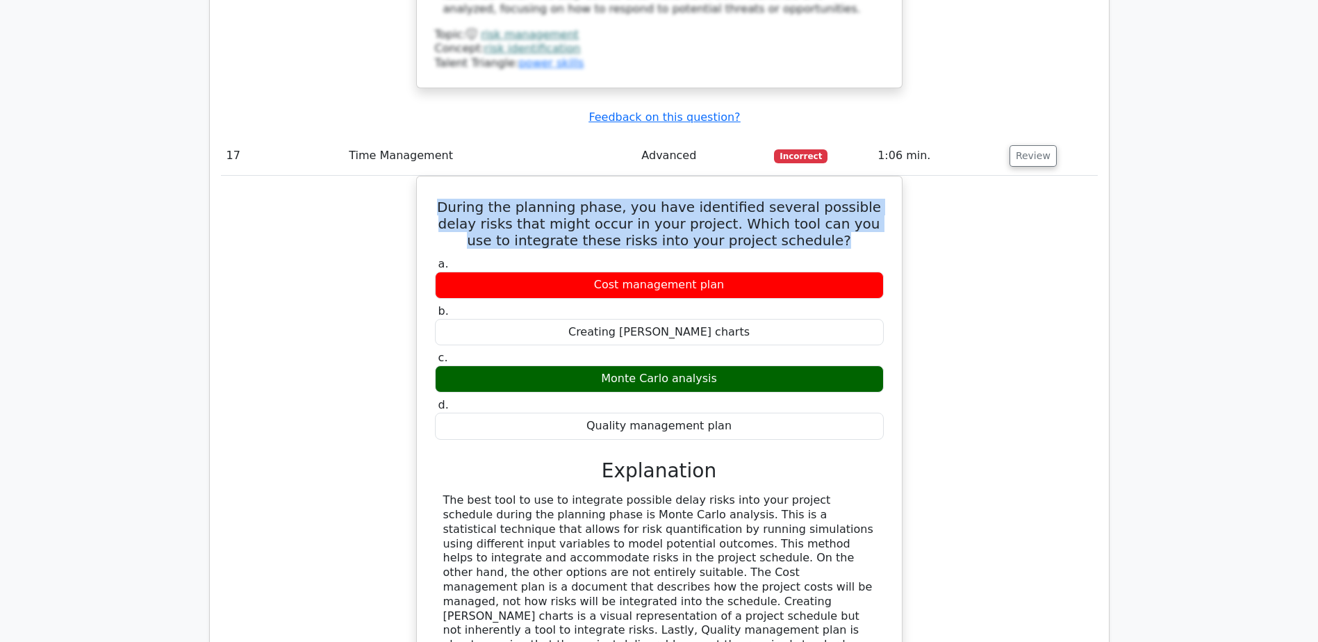
scroll to position [13551, 0]
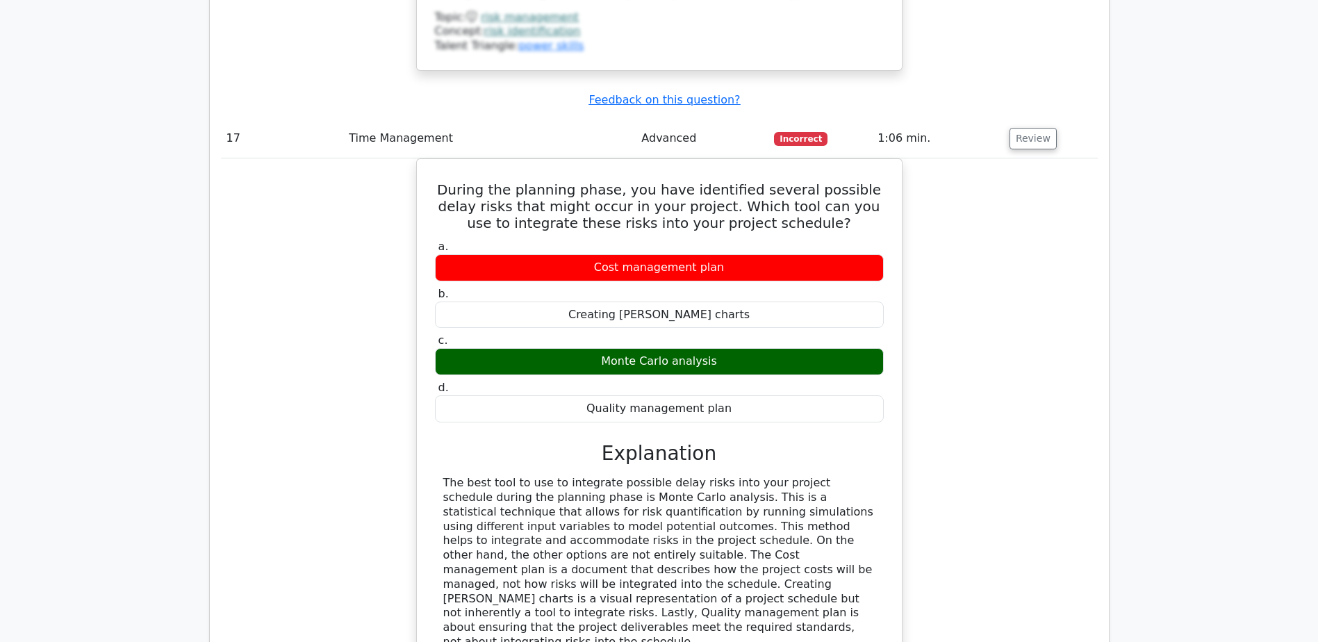
drag, startPoint x: 439, startPoint y: 302, endPoint x: 887, endPoint y: 308, distance: 447.6
copy h5 "Which of the following is a tool or technique for Scope Verification?"
drag, startPoint x: 614, startPoint y: 490, endPoint x: 730, endPoint y: 484, distance: 116.2
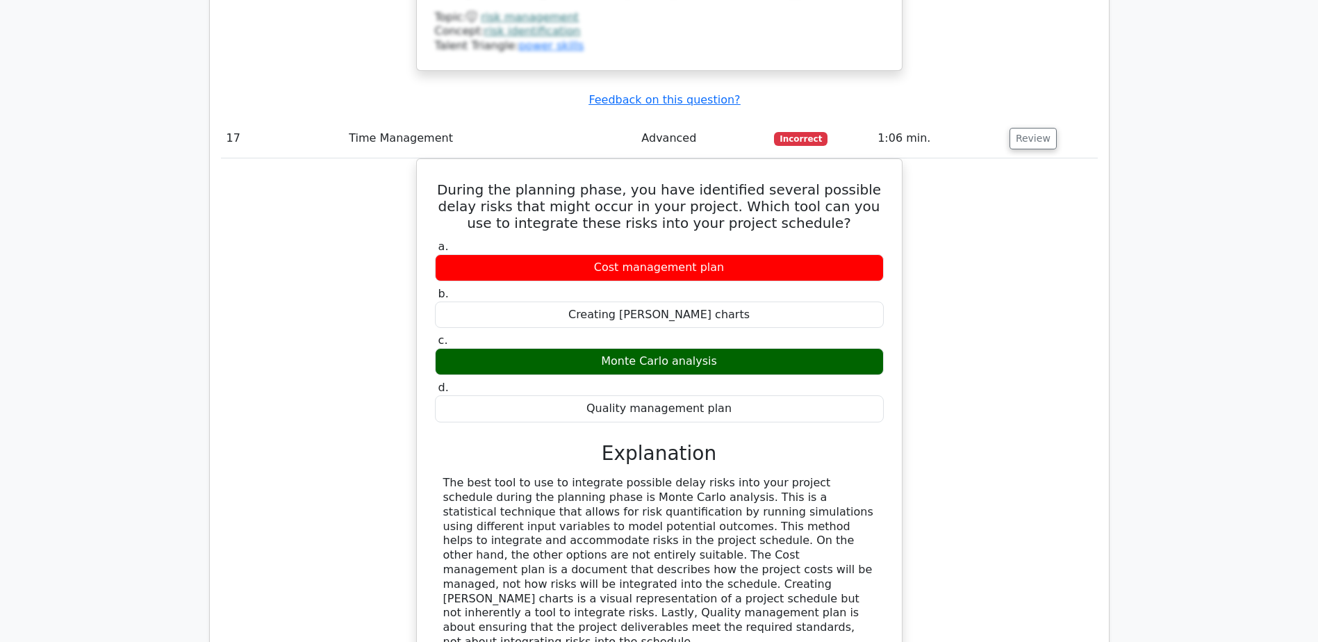
copy div "Inspection"
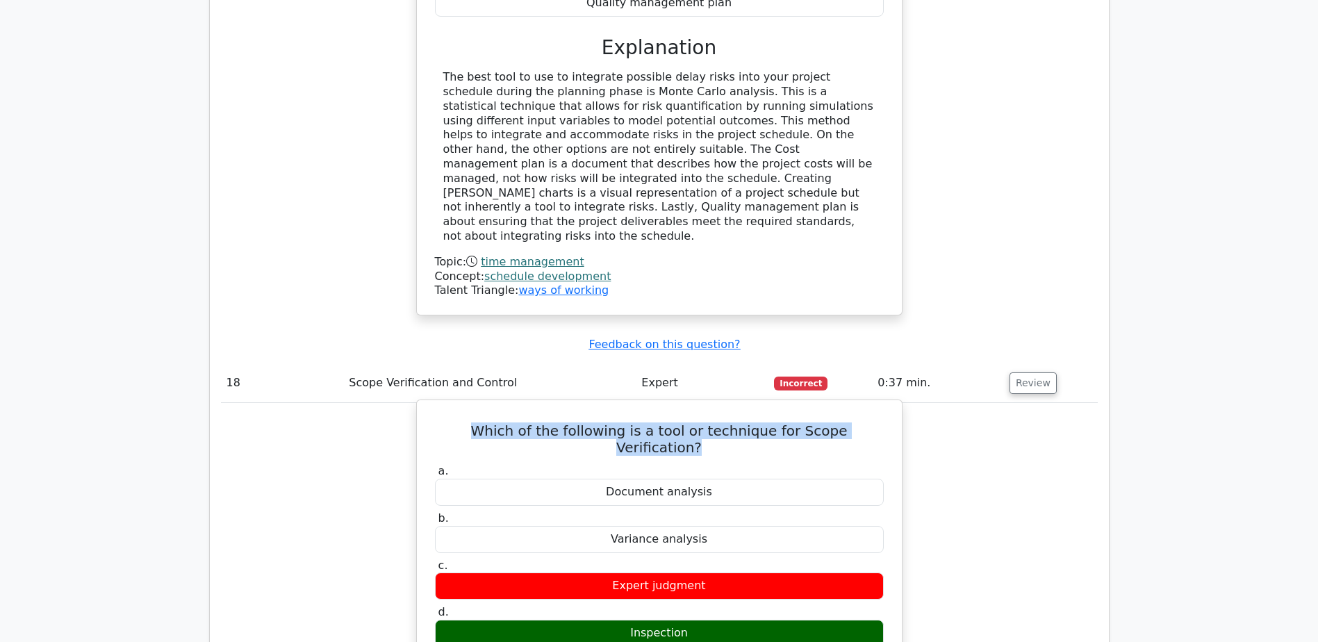
scroll to position [14037, 0]
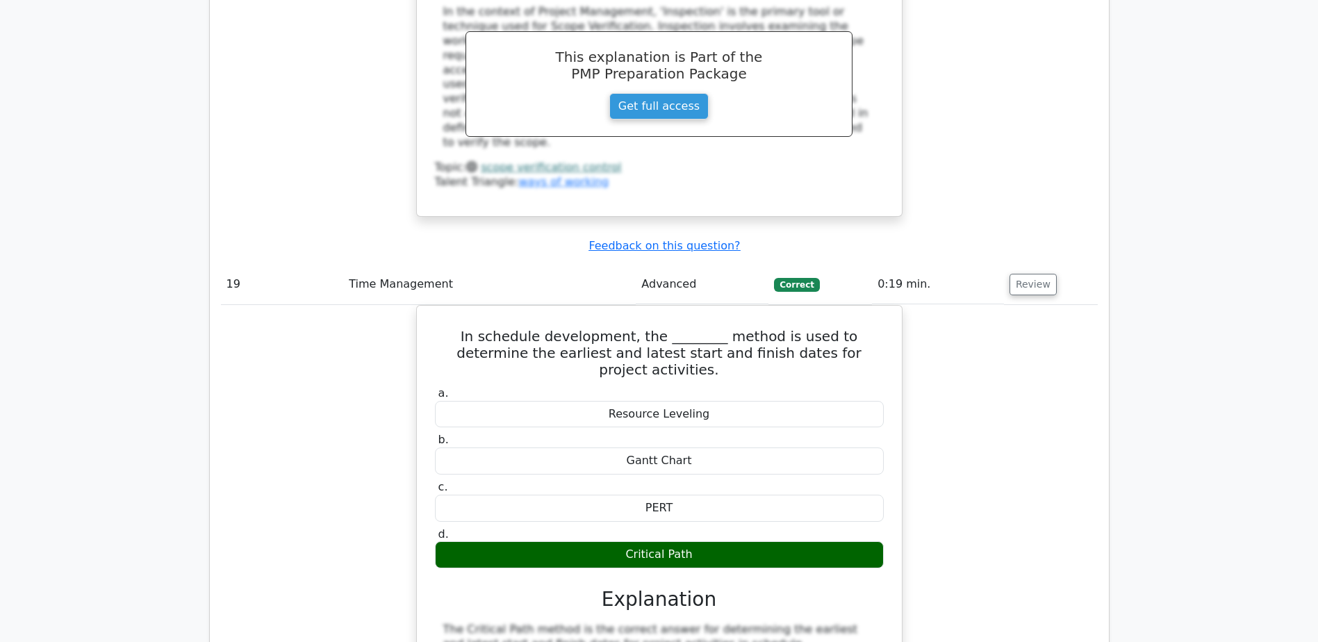
scroll to position [14732, 0]
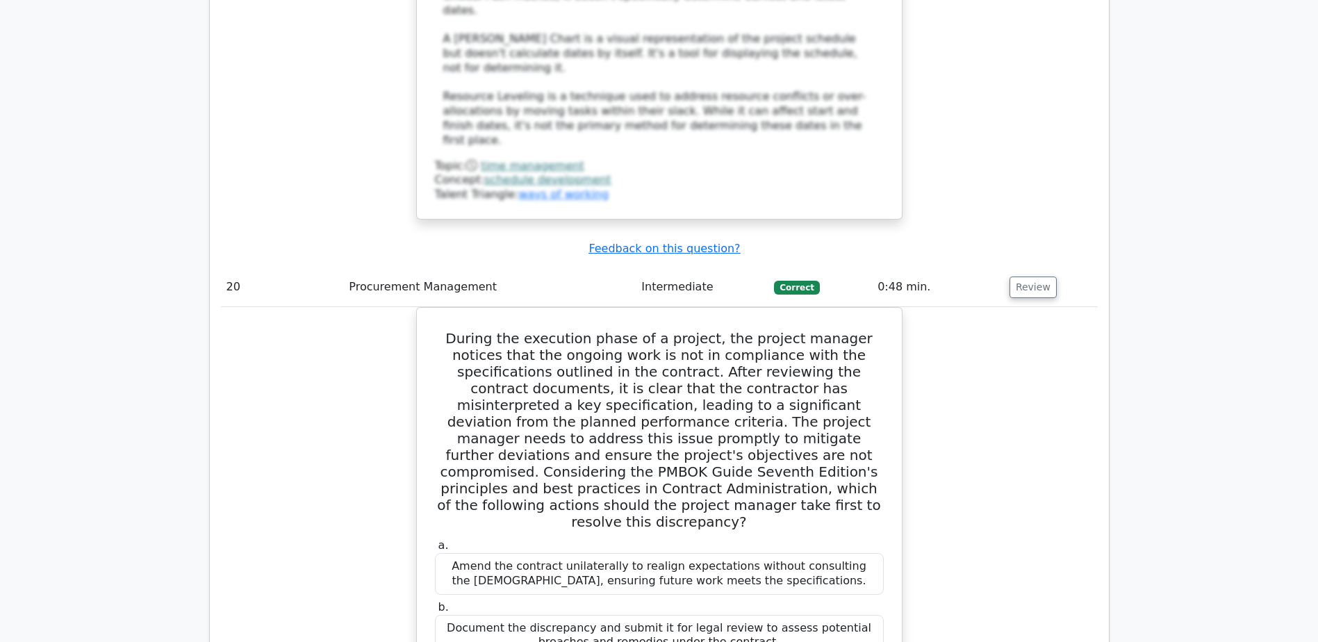
scroll to position [15566, 0]
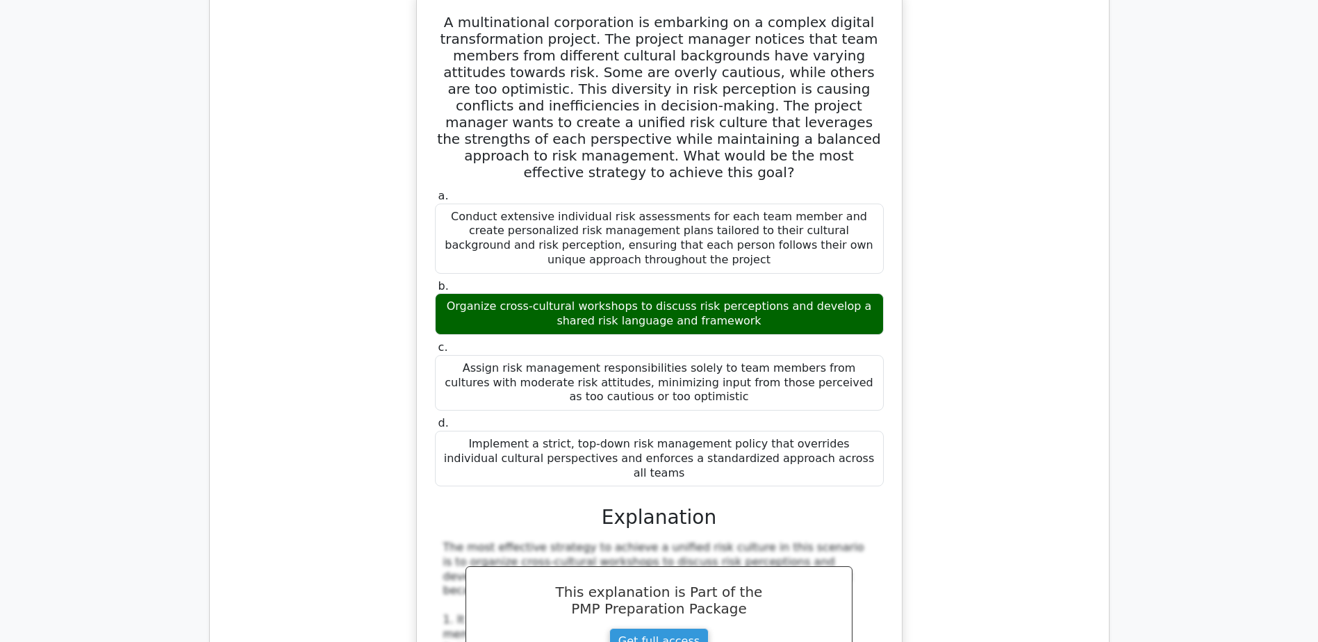
scroll to position [16747, 0]
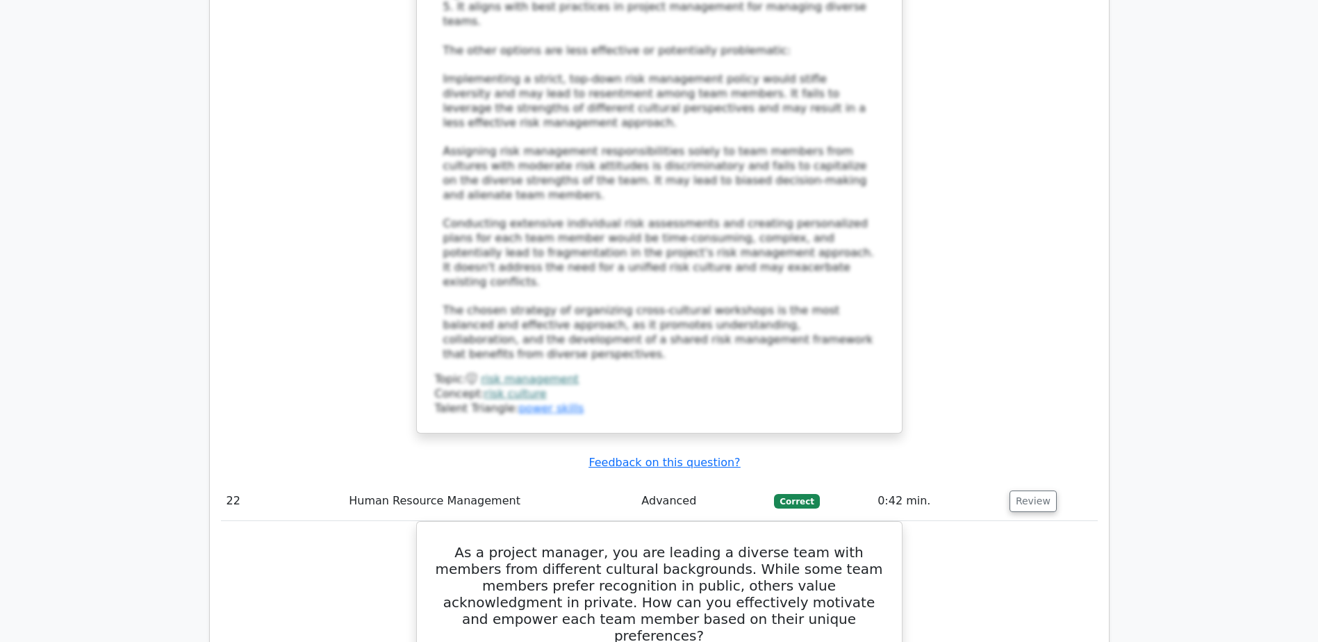
scroll to position [17581, 0]
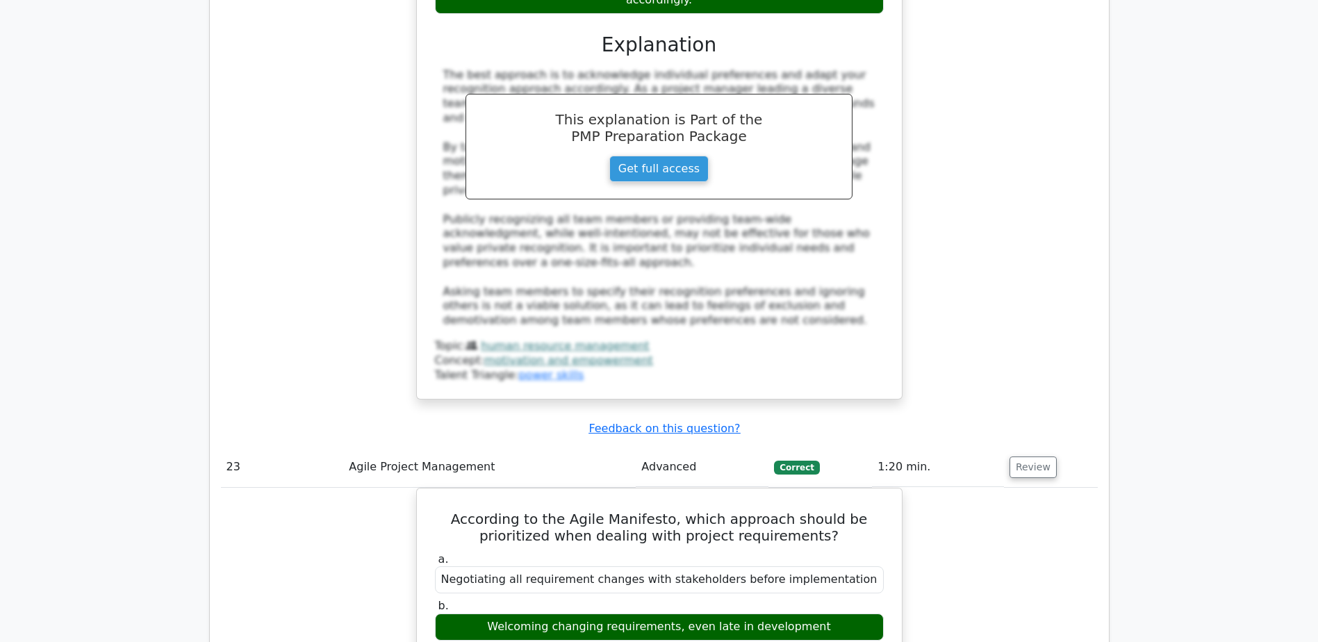
scroll to position [18345, 0]
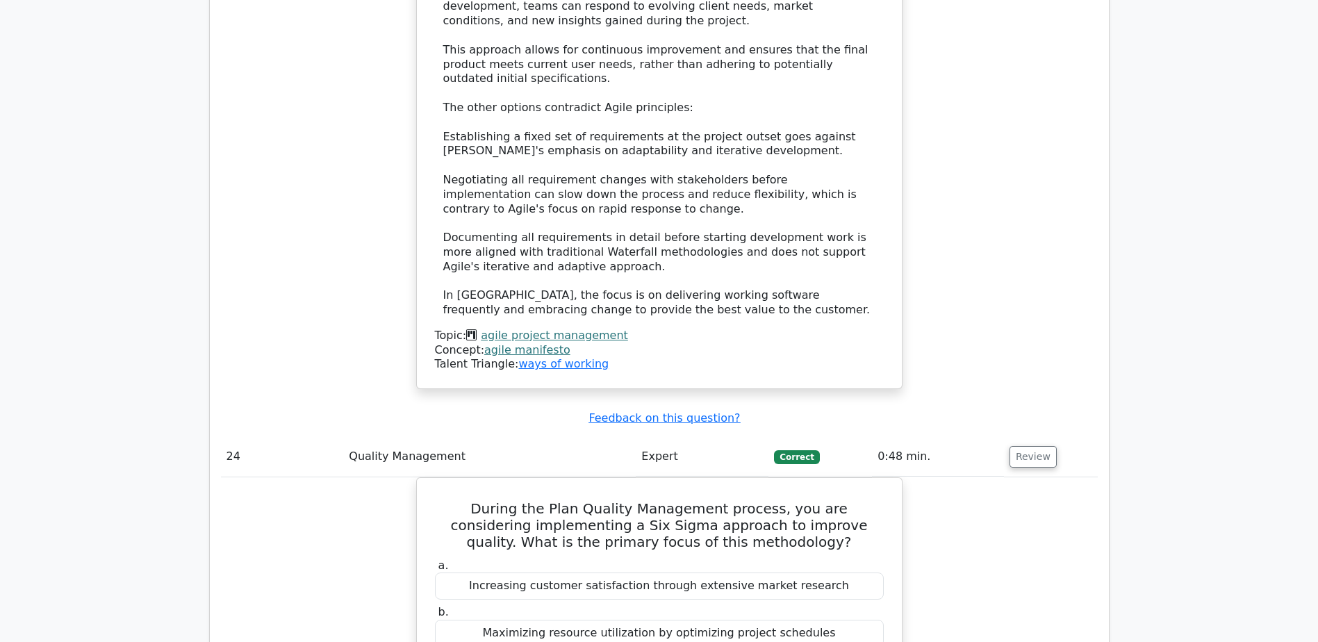
scroll to position [19249, 0]
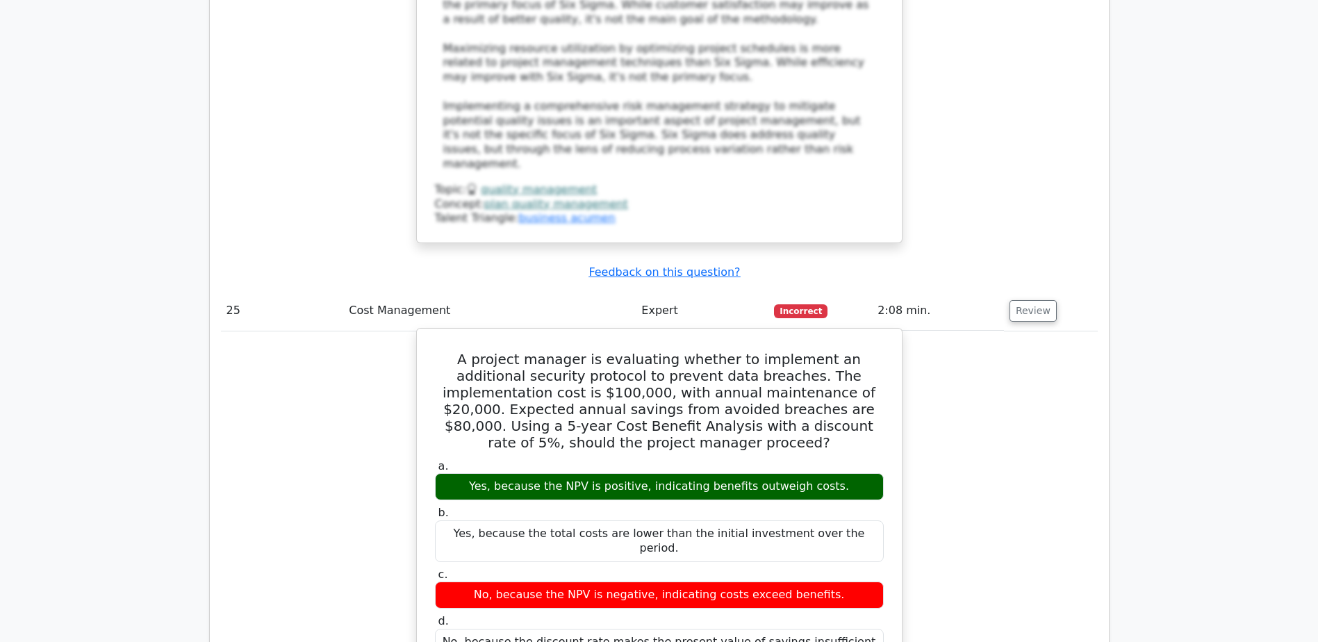
scroll to position [20222, 0]
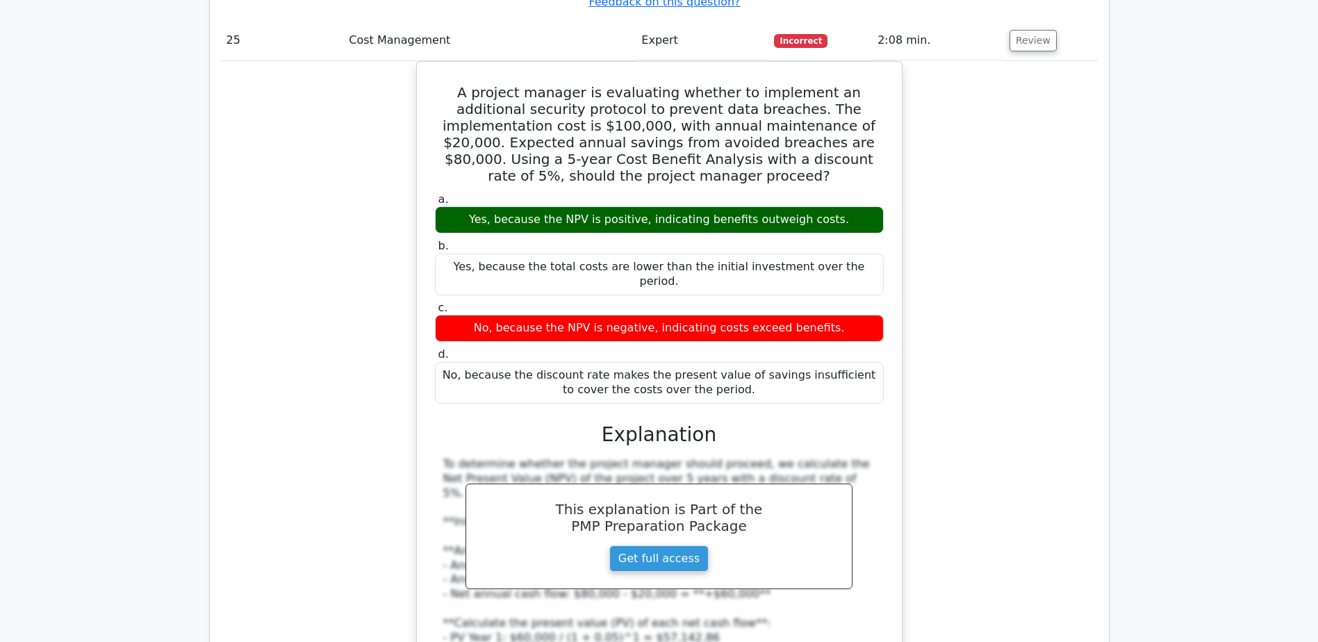
scroll to position [20778, 0]
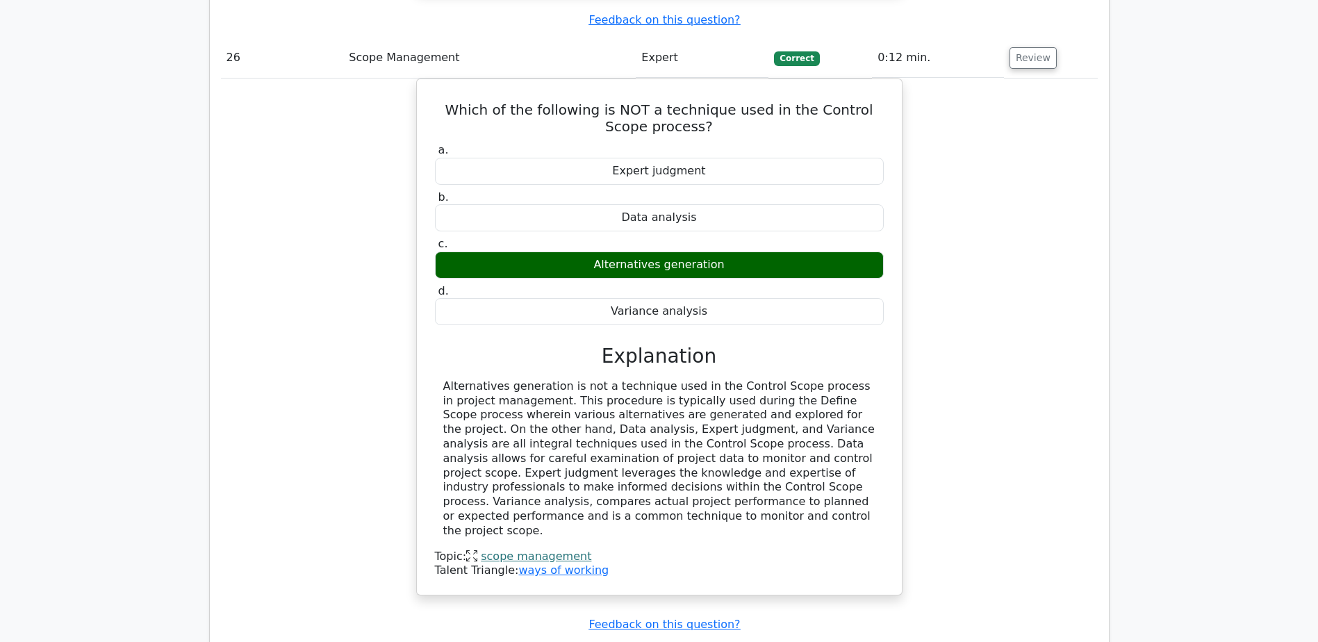
scroll to position [21473, 0]
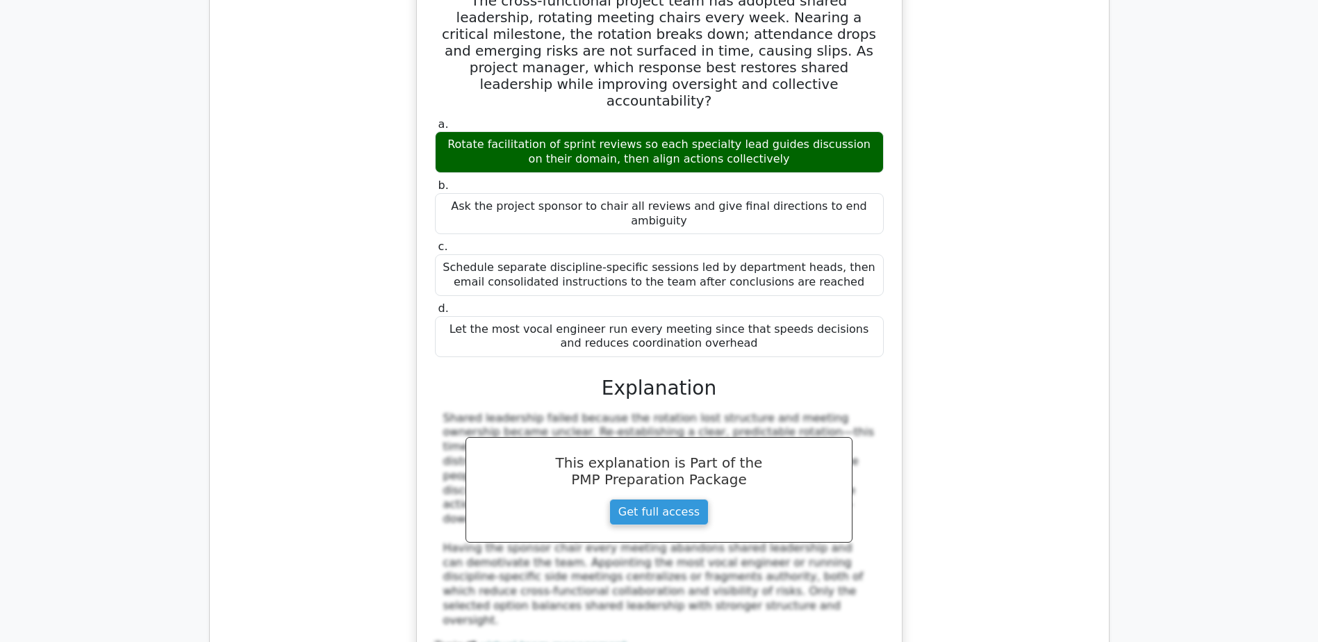
scroll to position [22237, 0]
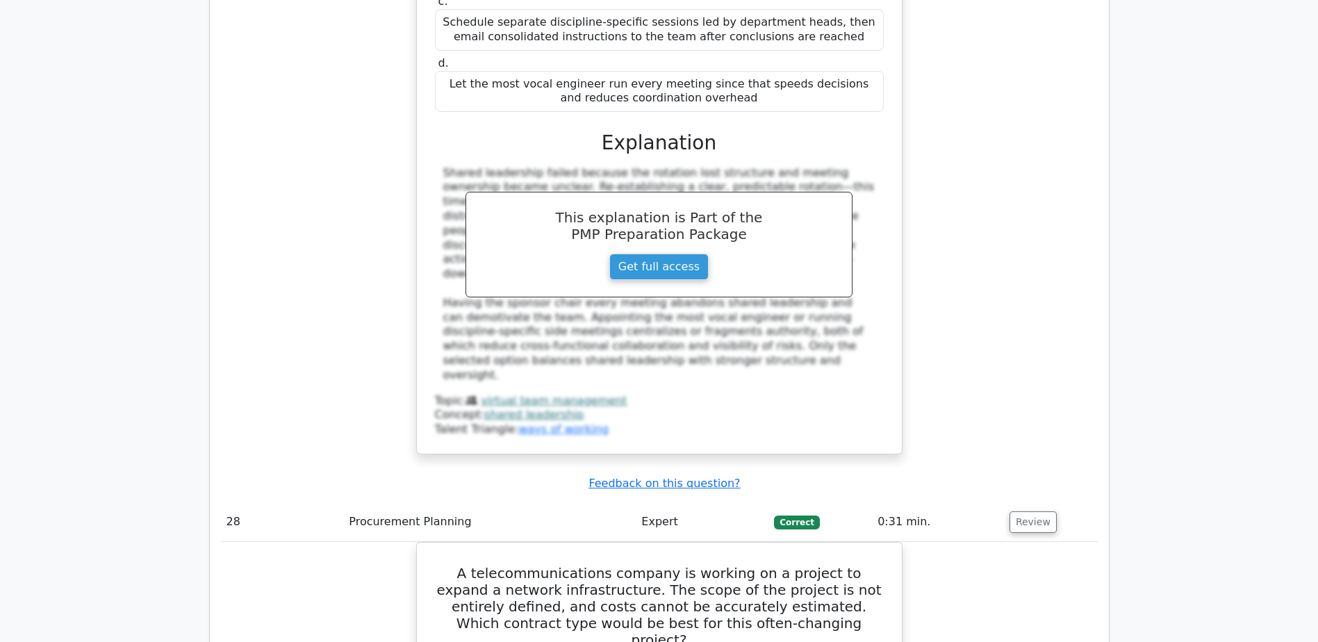
scroll to position [22445, 0]
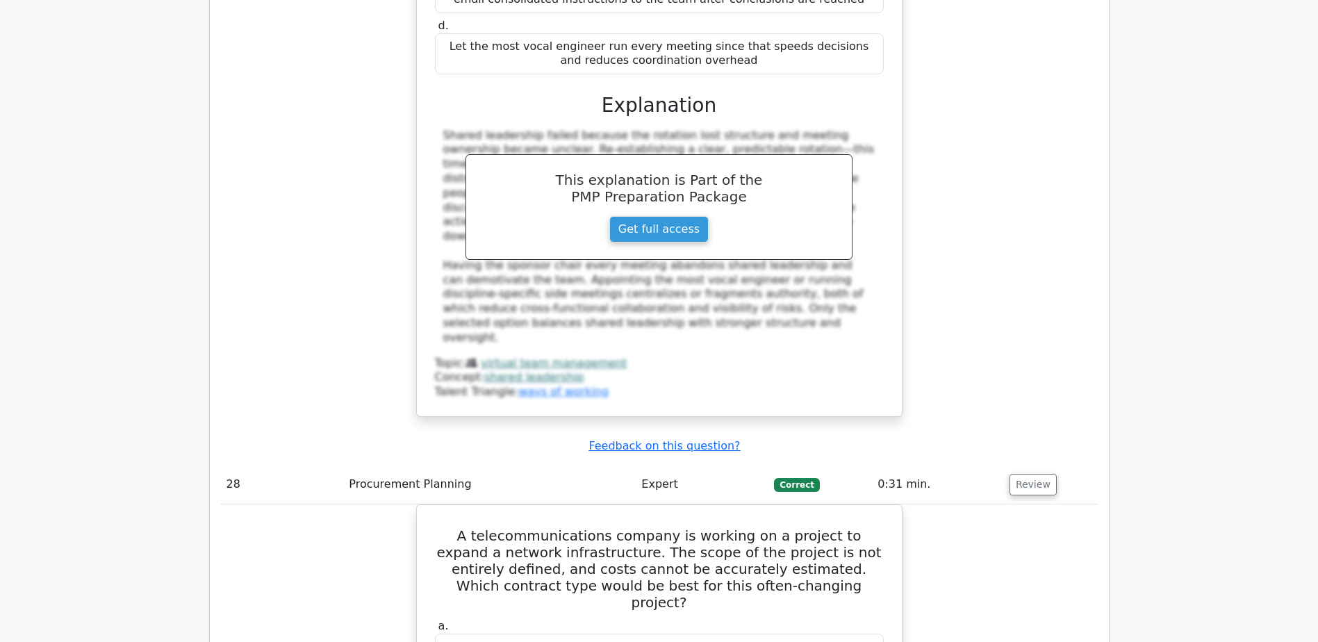
drag, startPoint x: 456, startPoint y: 282, endPoint x: 766, endPoint y: 310, distance: 311.9
drag, startPoint x: 445, startPoint y: 457, endPoint x: 838, endPoint y: 479, distance: 393.2
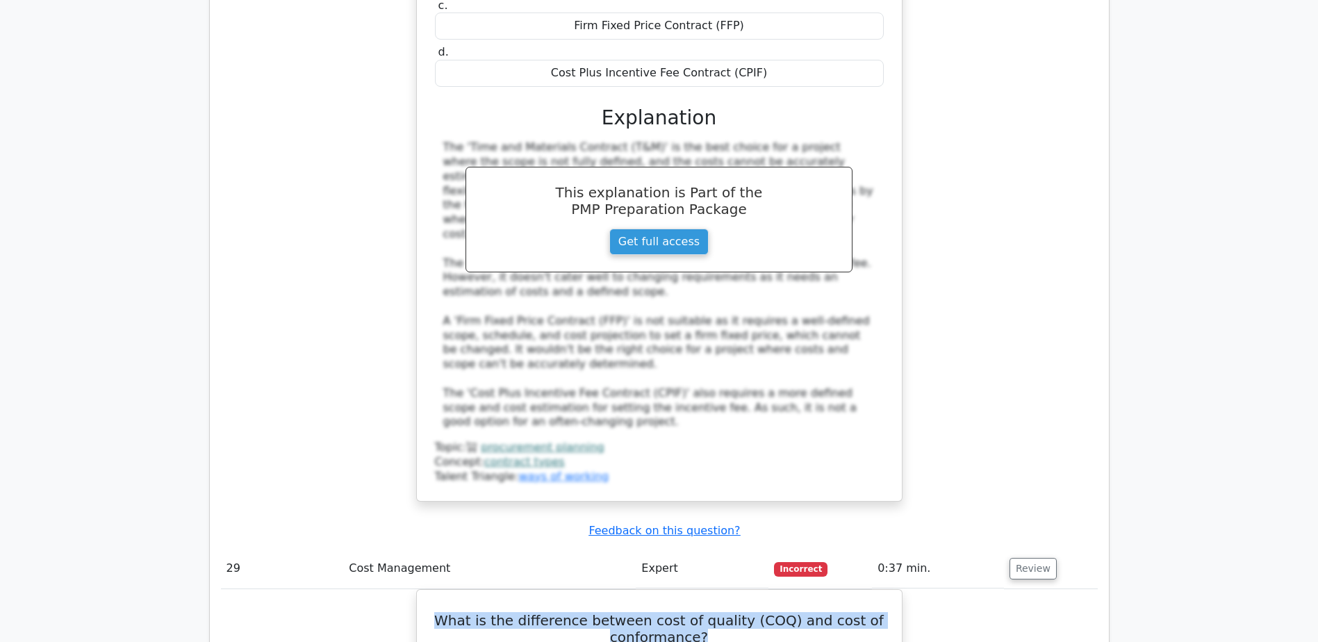
scroll to position [23128, 0]
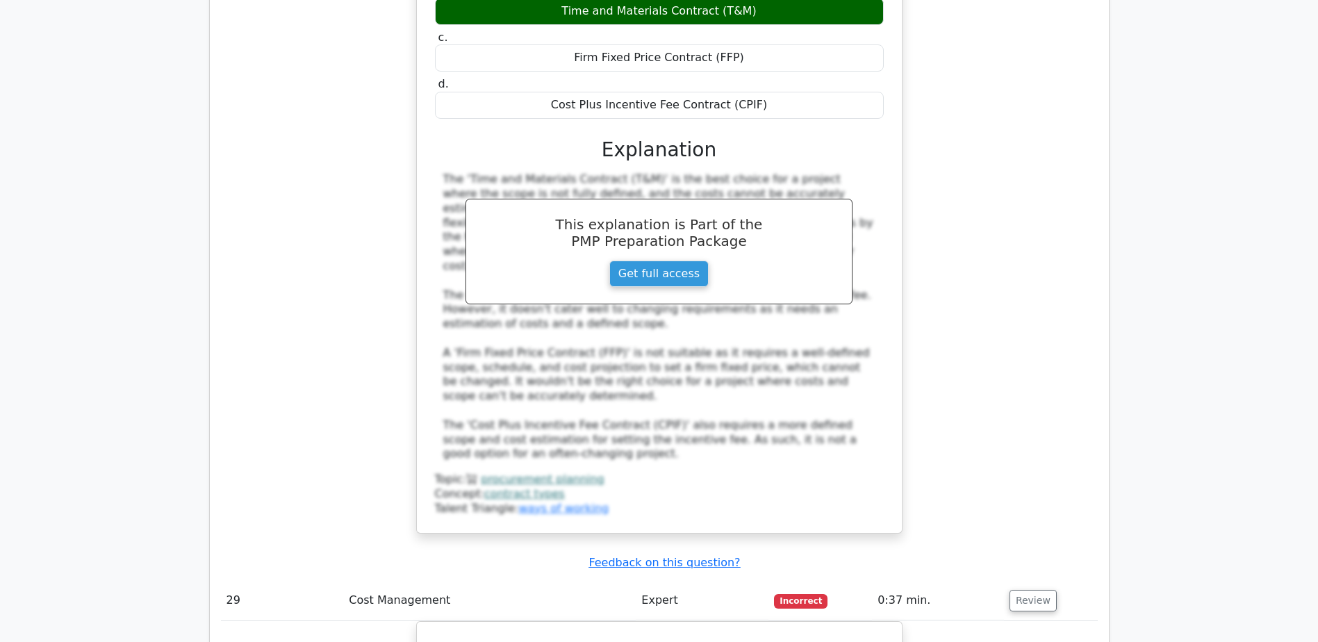
drag, startPoint x: 427, startPoint y: 238, endPoint x: 765, endPoint y: 296, distance: 343.3
drag, startPoint x: 628, startPoint y: 380, endPoint x: 698, endPoint y: 379, distance: 70.2
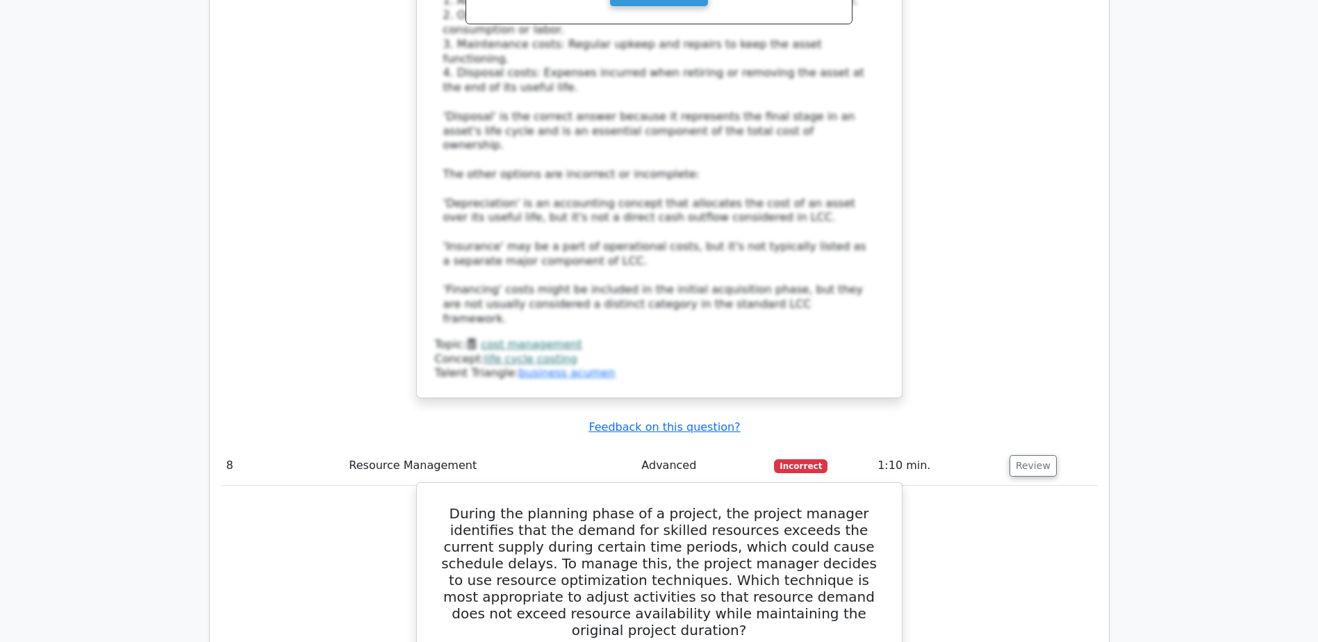
scroll to position [6729, 0]
